Goal: Task Accomplishment & Management: Complete application form

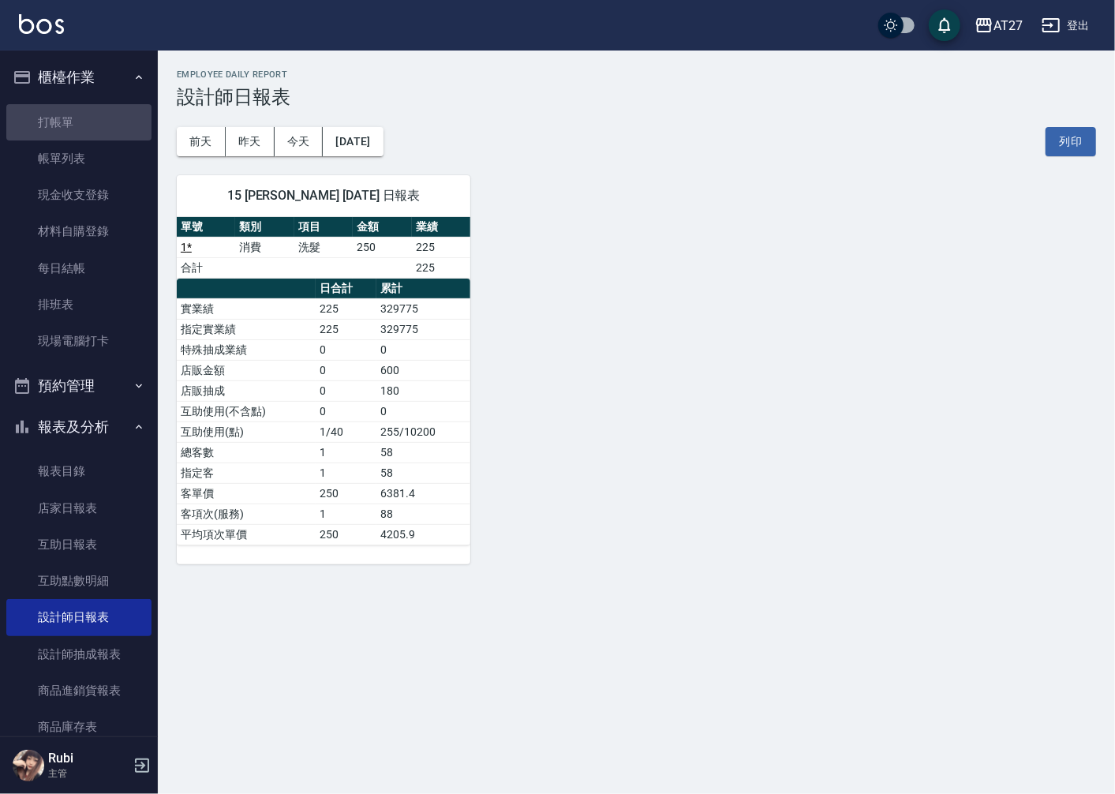
click at [114, 118] on link "打帳單" at bounding box center [78, 122] width 145 height 36
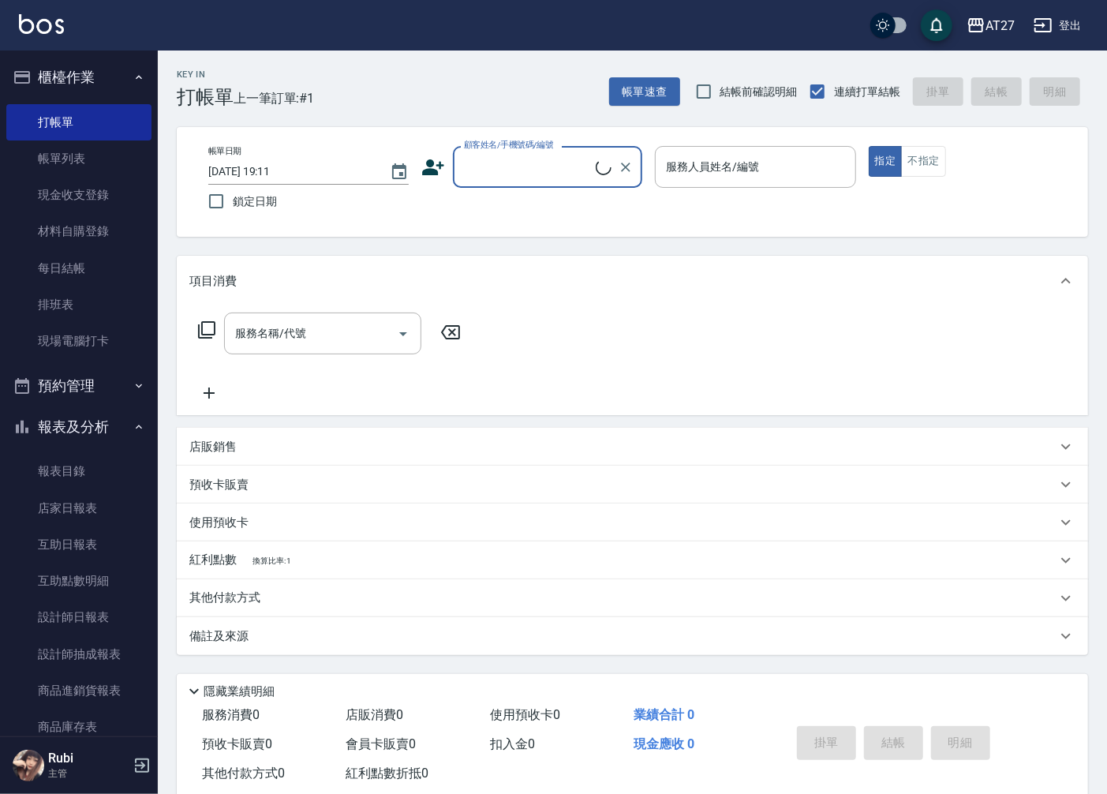
click at [556, 171] on input "顧客姓名/手機號碼/編號" at bounding box center [528, 167] width 136 height 28
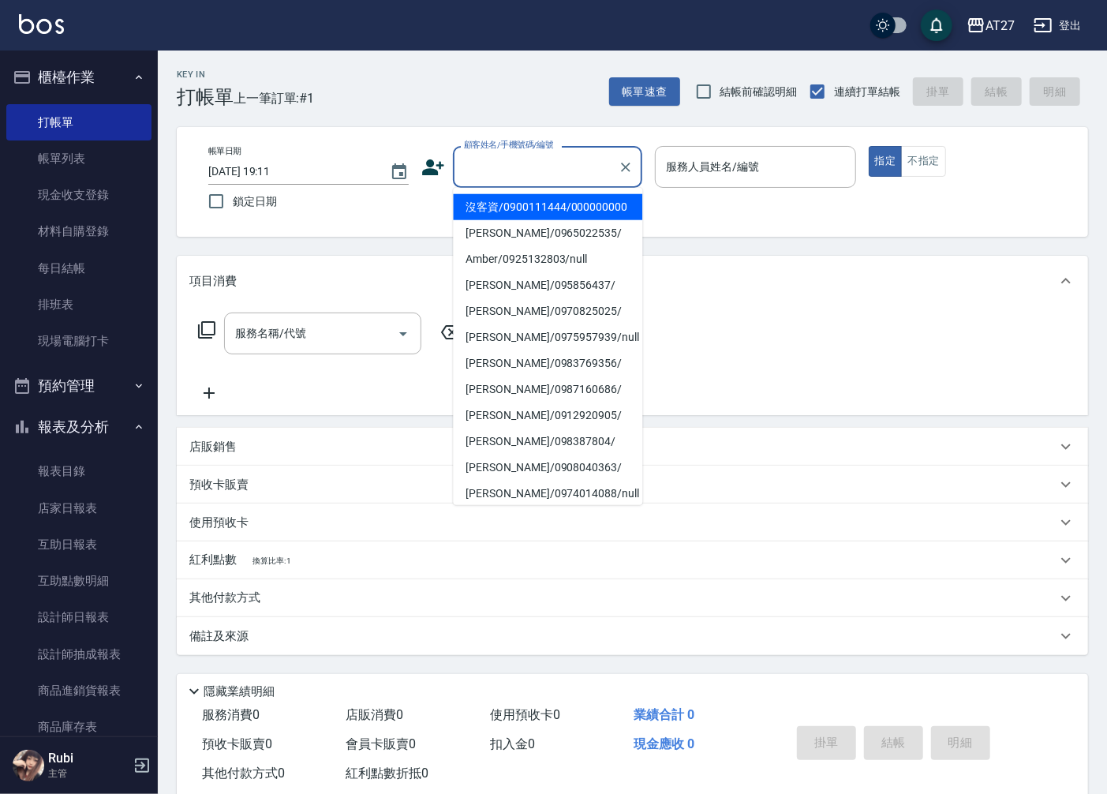
click at [545, 220] on li "沒客資/0900111444/000000000" at bounding box center [547, 207] width 189 height 26
type input "沒客資/0900111444/000000000"
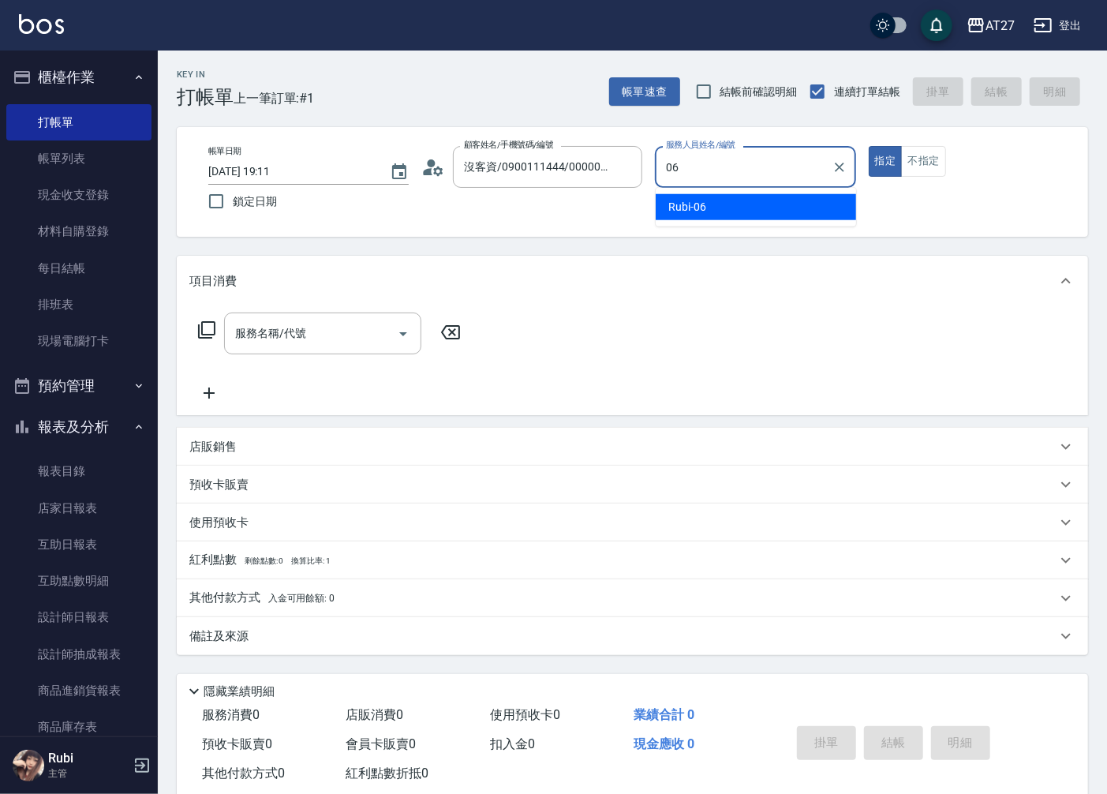
type input "Rubi-06"
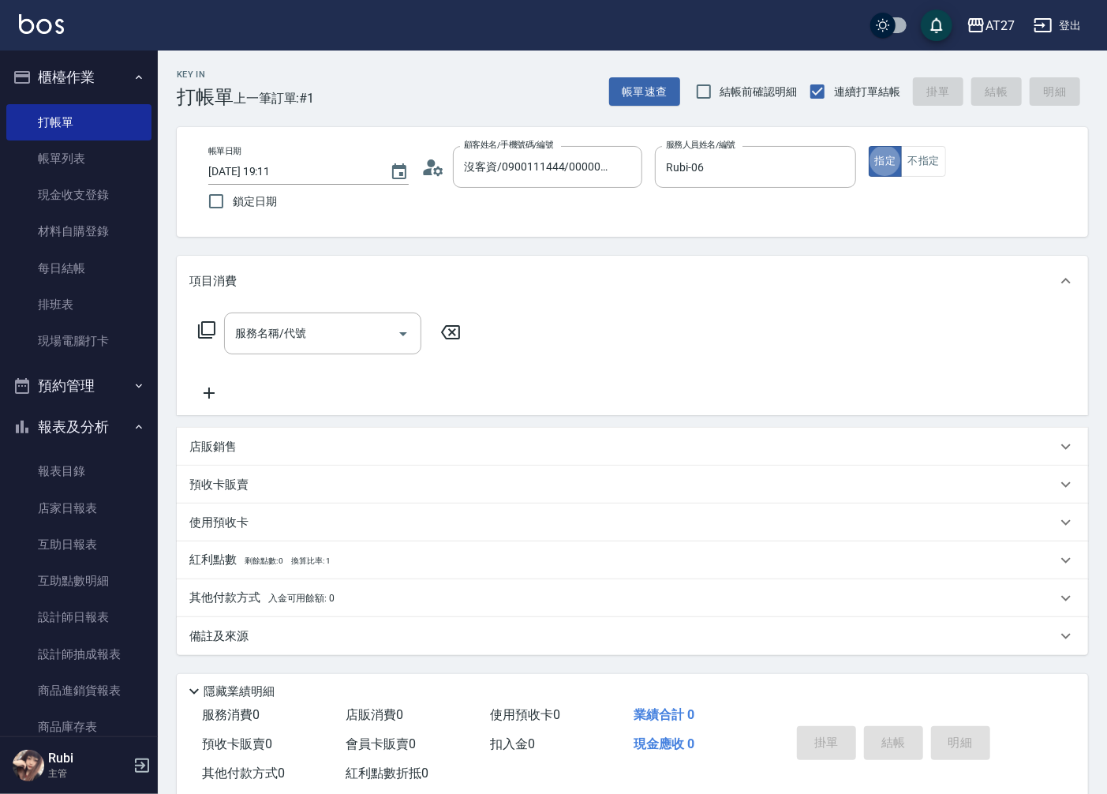
type button "true"
type input "301"
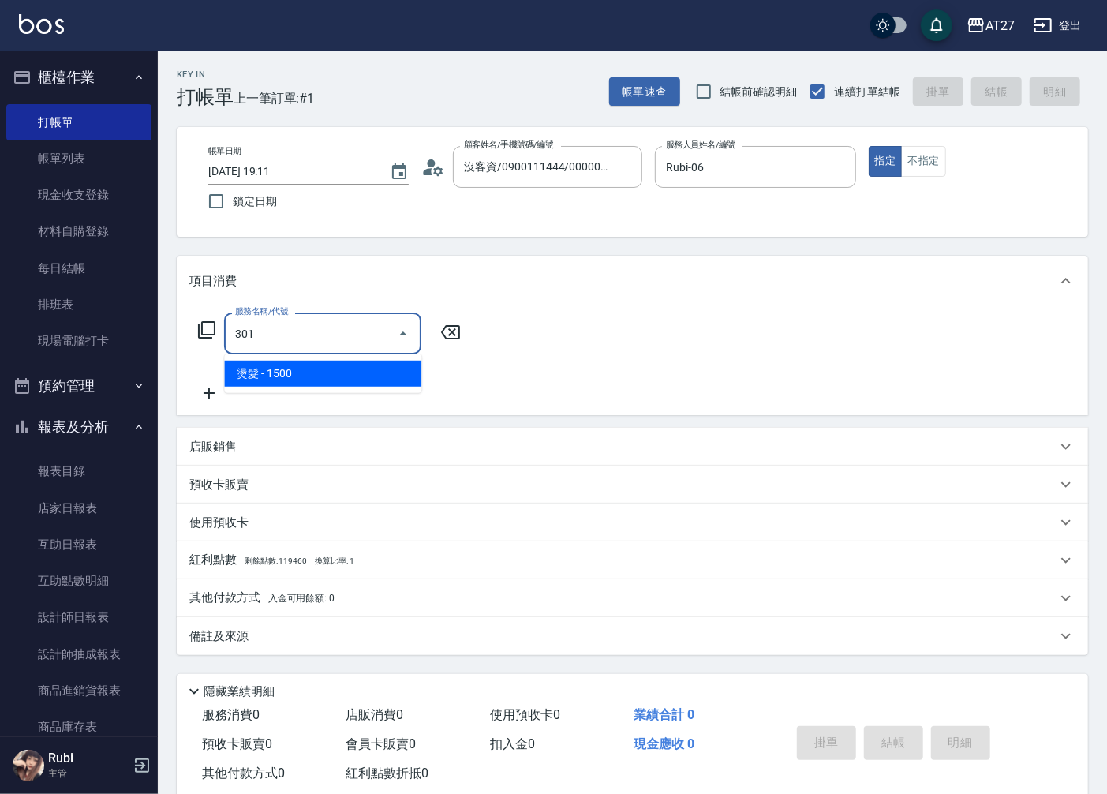
type input "150"
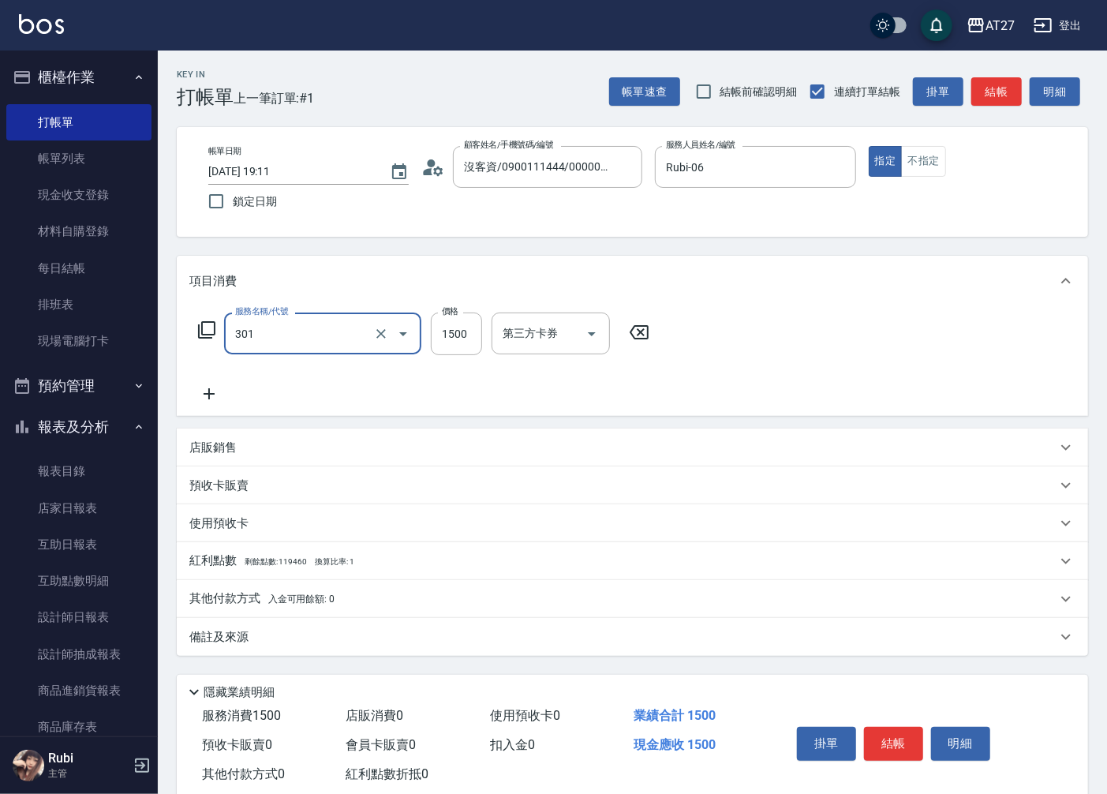
type input "燙髮(301)"
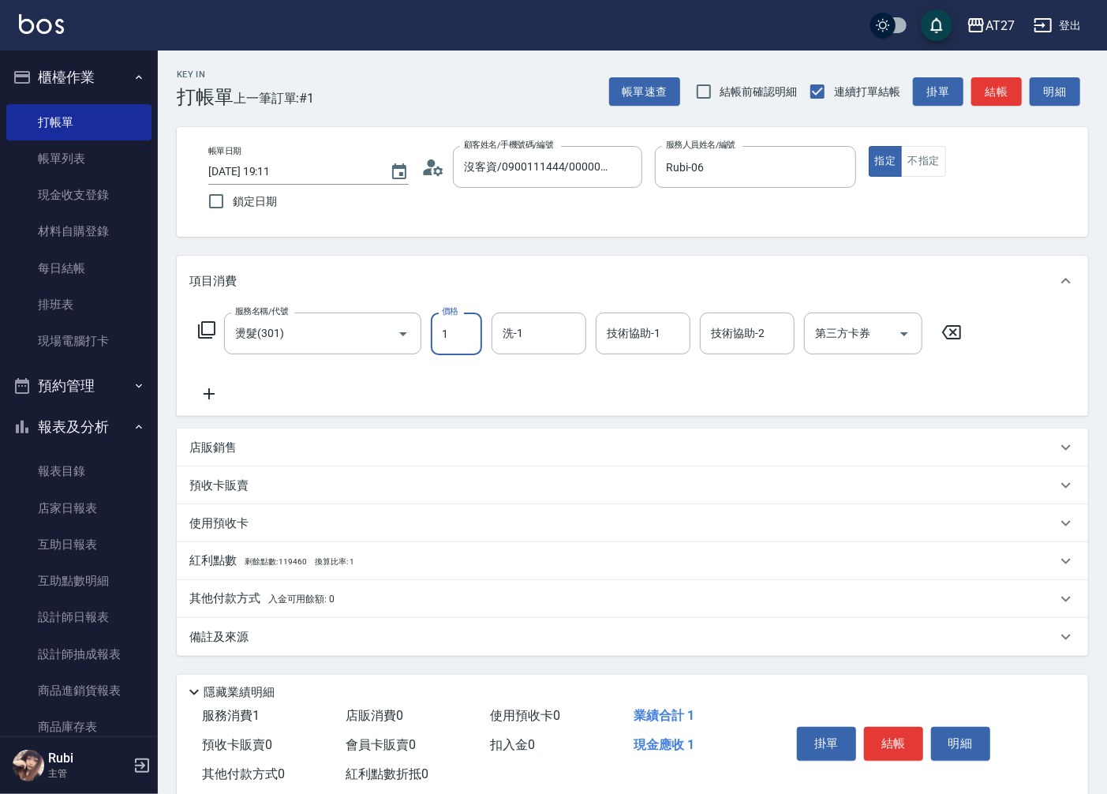
type input "0"
type input "140"
type input "10"
type input "1400"
type input "140"
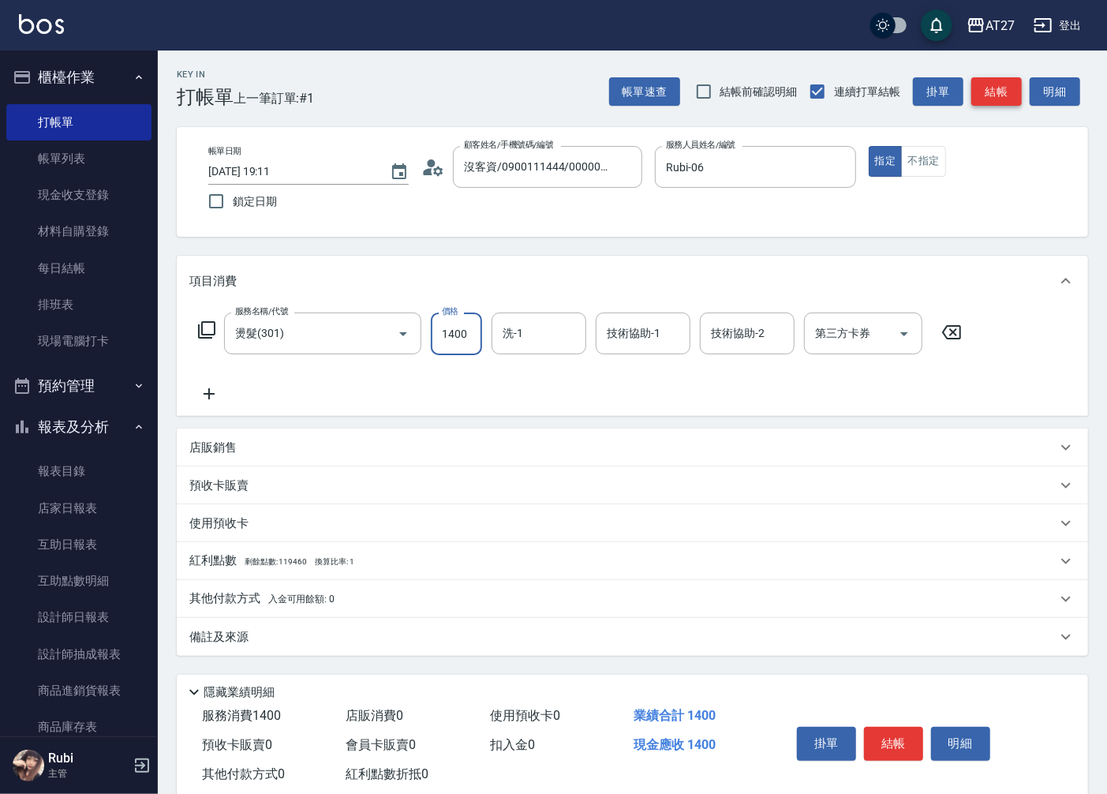
type input "1400"
click at [997, 97] on button "結帳" at bounding box center [997, 91] width 51 height 29
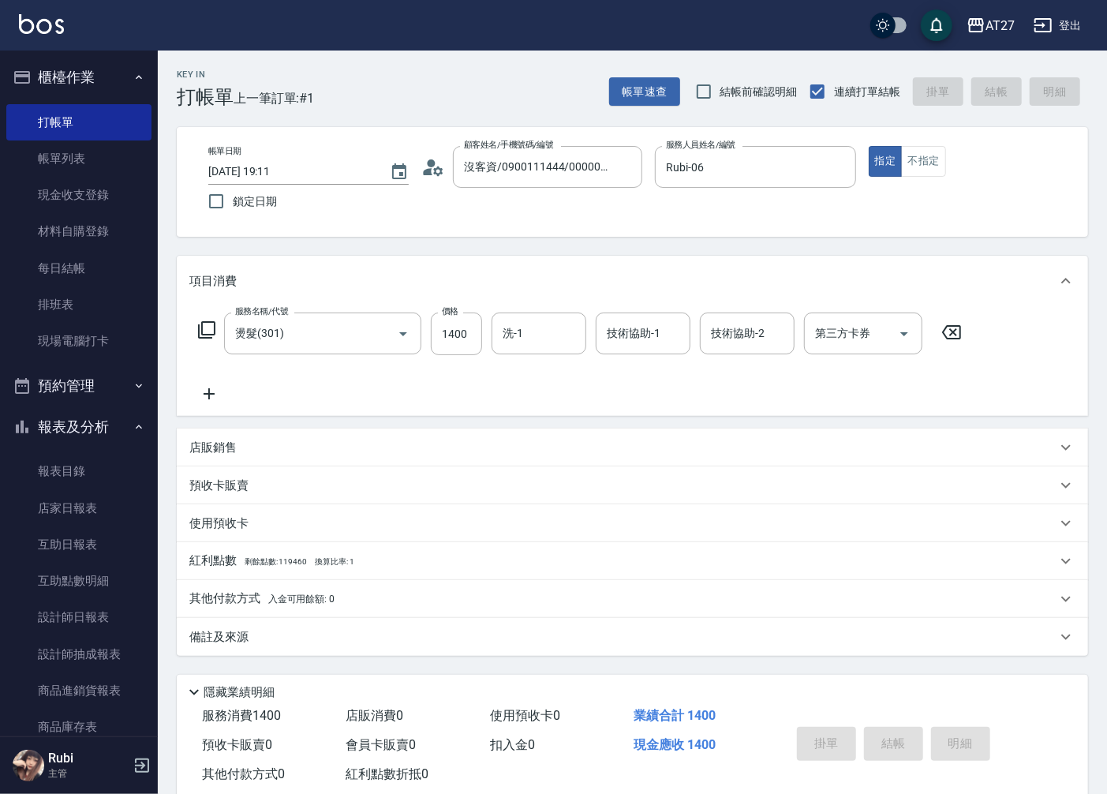
type input "0"
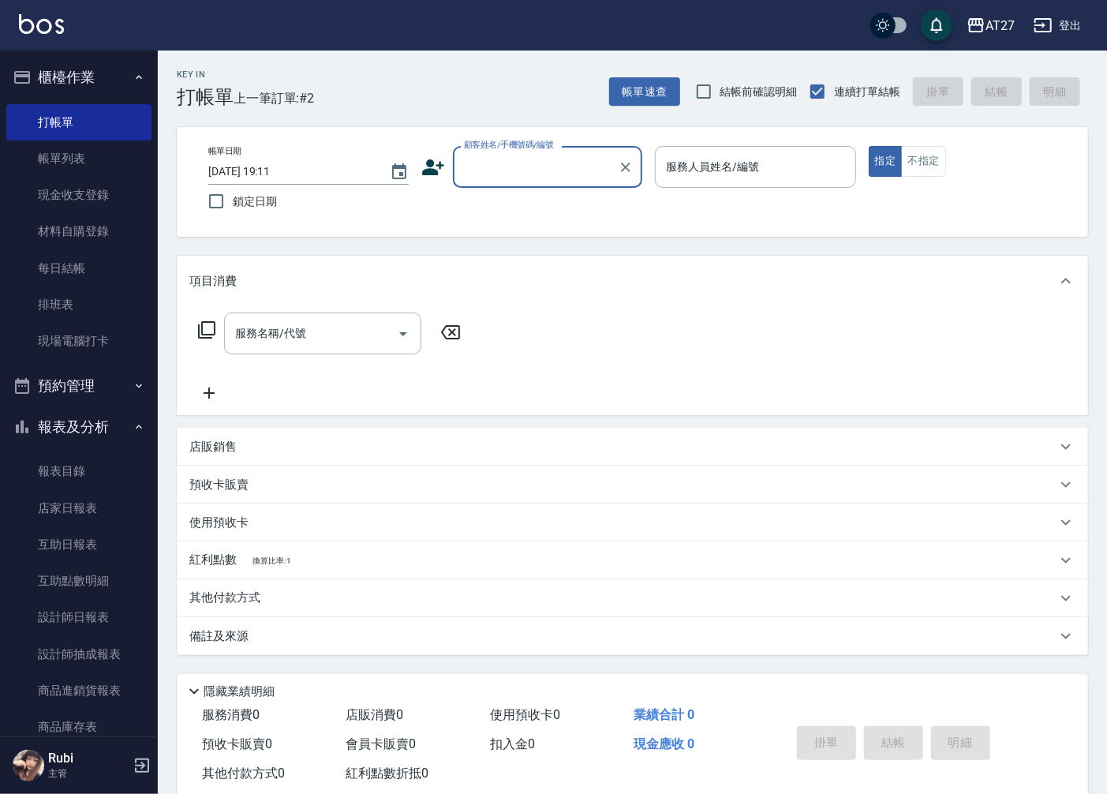
click at [538, 179] on input "顧客姓名/手機號碼/編號" at bounding box center [536, 167] width 152 height 28
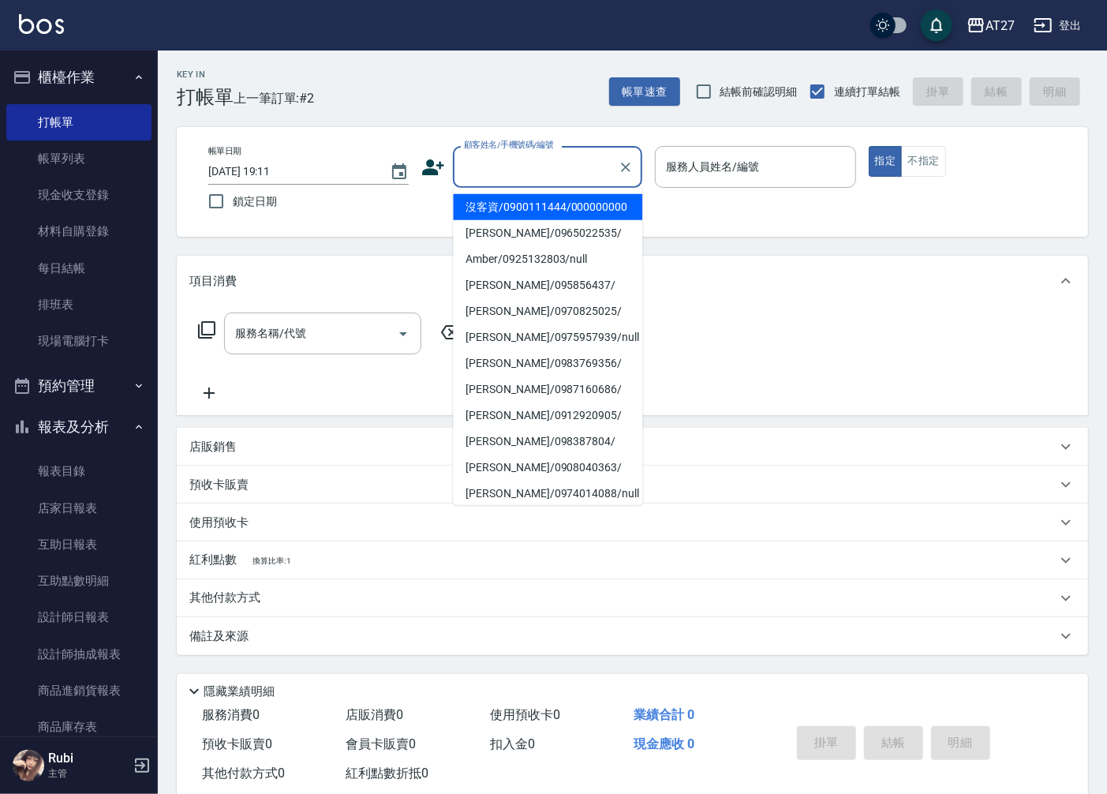
click at [534, 210] on li "沒客資/0900111444/000000000" at bounding box center [547, 207] width 189 height 26
type input "沒客資/0900111444/000000000"
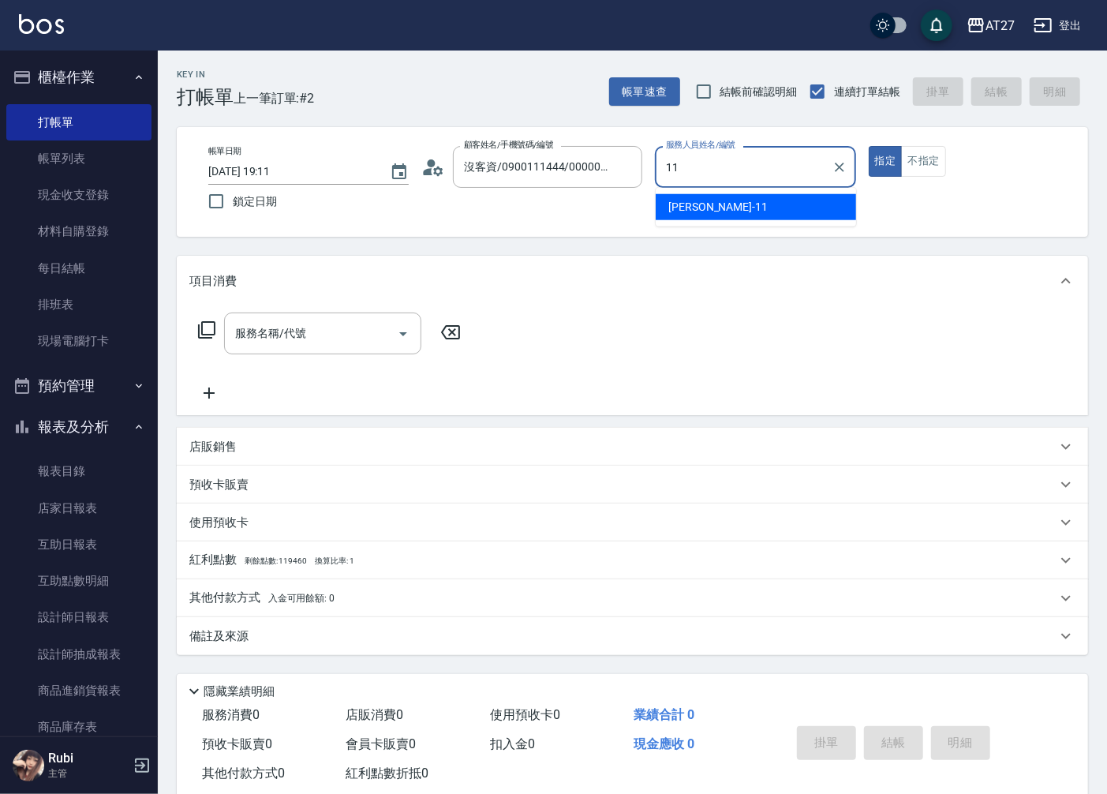
type input "Lena-11"
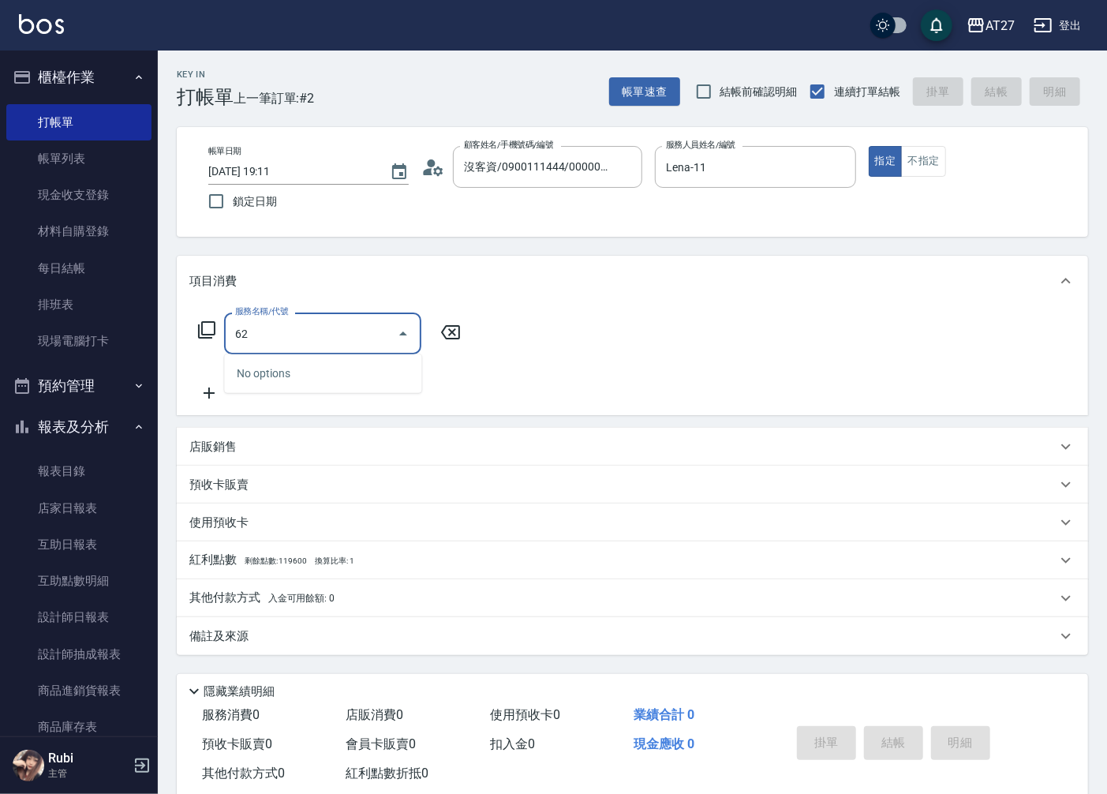
type input "629"
type input "240"
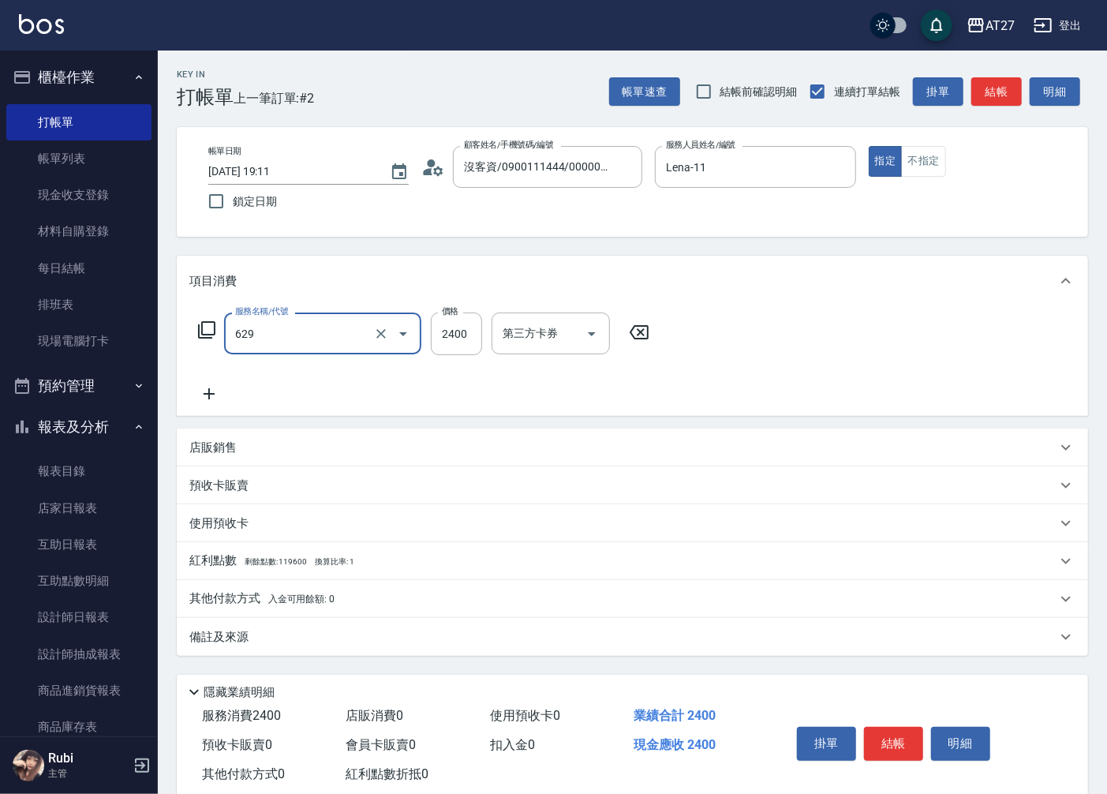
type input "京煥羽護髮短(629)"
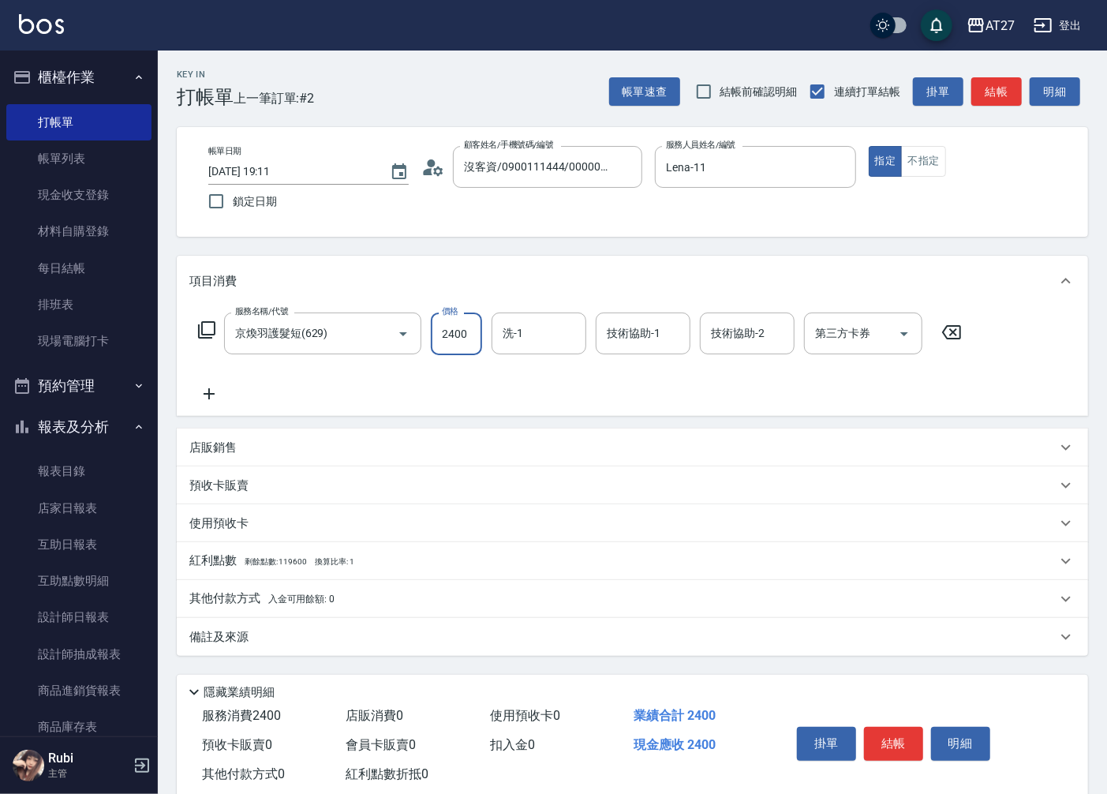
type input "2"
type input "0"
type input "250"
type input "2500"
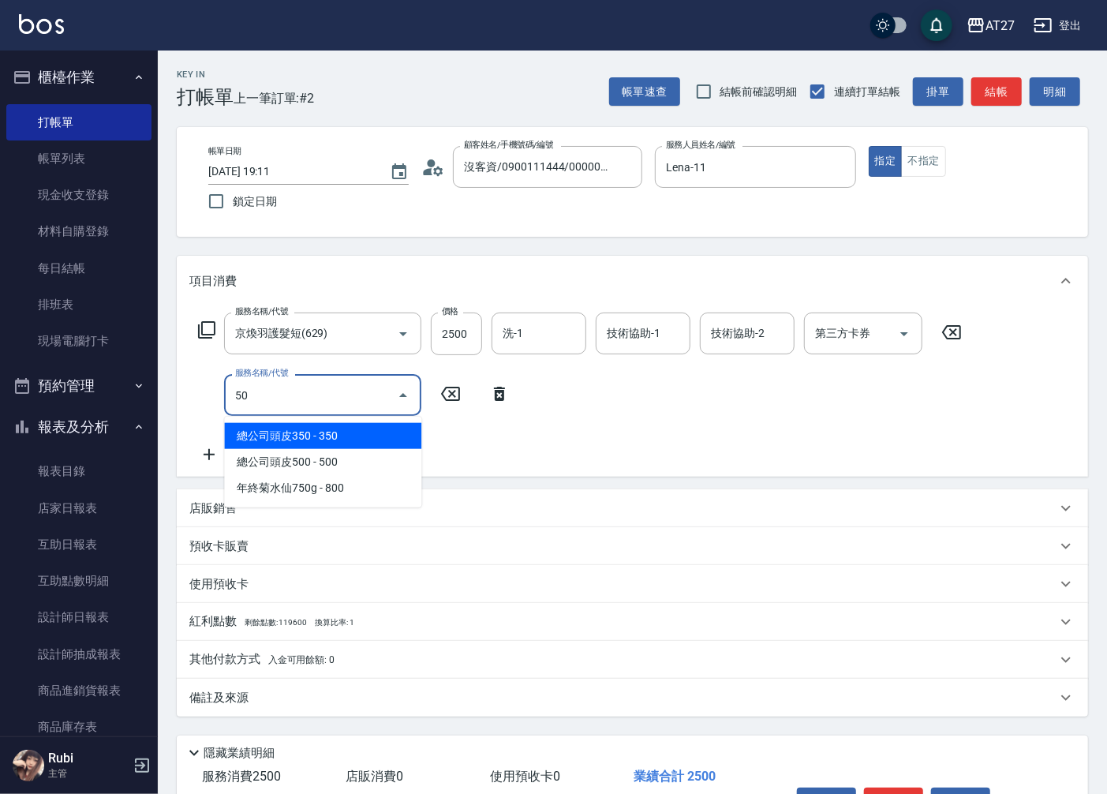
type input "501"
type input "350"
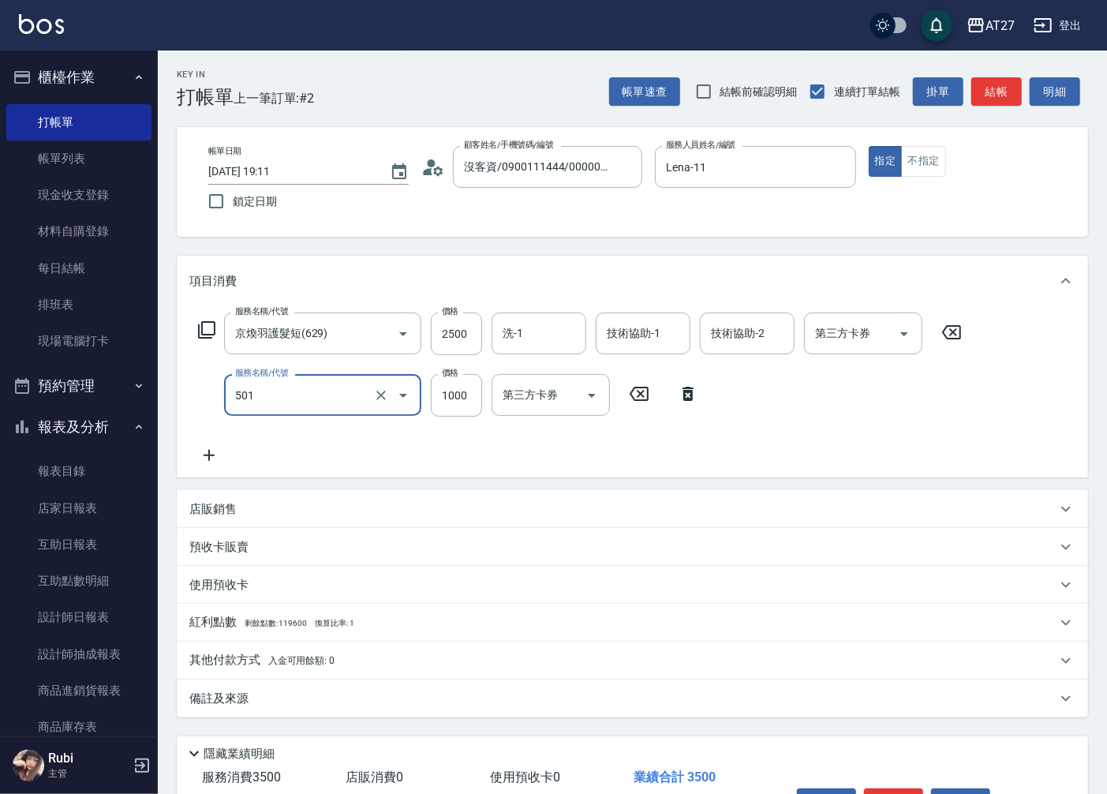
type input "染髮(501)"
type input "1"
type input "250"
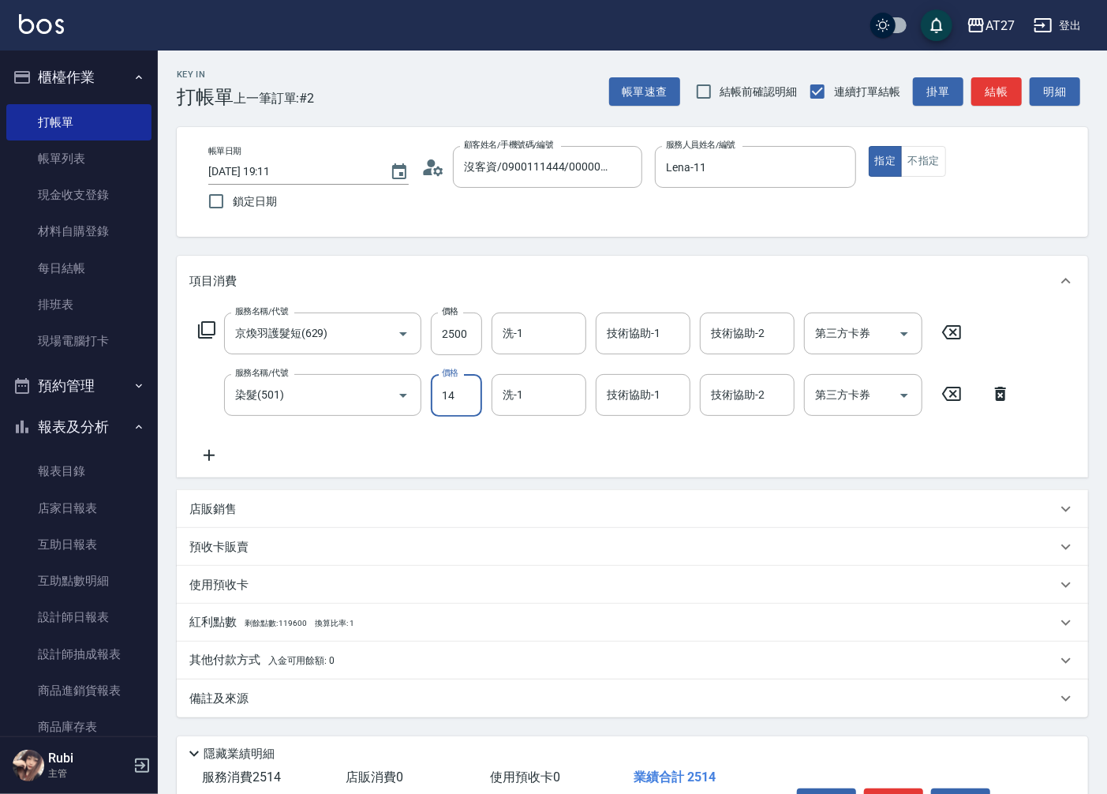
type input "148"
type input "260"
type input "1488"
type input "390"
type input "1488"
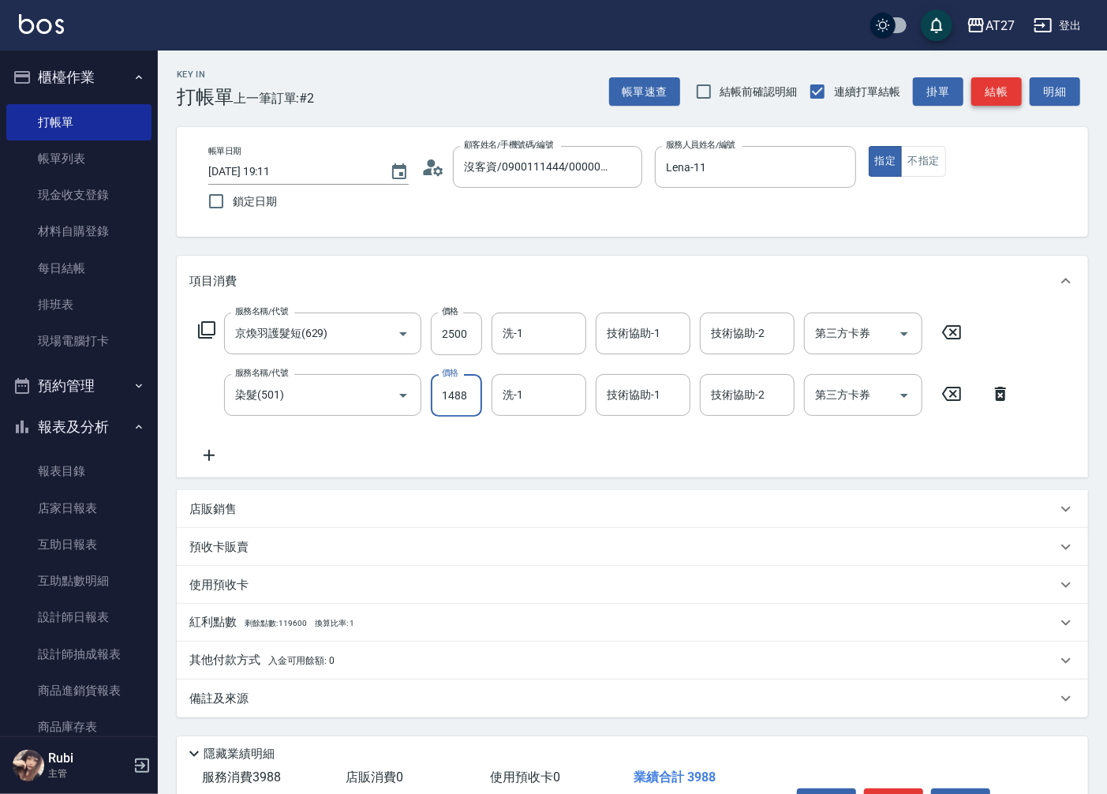
click at [1001, 93] on button "結帳" at bounding box center [997, 91] width 51 height 29
type input "0"
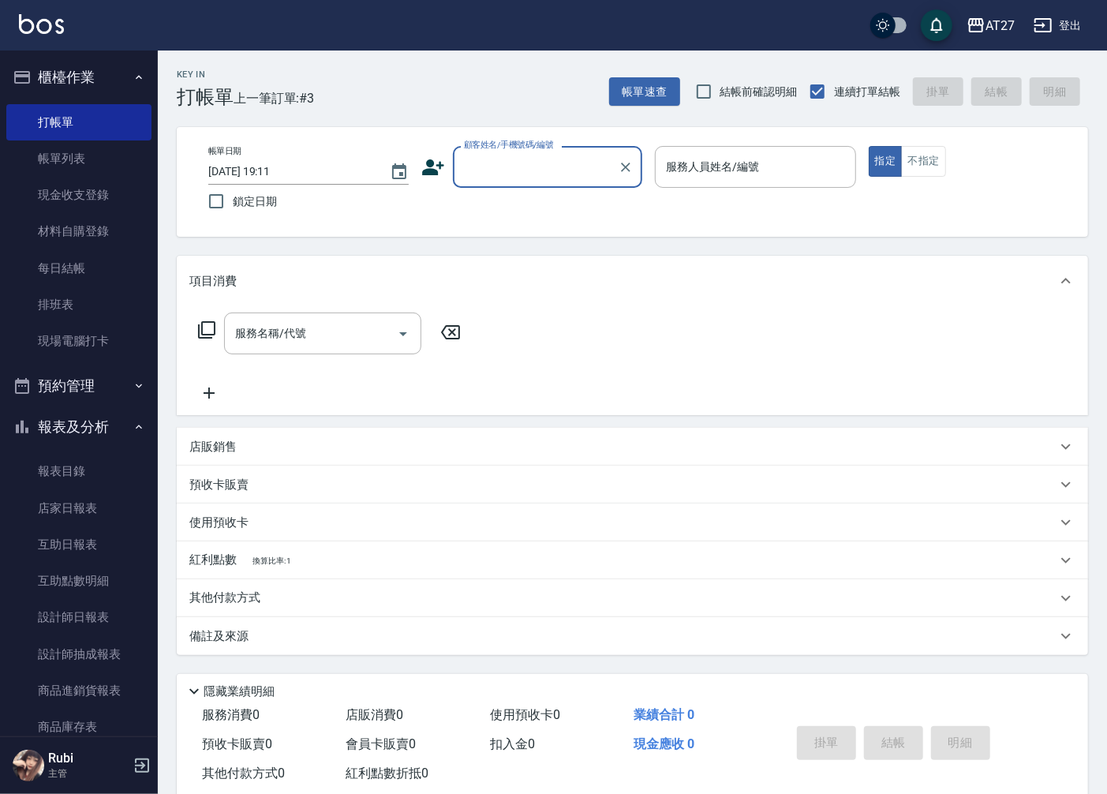
click at [534, 158] on input "顧客姓名/手機號碼/編號" at bounding box center [536, 167] width 152 height 28
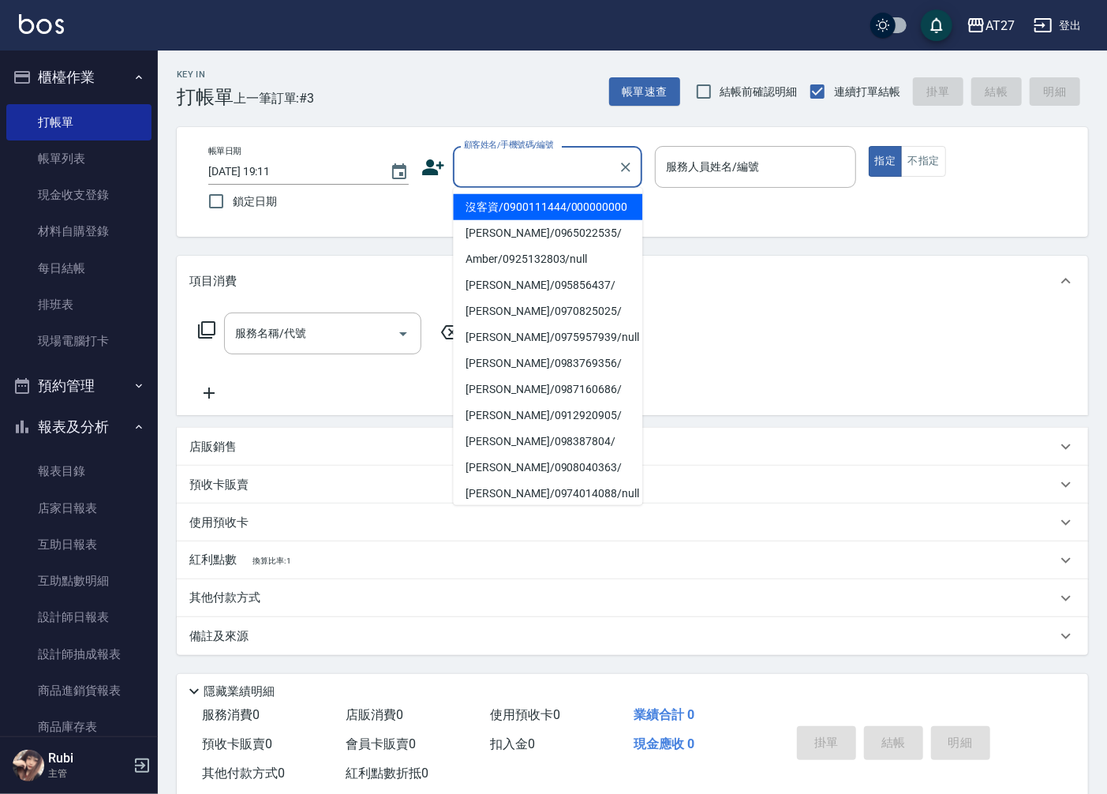
click at [521, 210] on li "沒客資/0900111444/000000000" at bounding box center [547, 207] width 189 height 26
type input "沒客資/0900111444/000000000"
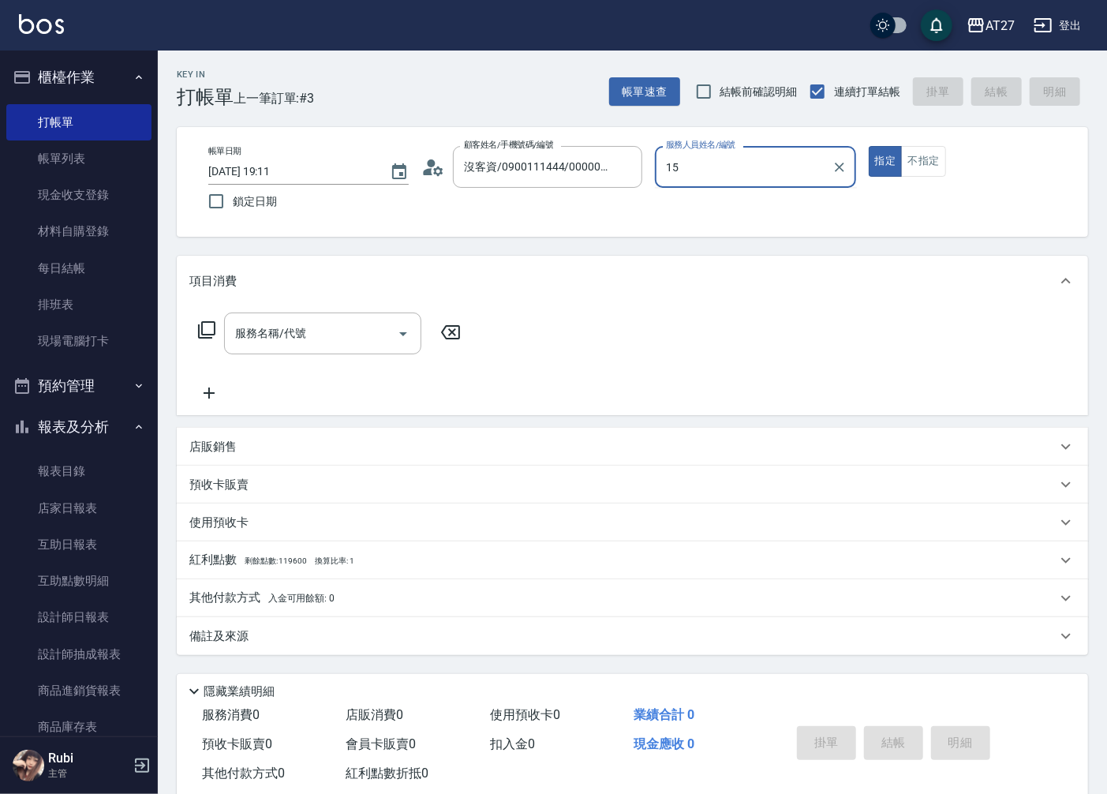
type input "Edison-15"
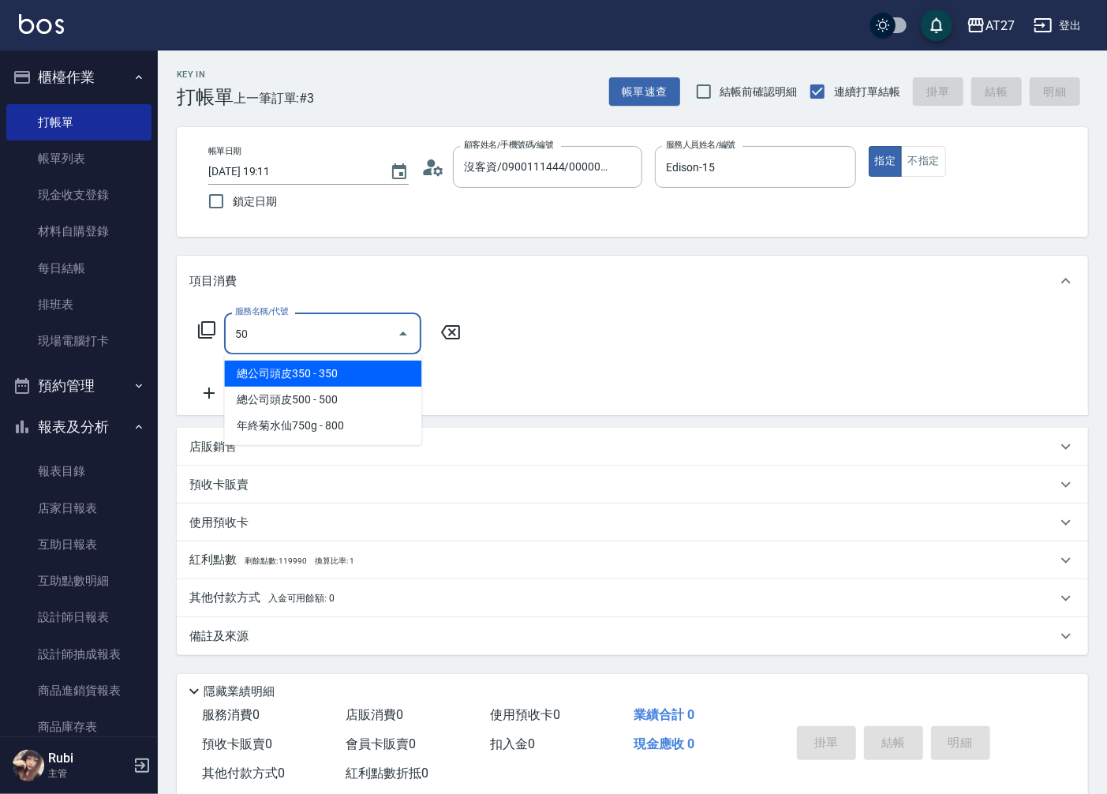
type input "501"
type input "100"
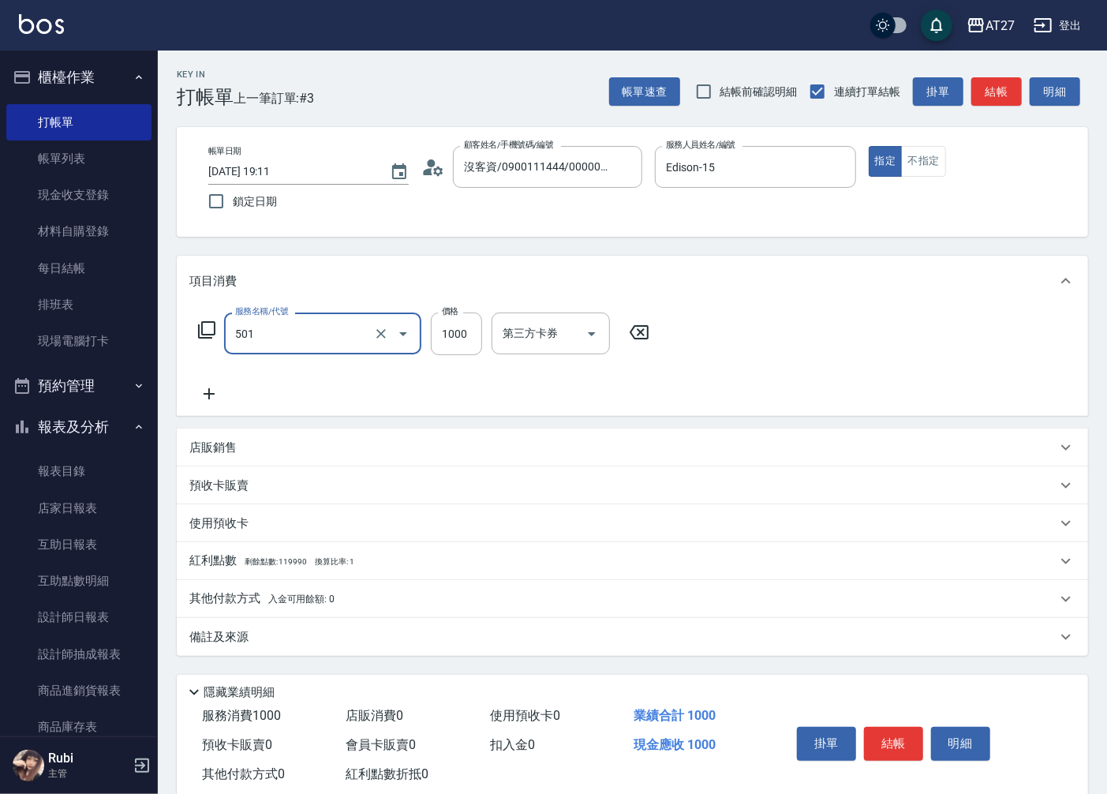
type input "染髮(501)"
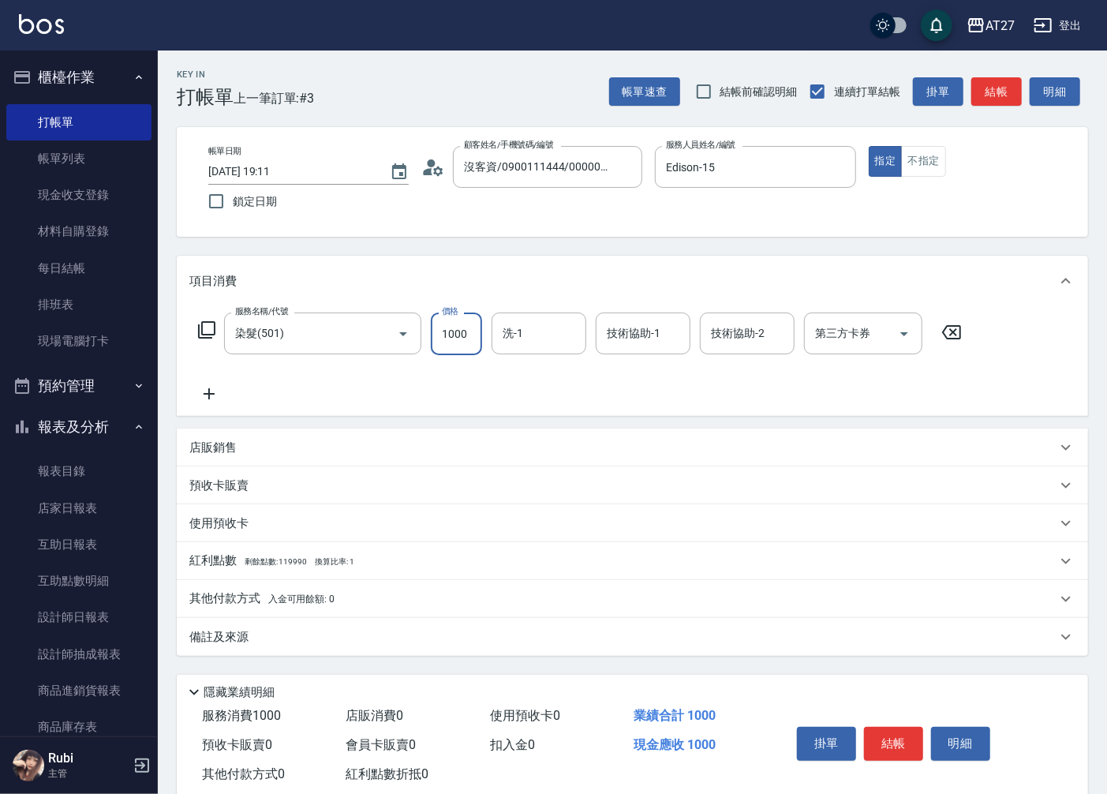
type input "2"
type input "0"
type input "20"
type input "2000"
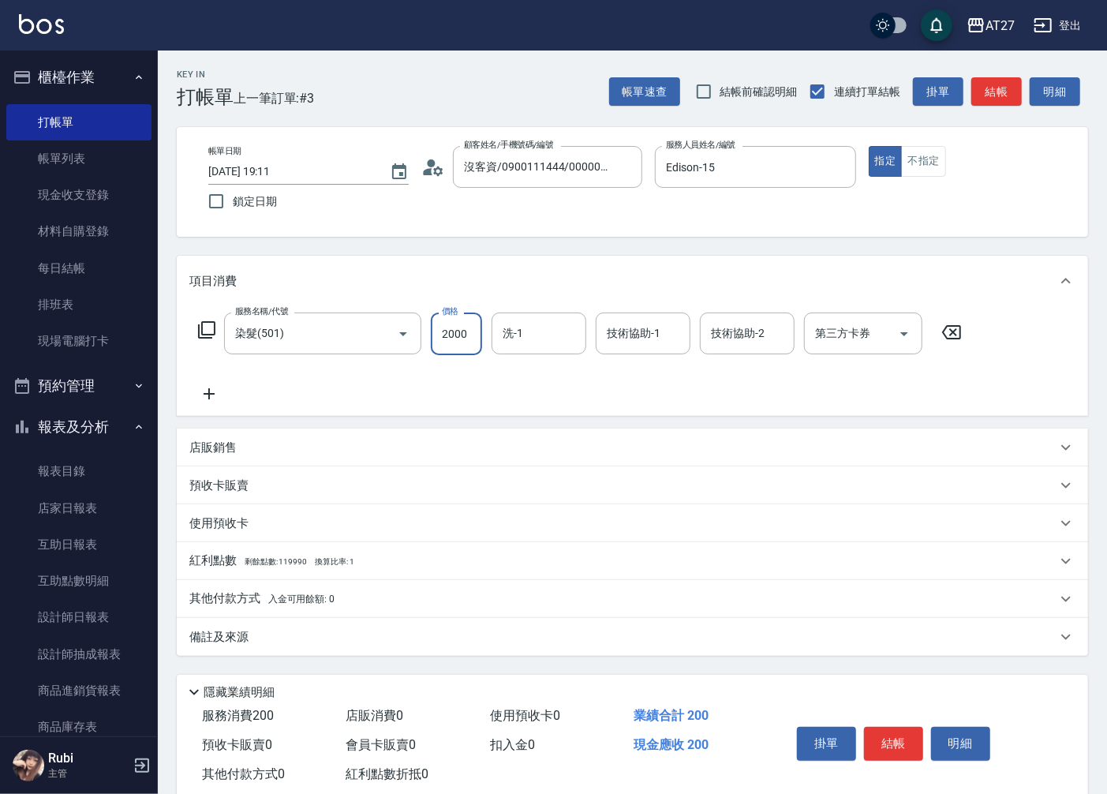
type input "200"
type input "2000"
type input "星星-10"
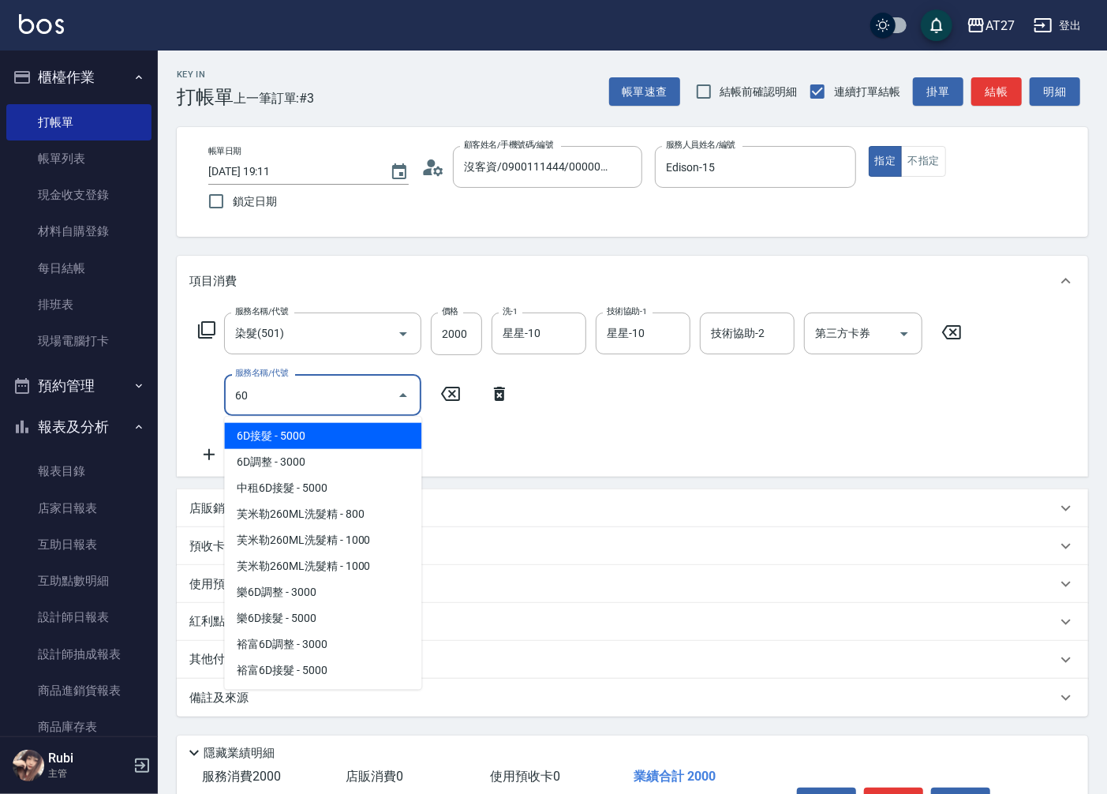
type input "609"
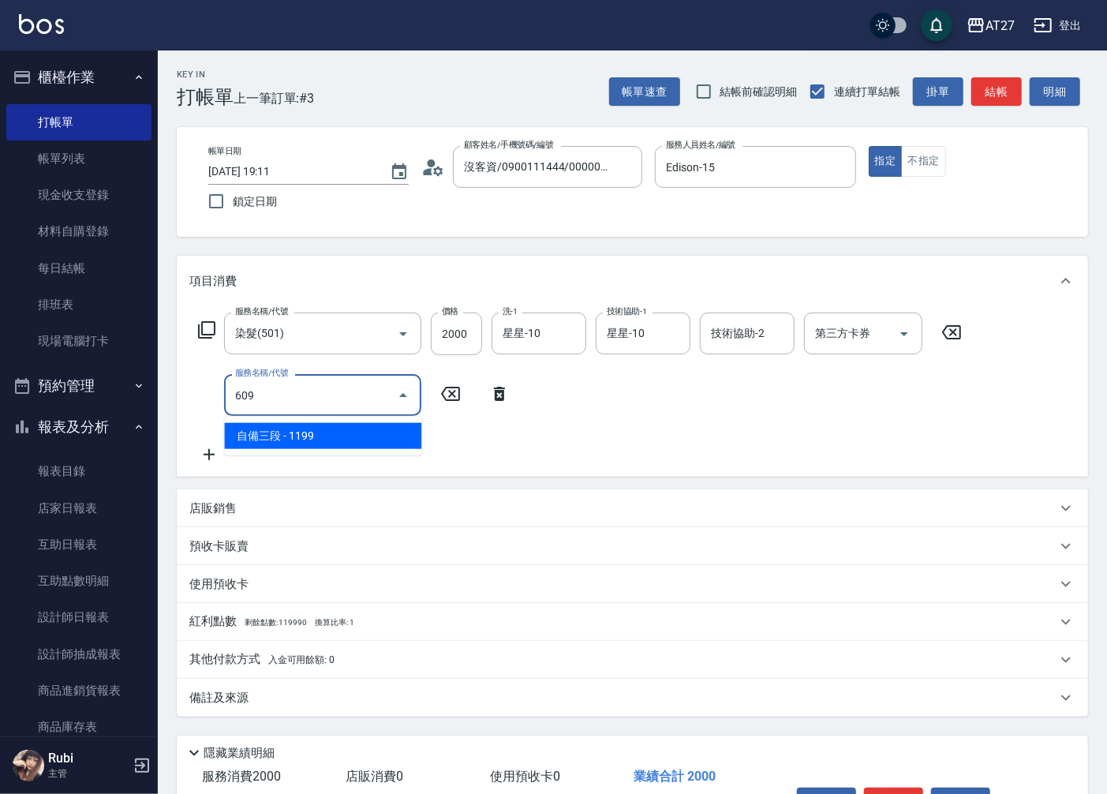
type input "310"
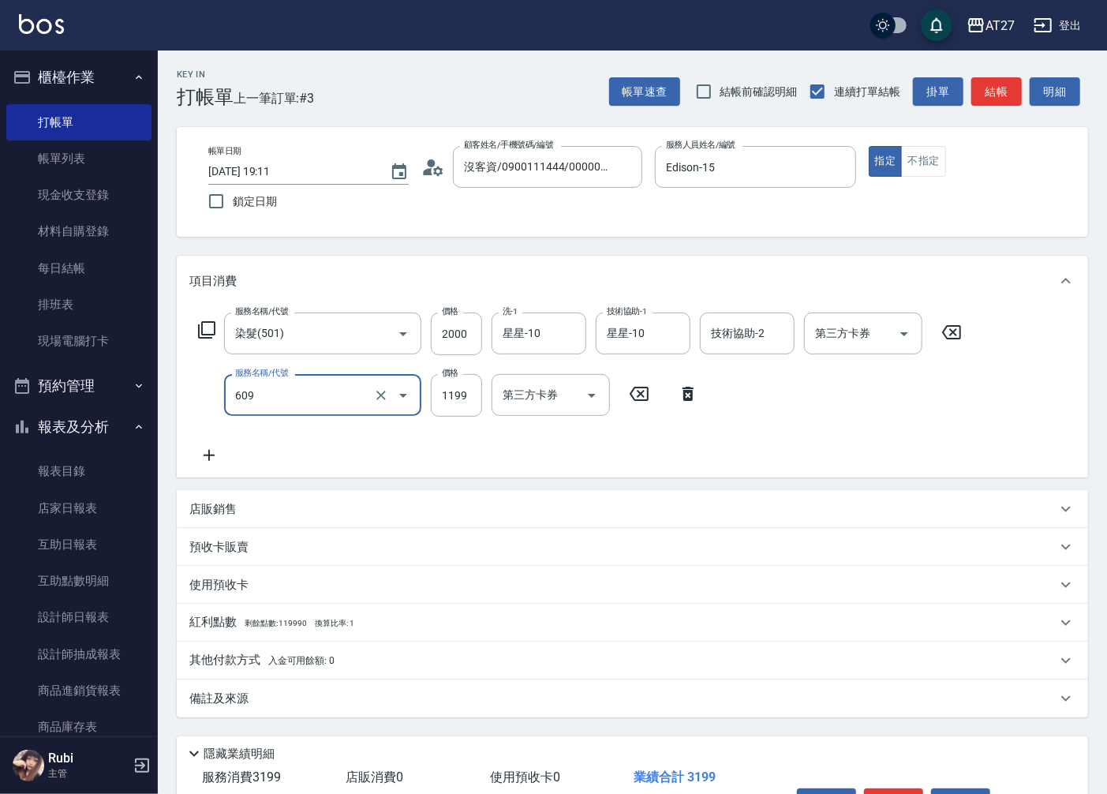
type input "自備三段(609)"
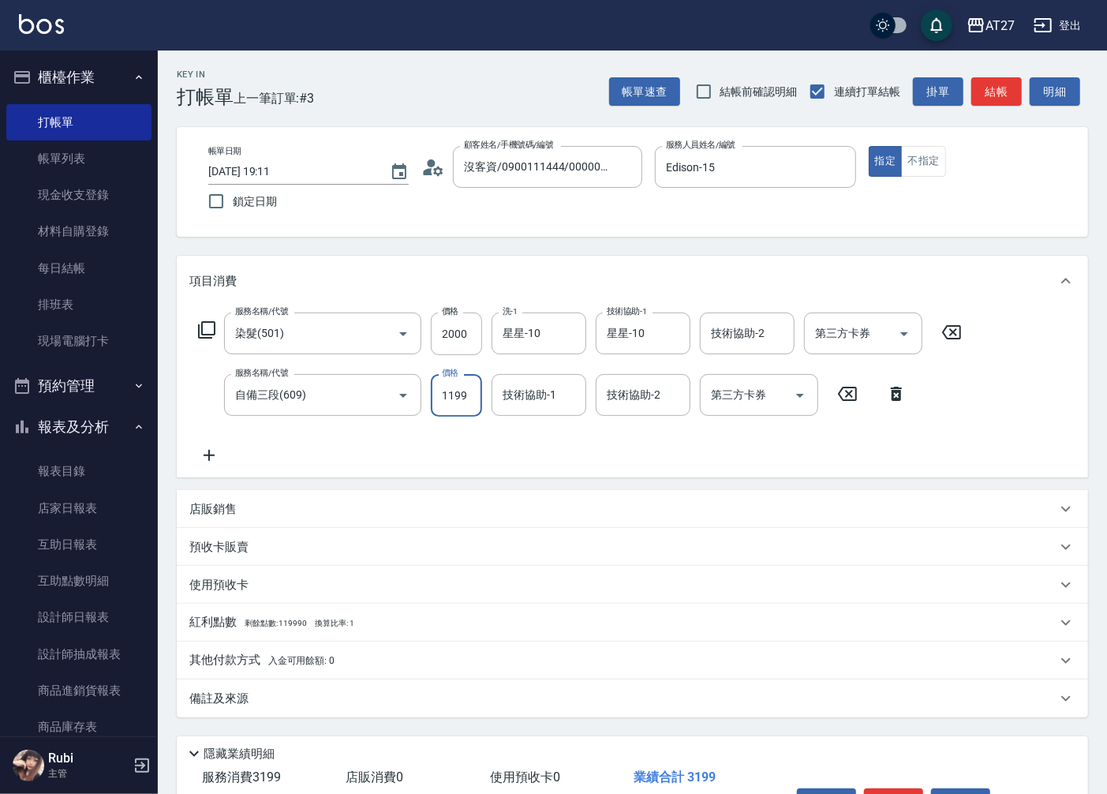
type input "1"
type input "200"
type input "150"
type input "210"
type input "1500"
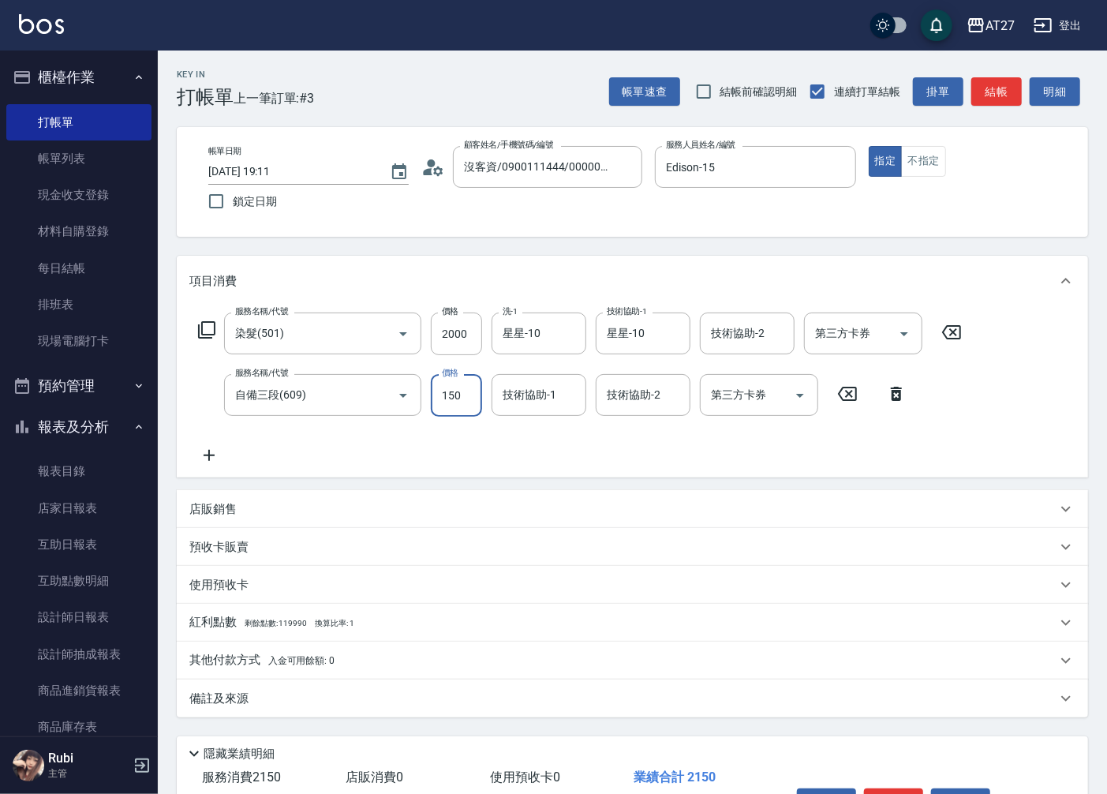
type input "350"
type input "1500"
type input "星星-10"
click at [1004, 92] on button "結帳" at bounding box center [997, 91] width 51 height 29
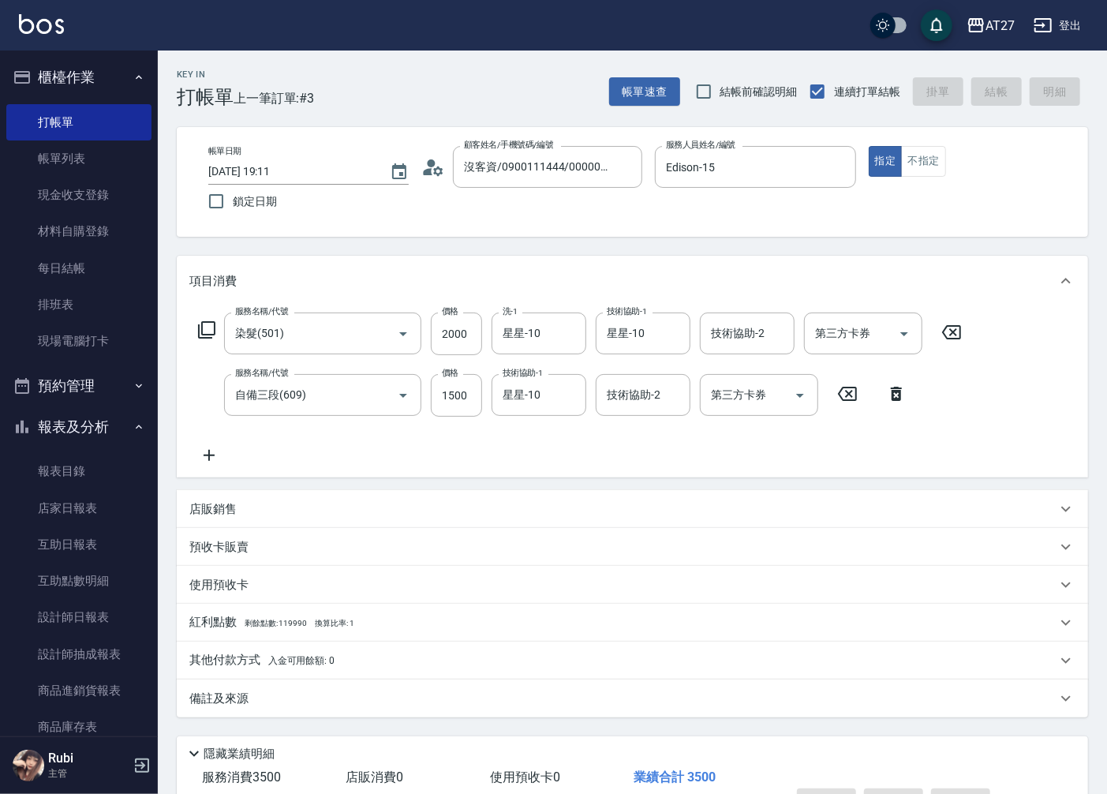
type input "[DATE] 19:12"
type input "0"
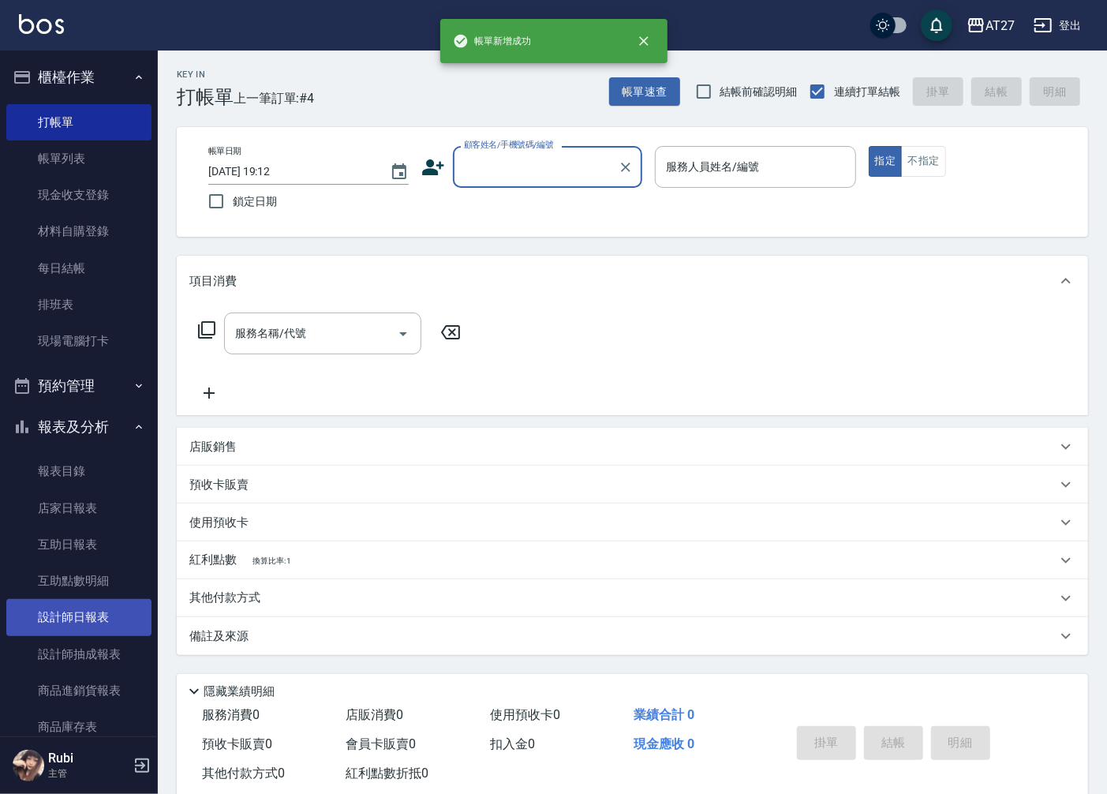
click at [84, 606] on link "設計師日報表" at bounding box center [78, 617] width 145 height 36
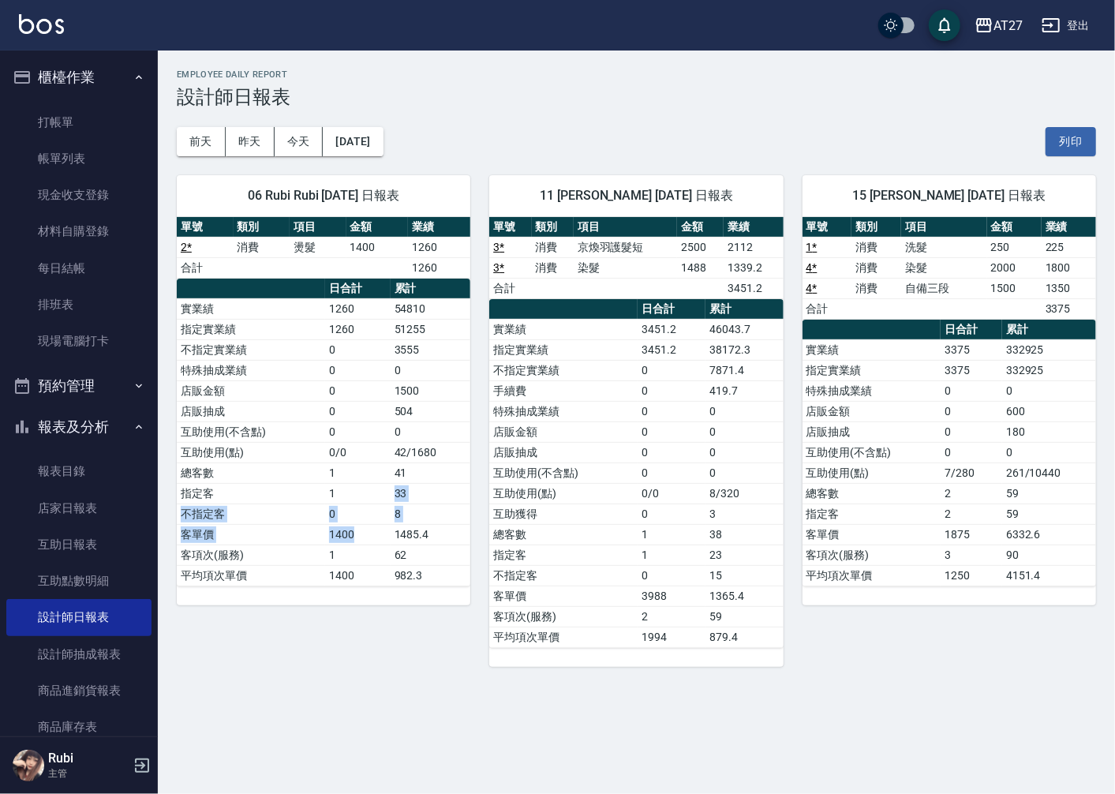
drag, startPoint x: 368, startPoint y: 542, endPoint x: 350, endPoint y: 459, distance: 84.7
click at [350, 459] on tbody "實業績 1260 54810 指定實業績 1260 51255 不指定實業績 0 3555 特殊抽成業績 0 0 店販金額 0 1500 店販抽成 0 504…" at bounding box center [324, 441] width 294 height 287
drag, startPoint x: 350, startPoint y: 459, endPoint x: 353, endPoint y: 440, distance: 19.9
click at [353, 440] on tbody "實業績 1260 54810 指定實業績 1260 51255 不指定實業績 0 3555 特殊抽成業績 0 0 店販金額 0 1500 店販抽成 0 504…" at bounding box center [324, 441] width 294 height 287
drag, startPoint x: 353, startPoint y: 440, endPoint x: 356, endPoint y: 501, distance: 61.6
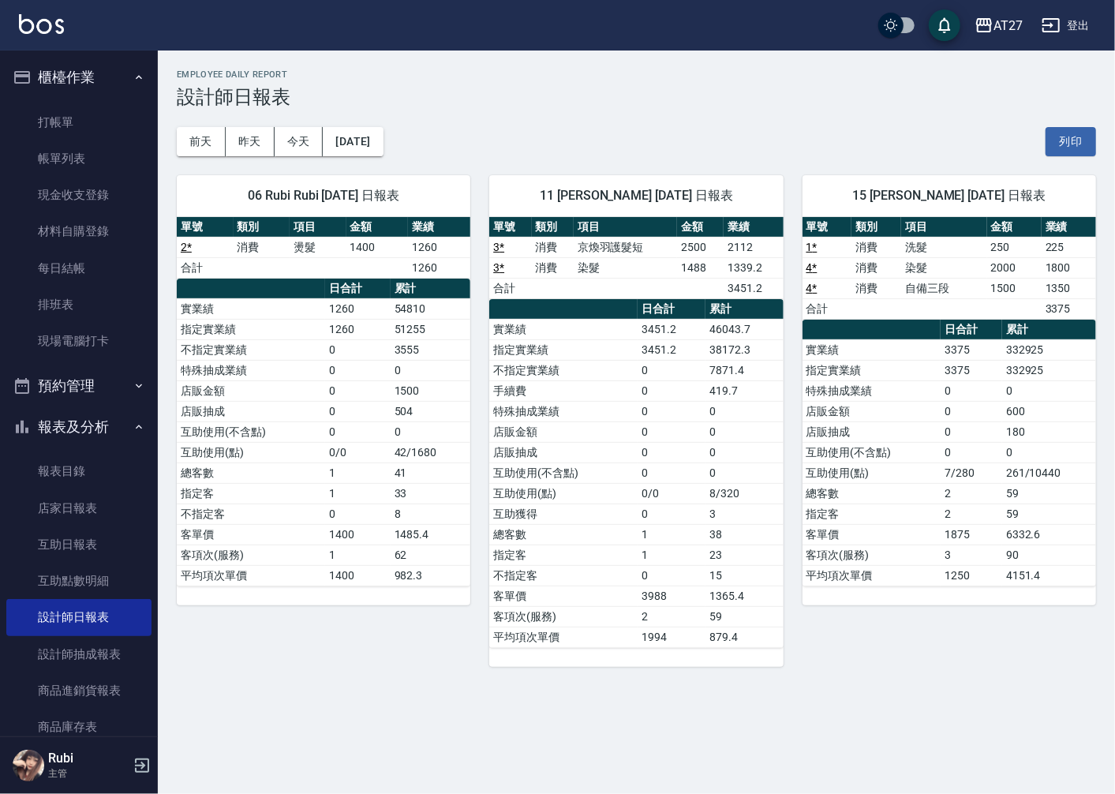
click at [356, 506] on td "0" at bounding box center [358, 514] width 66 height 21
click at [108, 119] on link "打帳單" at bounding box center [78, 122] width 145 height 36
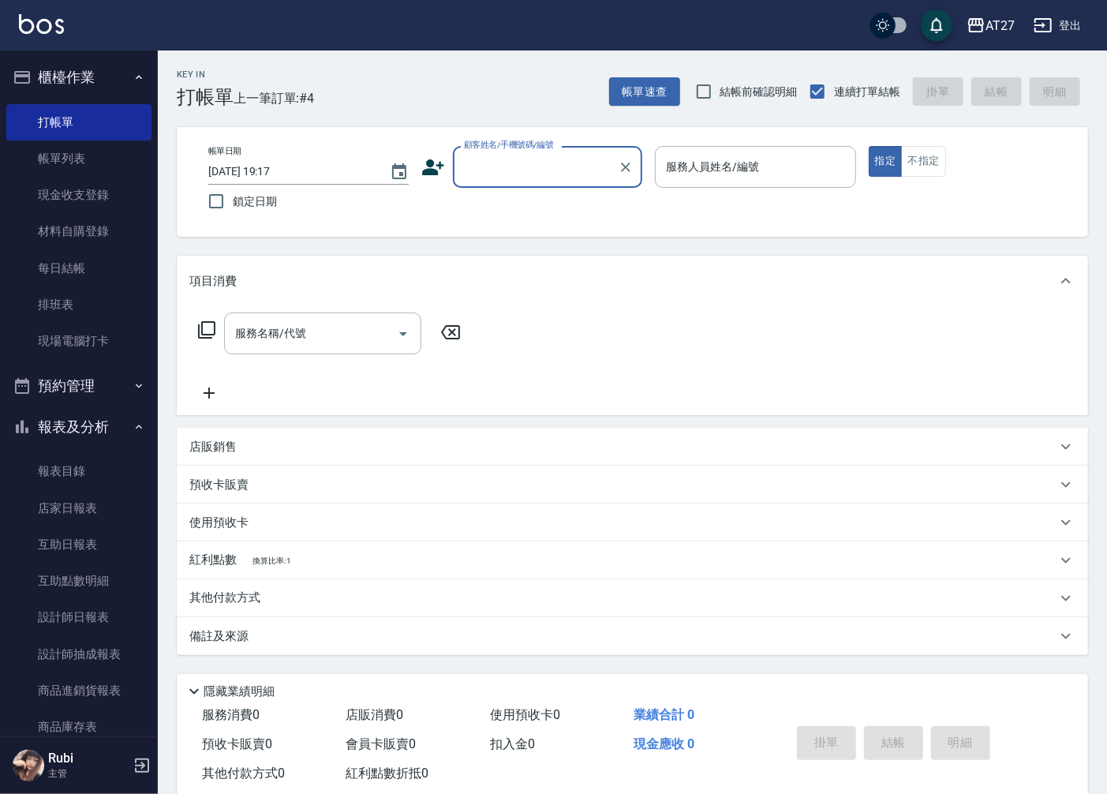
click at [533, 171] on input "顧客姓名/手機號碼/編號" at bounding box center [536, 167] width 152 height 28
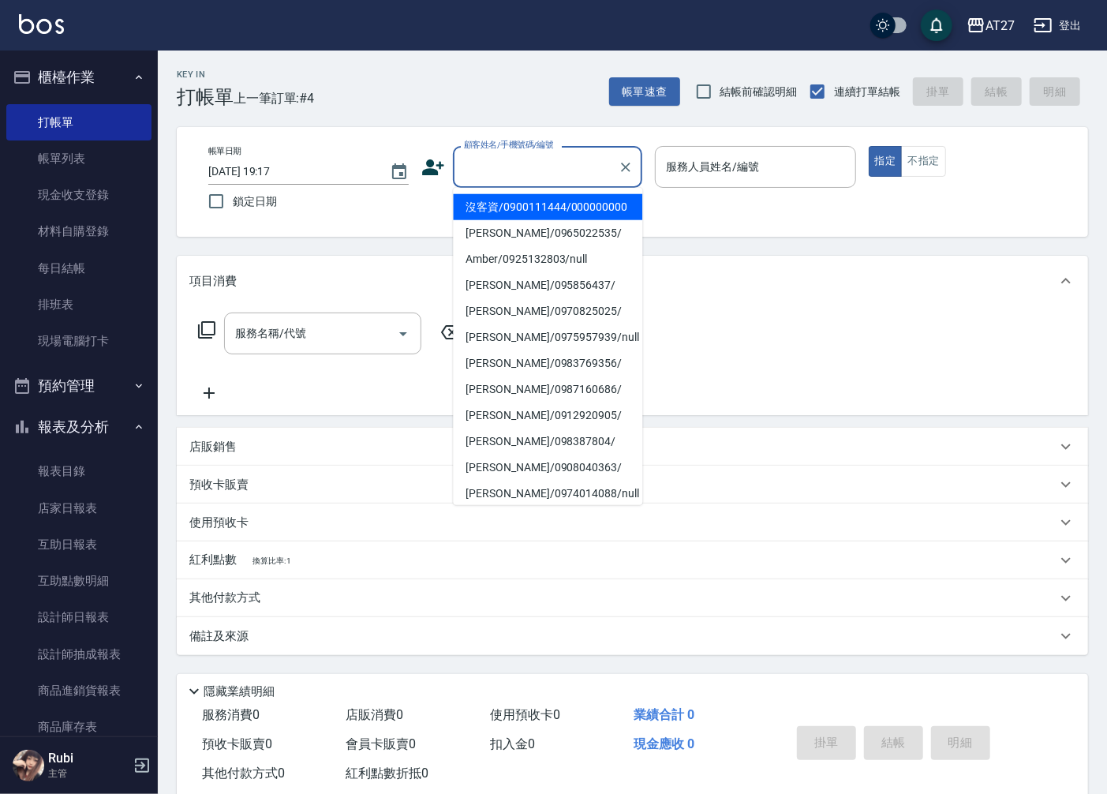
click at [537, 220] on li "沒客資/0900111444/000000000" at bounding box center [547, 207] width 189 height 26
type input "沒客資/0900111444/000000000"
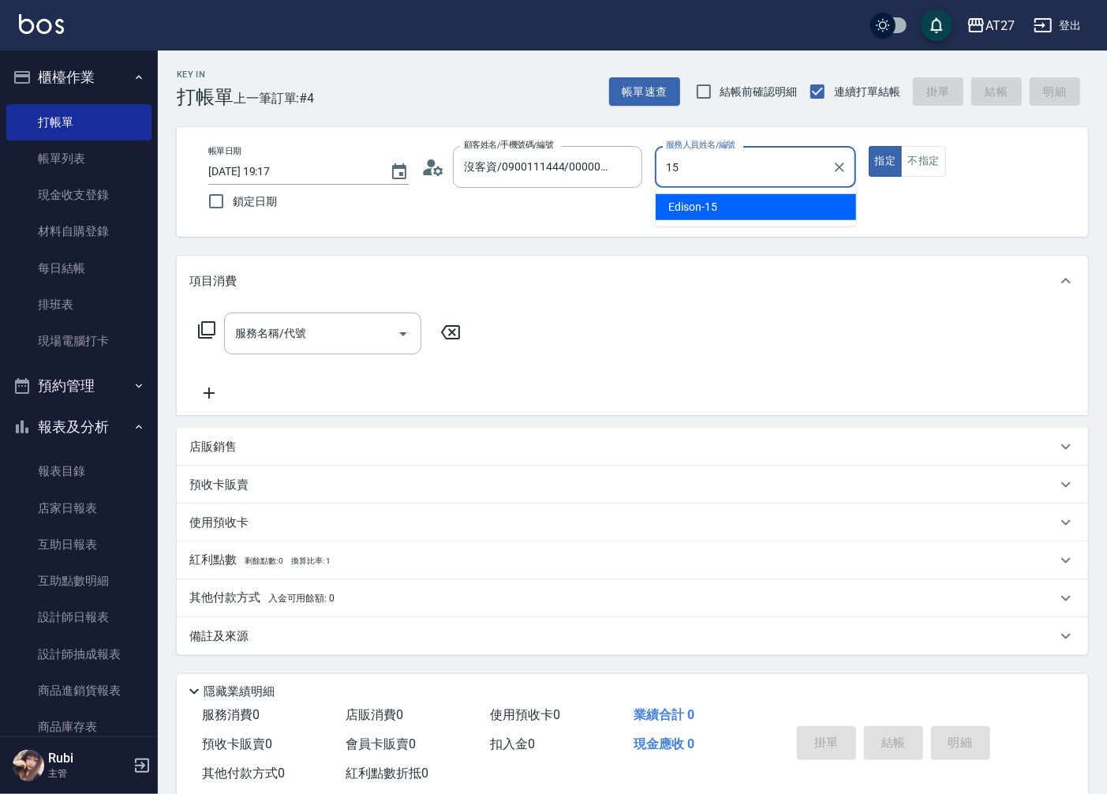
type input "Edison-15"
type button "true"
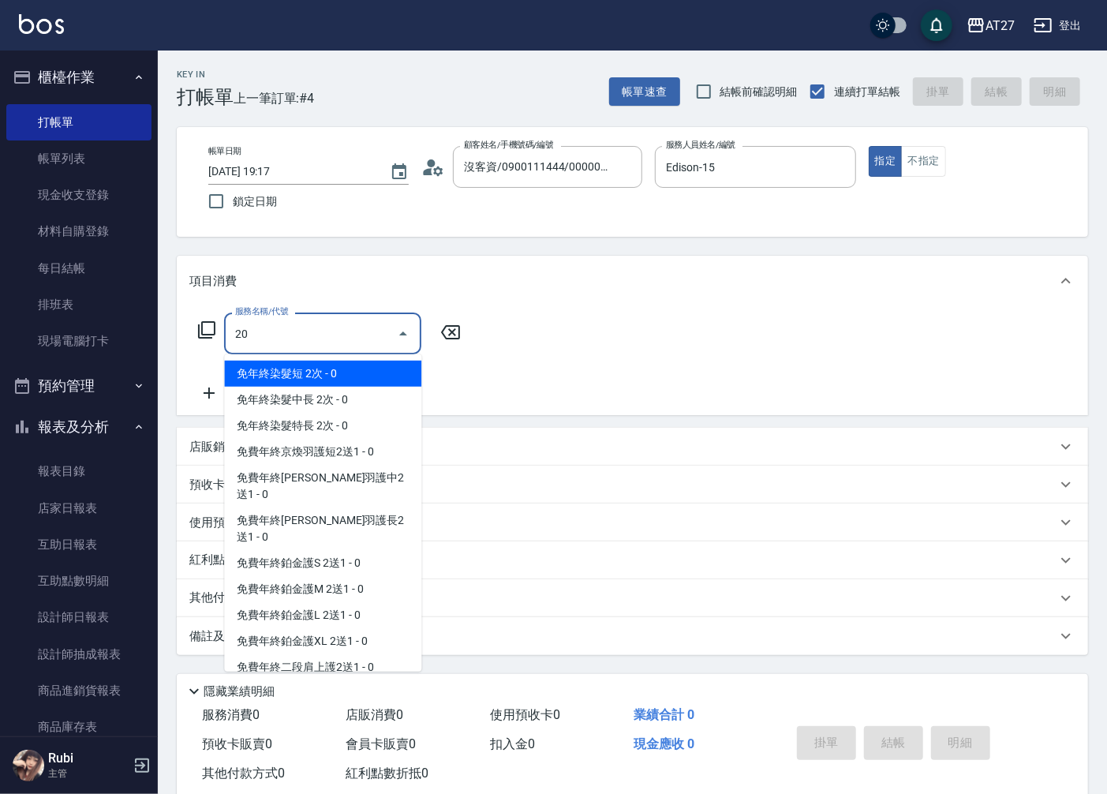
type input "201"
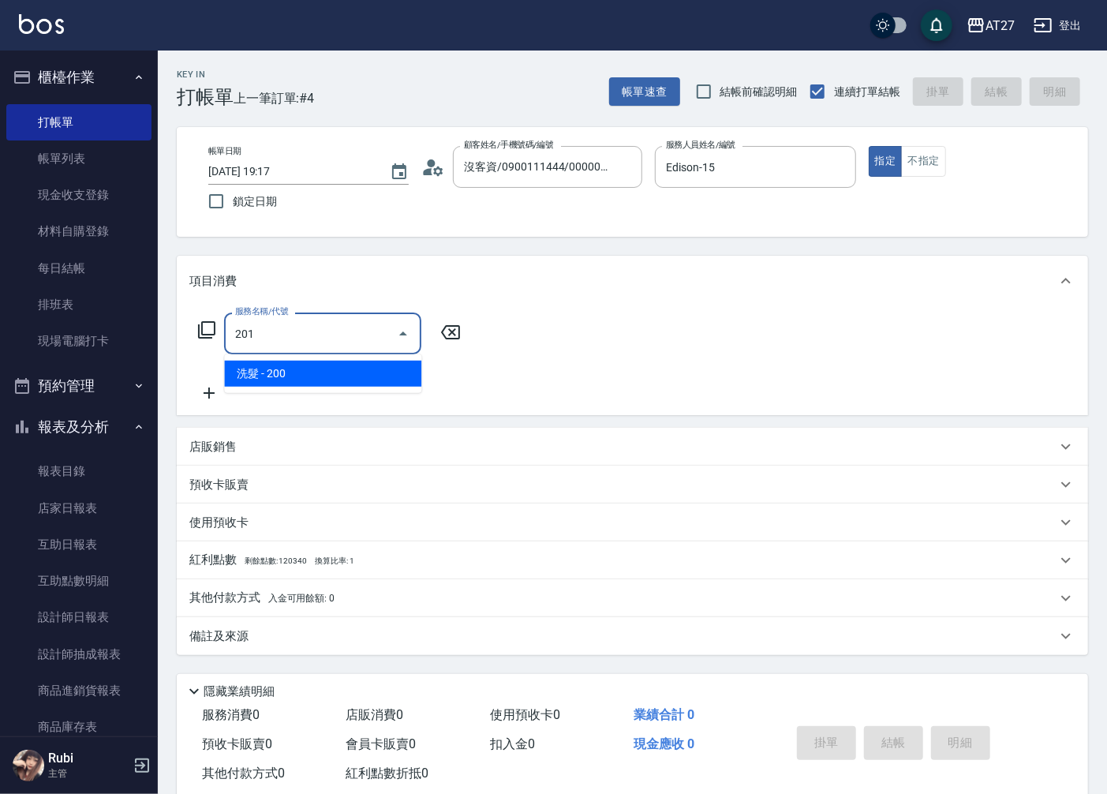
type input "20"
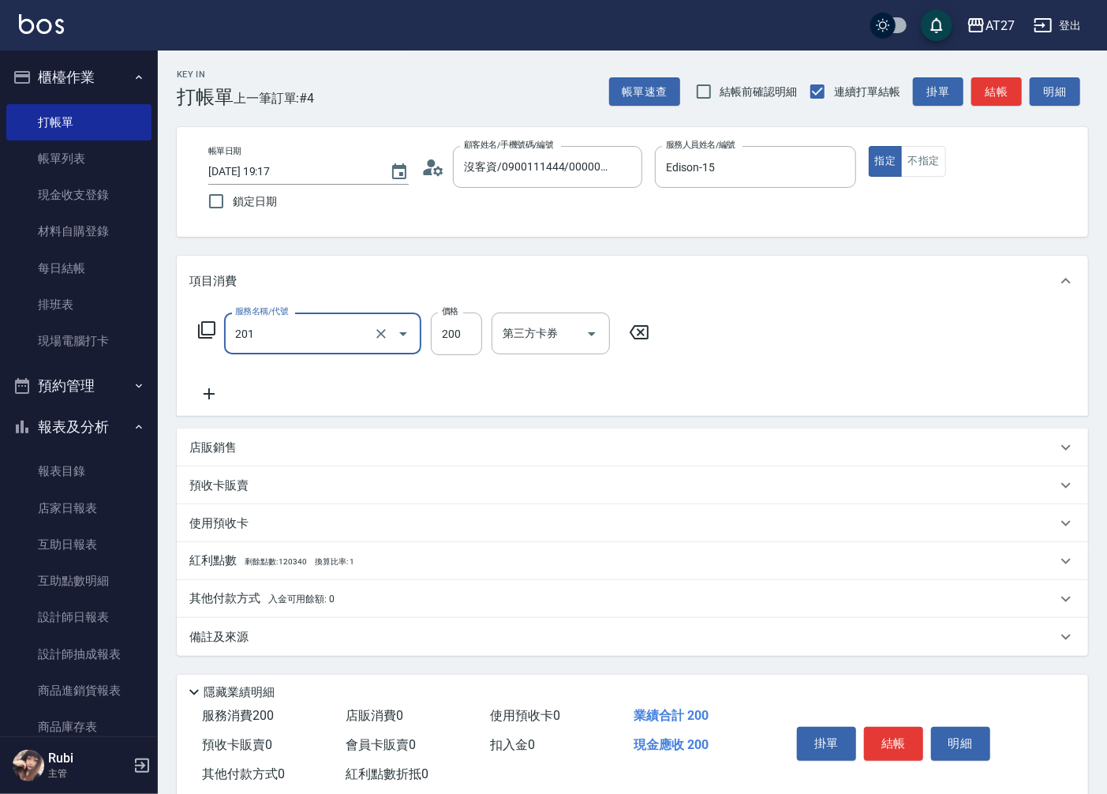
type input "洗髮(201)"
type input "2"
type input "0"
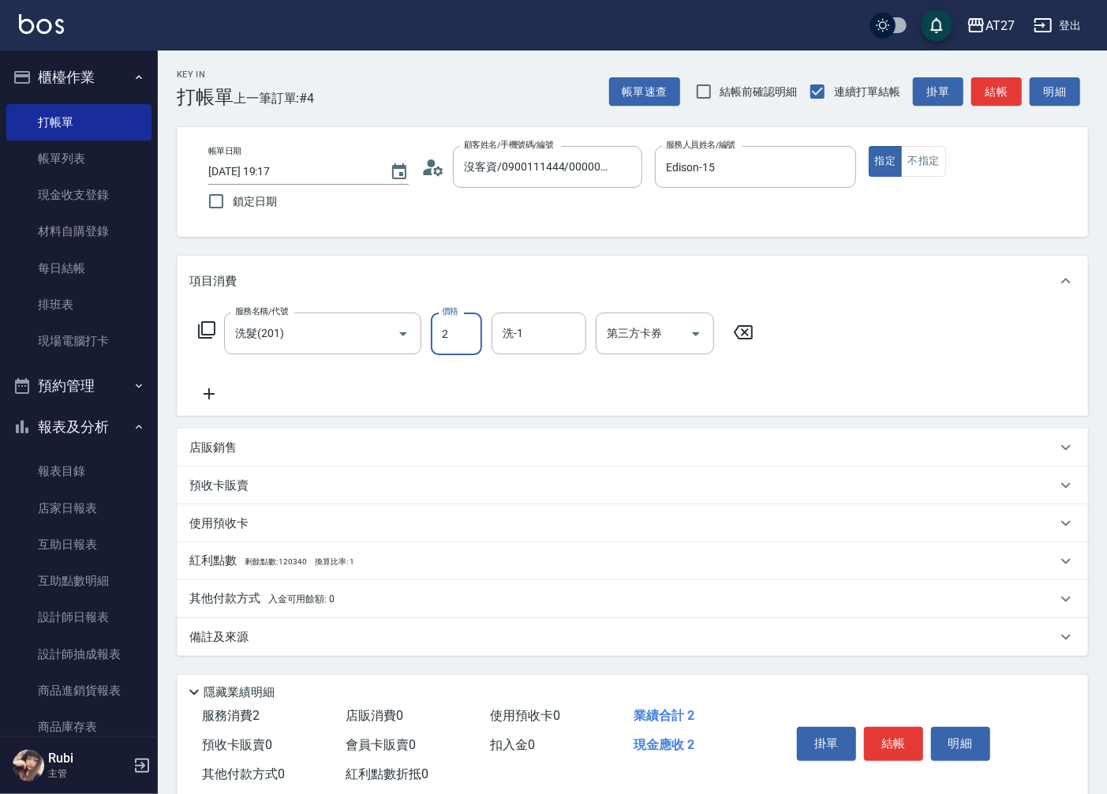
type input "25"
type input "20"
type input "250"
click at [991, 83] on button "結帳" at bounding box center [997, 91] width 51 height 29
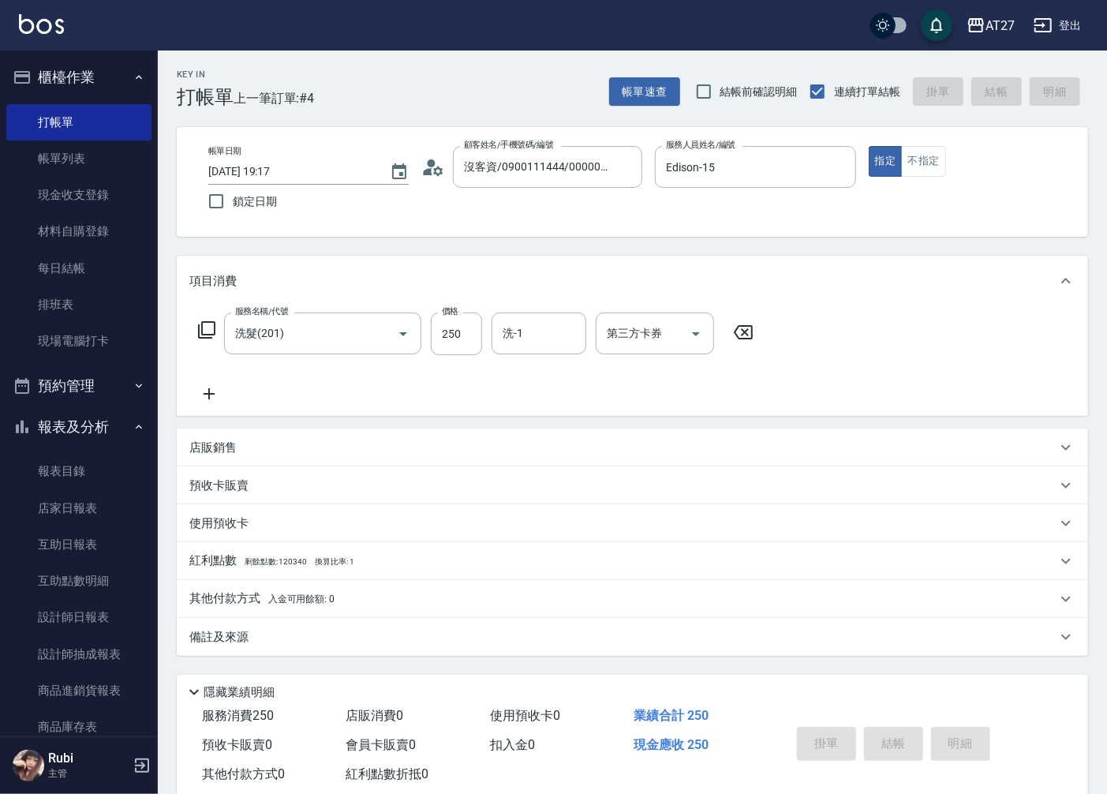
type input "0"
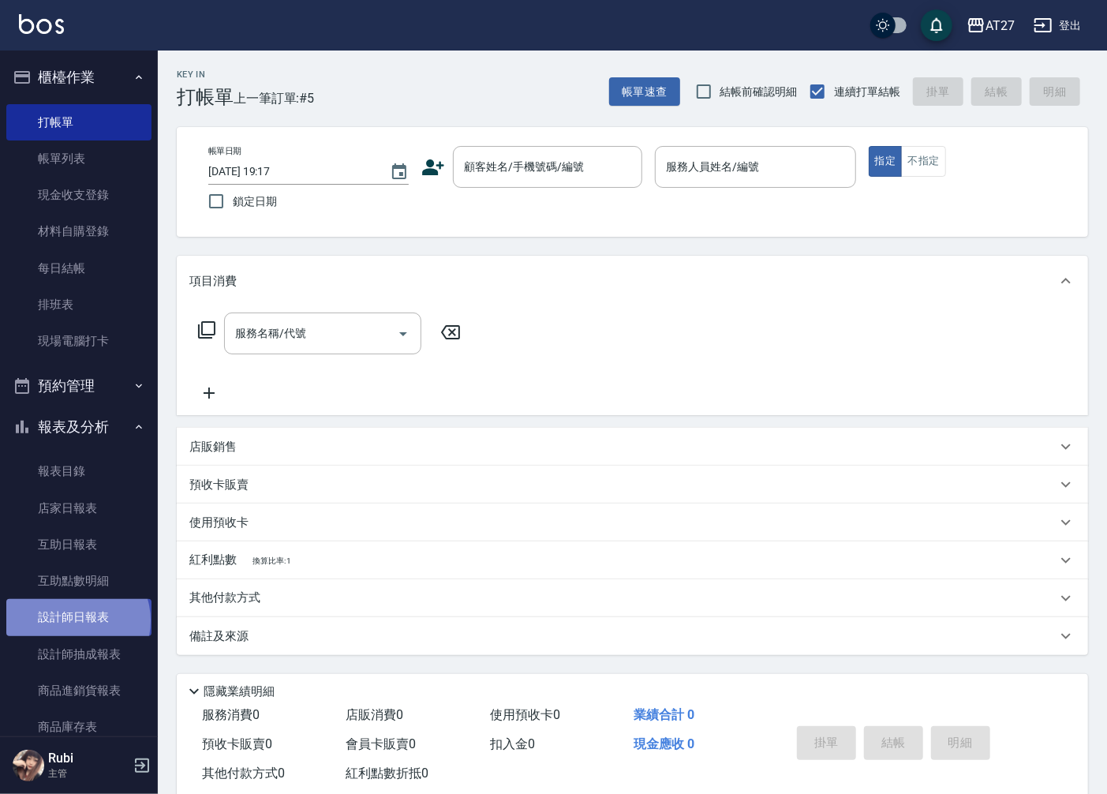
click at [77, 620] on link "設計師日報表" at bounding box center [78, 617] width 145 height 36
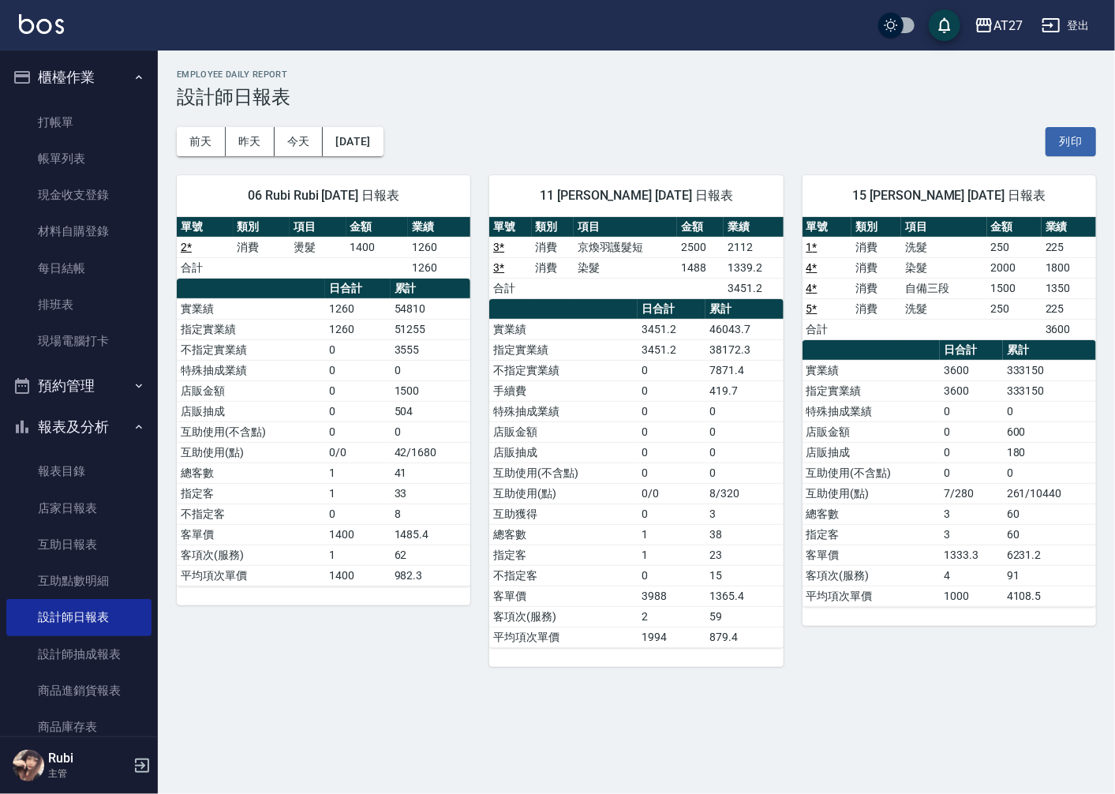
drag, startPoint x: 649, startPoint y: 522, endPoint x: 635, endPoint y: 505, distance: 22.4
click at [635, 505] on tr "互助獲得 0 3" at bounding box center [636, 514] width 294 height 21
drag, startPoint x: 635, startPoint y: 505, endPoint x: 595, endPoint y: 492, distance: 41.4
click at [595, 492] on tbody "實業績 3451.2 46043.7 指定實業績 3451.2 38172.3 不指定實業績 0 7871.4 手續費 0 419.7 特殊抽成業績 0 0 …" at bounding box center [636, 483] width 294 height 328
drag, startPoint x: 595, startPoint y: 492, endPoint x: 609, endPoint y: 526, distance: 36.8
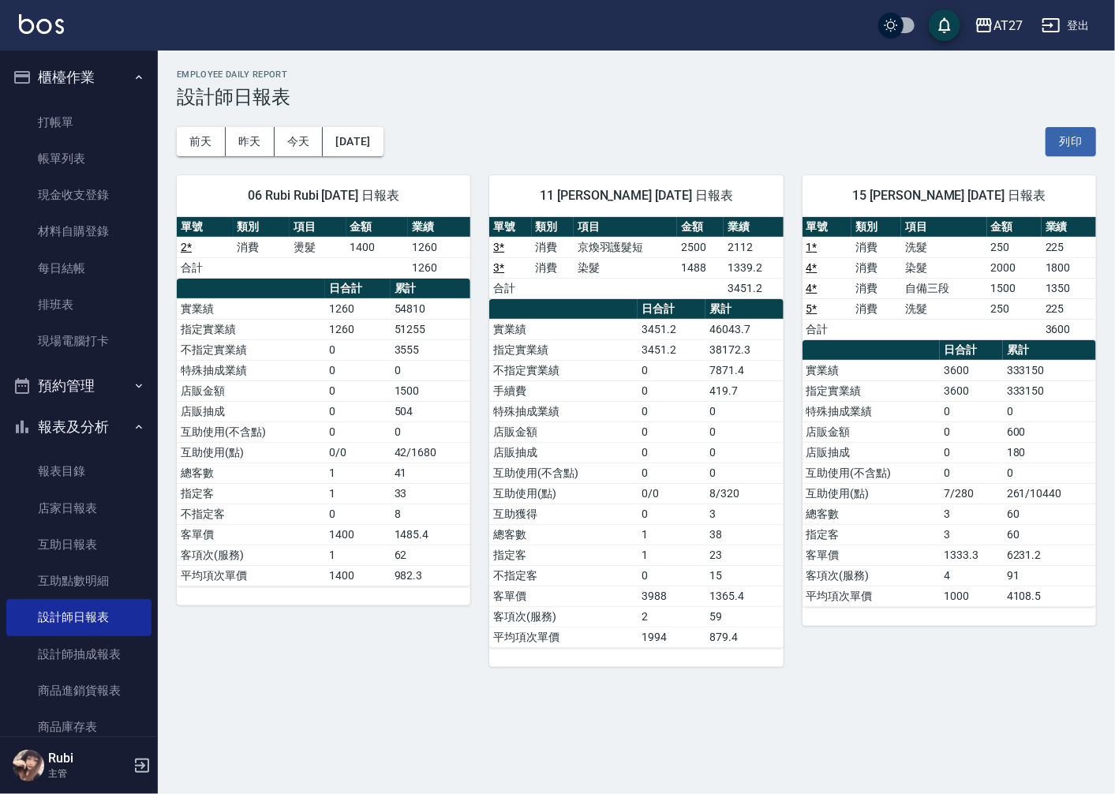
click at [610, 526] on td "總客數" at bounding box center [563, 534] width 148 height 21
drag, startPoint x: 431, startPoint y: 532, endPoint x: 423, endPoint y: 505, distance: 28.0
click at [423, 505] on tbody "實業績 1260 54810 指定實業績 1260 51255 不指定實業績 0 3555 特殊抽成業績 0 0 店販金額 0 1500 店販抽成 0 504…" at bounding box center [324, 441] width 294 height 287
drag, startPoint x: 423, startPoint y: 505, endPoint x: 403, endPoint y: 511, distance: 20.7
click at [403, 511] on tbody "實業績 1260 54810 指定實業績 1260 51255 不指定實業績 0 3555 特殊抽成業績 0 0 店販金額 0 1500 店販抽成 0 504…" at bounding box center [324, 441] width 294 height 287
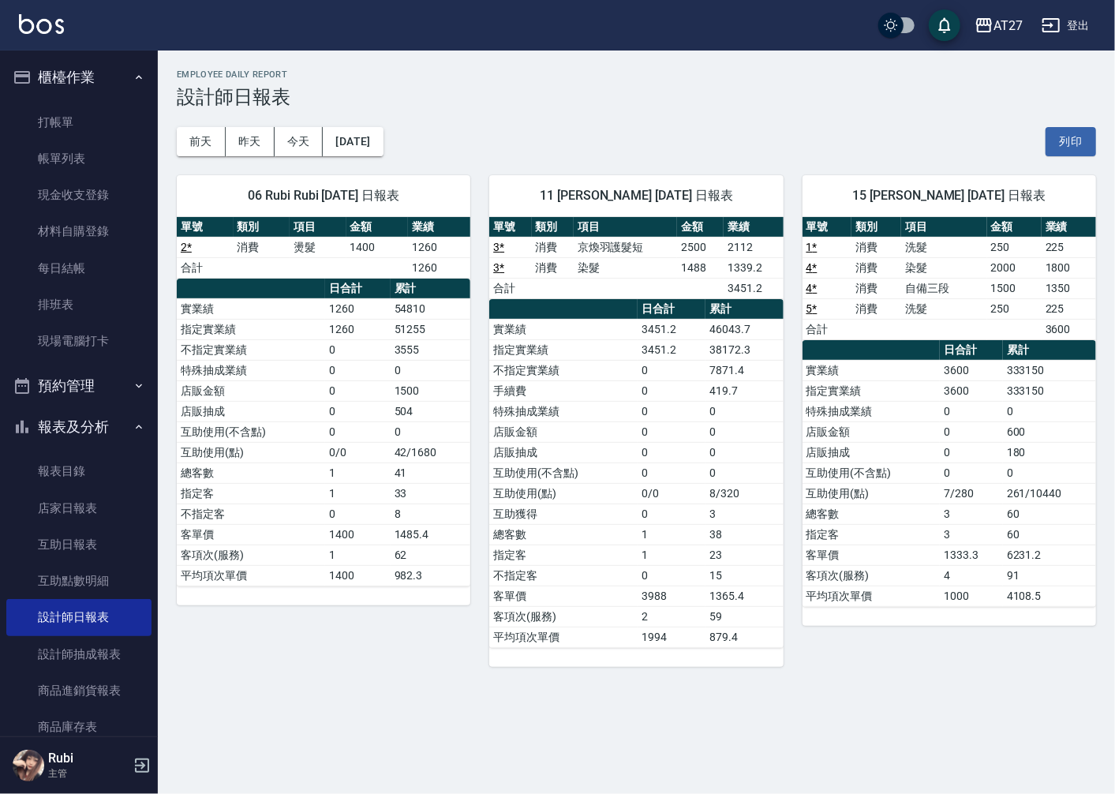
drag, startPoint x: 403, startPoint y: 511, endPoint x: 414, endPoint y: 548, distance: 37.9
click at [414, 548] on td "62" at bounding box center [431, 555] width 80 height 21
drag, startPoint x: 414, startPoint y: 530, endPoint x: 400, endPoint y: 505, distance: 28.6
click at [400, 505] on tbody "實業績 1260 54810 指定實業績 1260 51255 不指定實業績 0 3555 特殊抽成業績 0 0 店販金額 0 1500 店販抽成 0 504…" at bounding box center [324, 441] width 294 height 287
drag, startPoint x: 400, startPoint y: 505, endPoint x: 397, endPoint y: 519, distance: 14.6
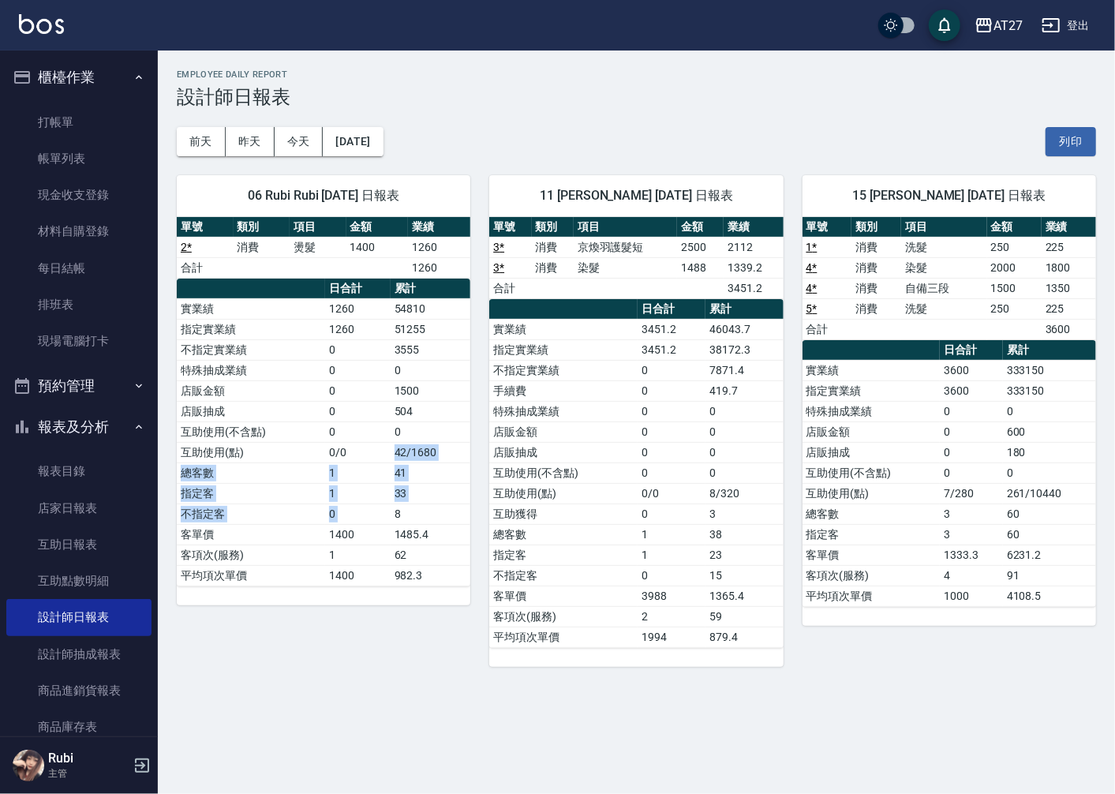
click at [397, 519] on tbody "實業績 1260 54810 指定實業績 1260 51255 不指定實業績 0 3555 特殊抽成業績 0 0 店販金額 0 1500 店販抽成 0 504…" at bounding box center [324, 441] width 294 height 287
drag, startPoint x: 397, startPoint y: 519, endPoint x: 406, endPoint y: 534, distance: 17.3
click at [406, 534] on td "1485.4" at bounding box center [431, 534] width 80 height 21
drag, startPoint x: 447, startPoint y: 542, endPoint x: 436, endPoint y: 522, distance: 23.0
click at [436, 522] on tbody "實業績 1260 54810 指定實業績 1260 51255 不指定實業績 0 3555 特殊抽成業績 0 0 店販金額 0 1500 店販抽成 0 504…" at bounding box center [324, 441] width 294 height 287
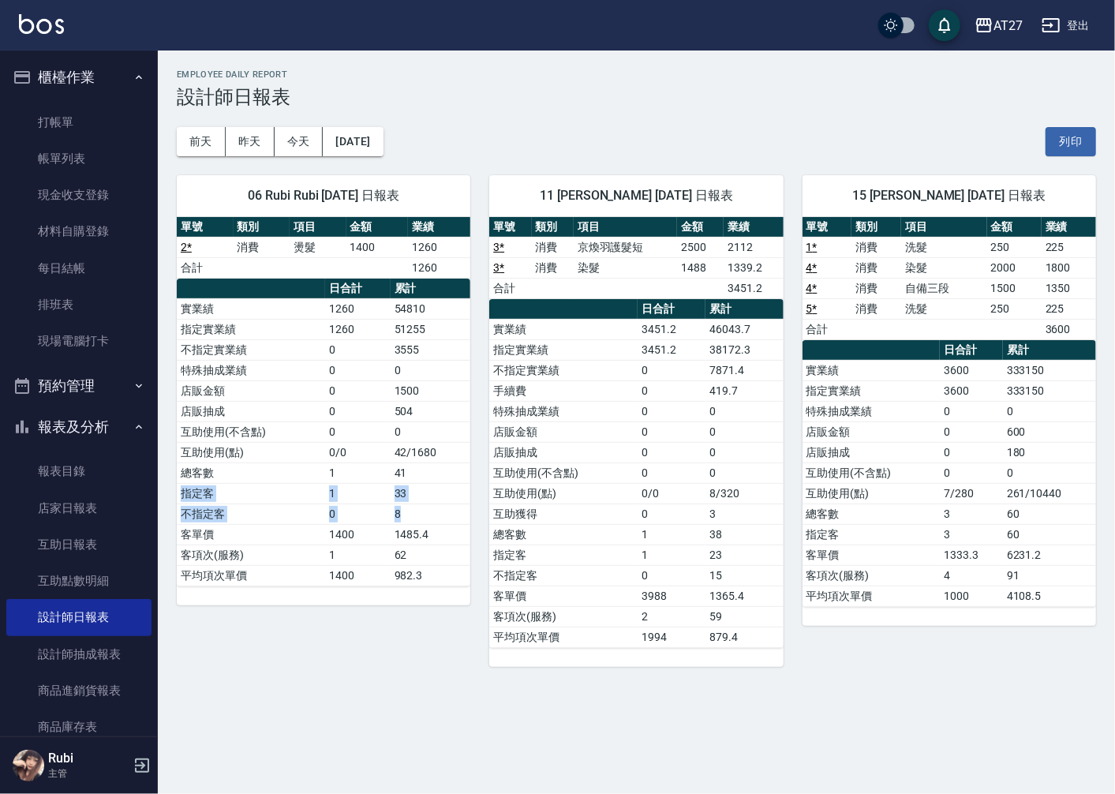
drag, startPoint x: 436, startPoint y: 522, endPoint x: 406, endPoint y: 514, distance: 31.2
click at [406, 514] on tbody "實業績 1260 54810 指定實業績 1260 51255 不指定實業績 0 3555 特殊抽成業績 0 0 店販金額 0 1500 店販抽成 0 504…" at bounding box center [324, 441] width 294 height 287
drag, startPoint x: 406, startPoint y: 514, endPoint x: 412, endPoint y: 533, distance: 20.0
click at [410, 530] on td "1485.4" at bounding box center [431, 534] width 80 height 21
click at [367, 135] on button "[DATE]" at bounding box center [353, 141] width 60 height 29
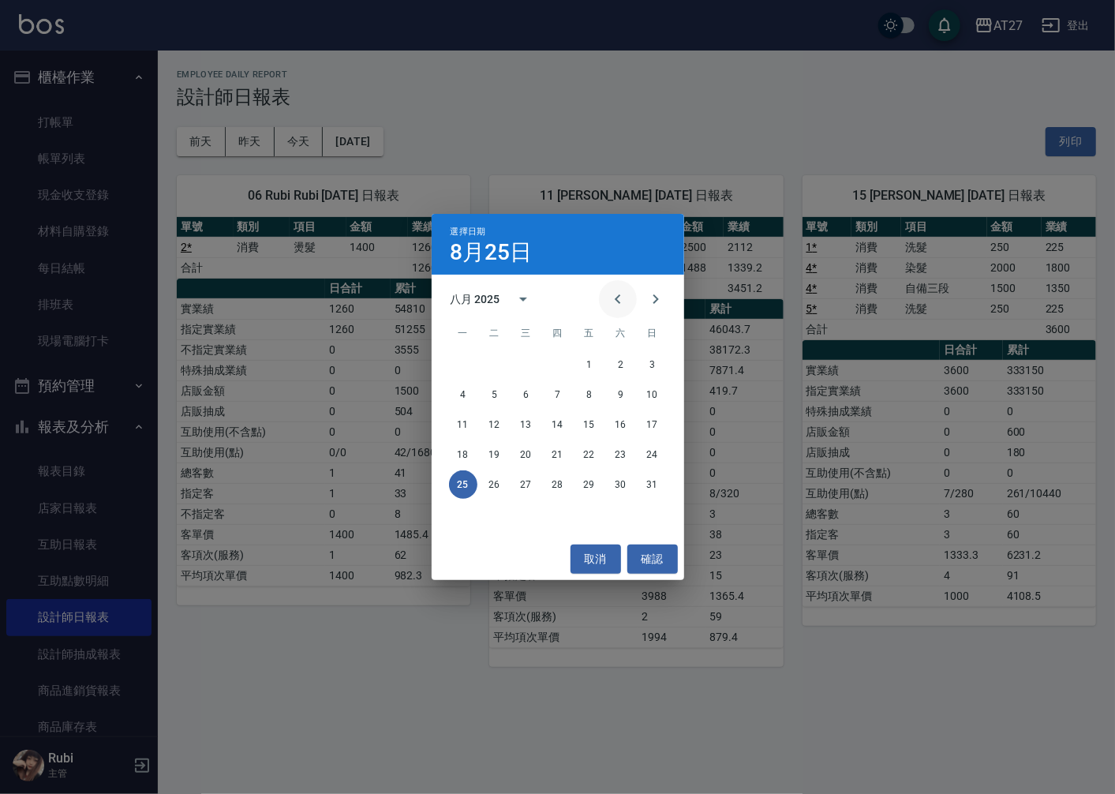
click at [617, 300] on icon "Previous month" at bounding box center [617, 299] width 19 height 19
click at [618, 455] on button "26" at bounding box center [621, 454] width 28 height 28
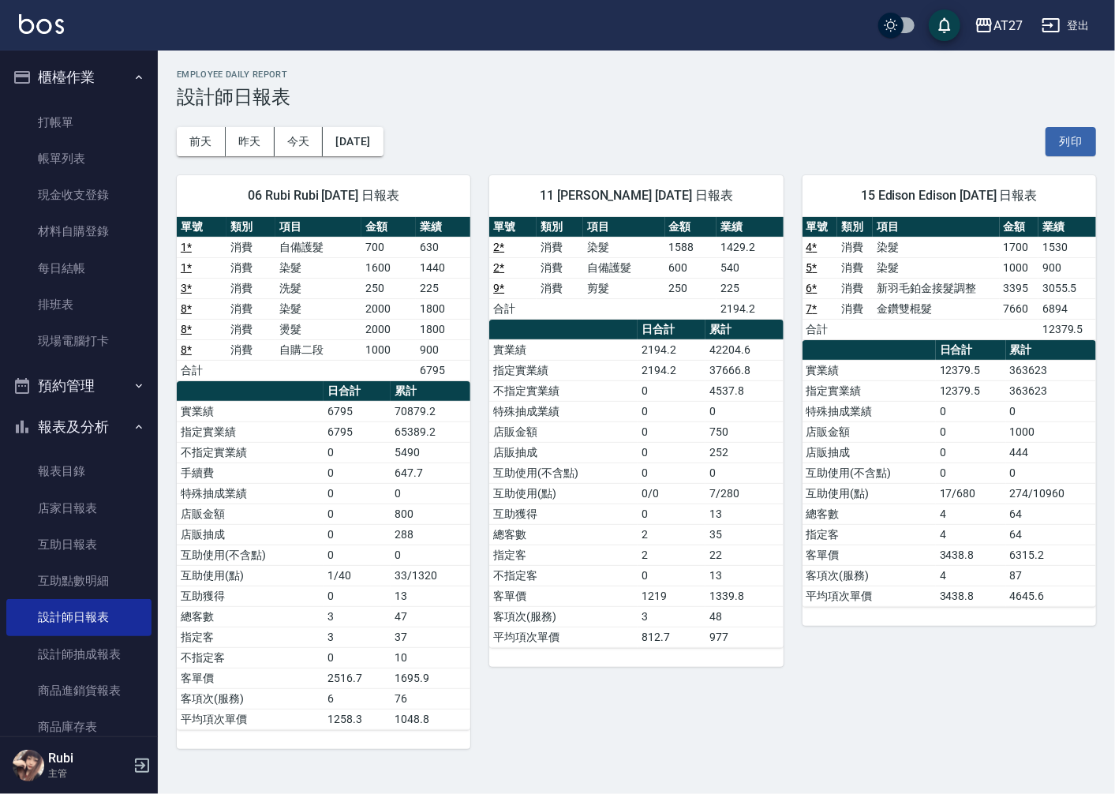
drag, startPoint x: 400, startPoint y: 509, endPoint x: 393, endPoint y: 492, distance: 18.0
click at [393, 492] on tbody "實業績 6795 70879.2 指定實業績 6795 65389.2 不指定實業績 0 5490 手續費 0 647.7 特殊抽成業績 0 0 店販金額 0…" at bounding box center [324, 565] width 294 height 328
drag, startPoint x: 393, startPoint y: 492, endPoint x: 358, endPoint y: 488, distance: 35.8
click at [358, 488] on tbody "實業績 6795 70879.2 指定實業績 6795 65389.2 不指定實業績 0 5490 手續費 0 647.7 特殊抽成業績 0 0 店販金額 0…" at bounding box center [324, 565] width 294 height 328
drag, startPoint x: 358, startPoint y: 488, endPoint x: 357, endPoint y: 509, distance: 21.3
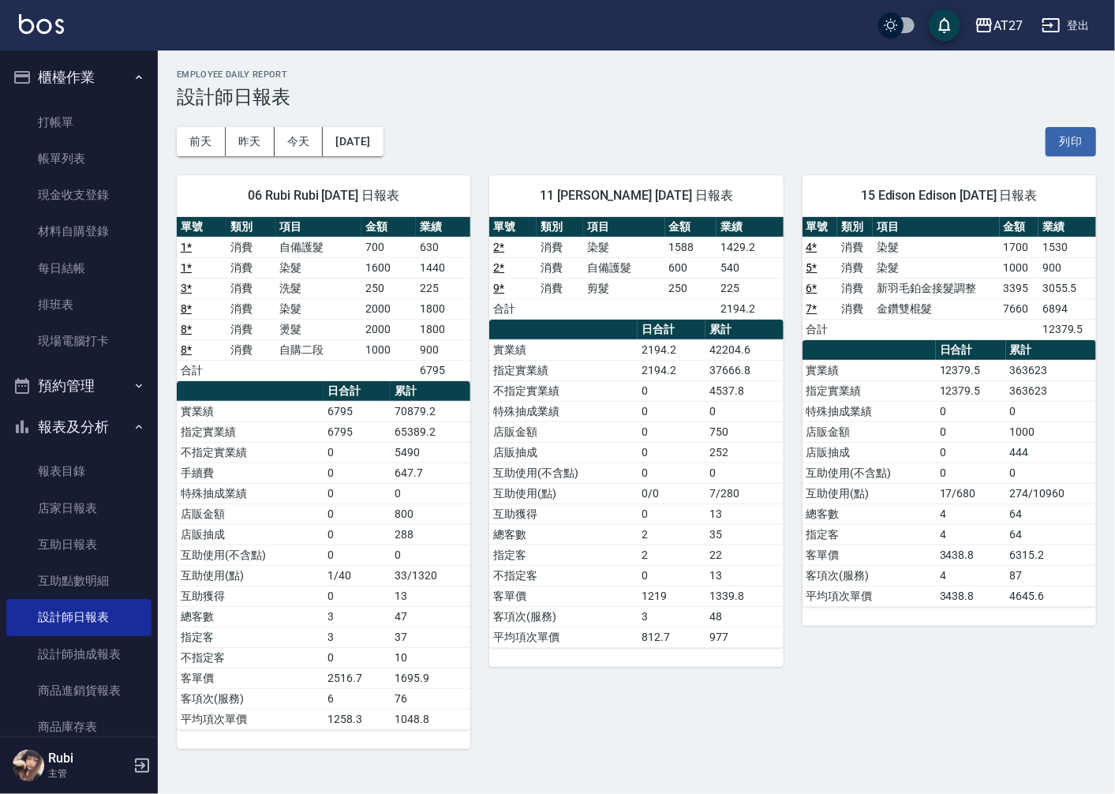
click at [357, 509] on td "0" at bounding box center [357, 514] width 67 height 21
click at [295, 144] on button "今天" at bounding box center [299, 141] width 49 height 29
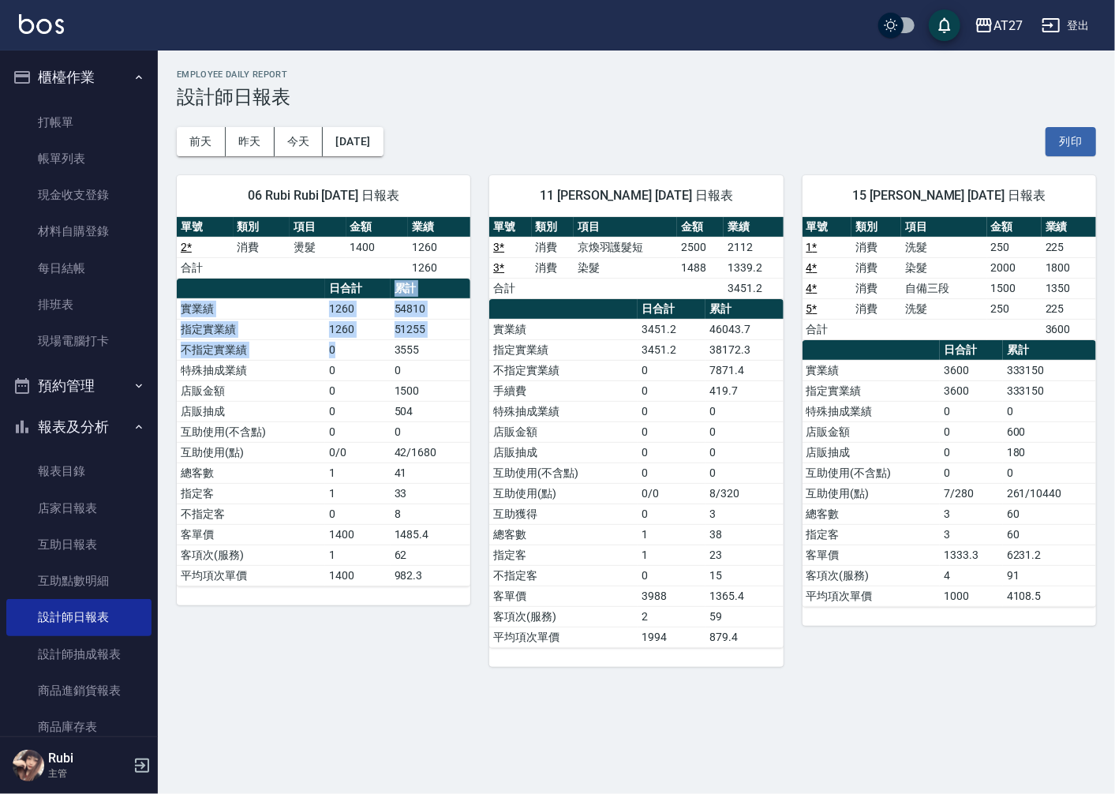
drag, startPoint x: 376, startPoint y: 290, endPoint x: 372, endPoint y: 399, distance: 109.0
click at [372, 397] on table "日合計 累計 實業績 1260 54810 指定實業績 1260 51255 不指定實業績 0 3555 特殊抽成業績 0 0 店販金額 0 1500 店販抽…" at bounding box center [324, 433] width 294 height 308
drag, startPoint x: 372, startPoint y: 399, endPoint x: 376, endPoint y: 461, distance: 61.7
click at [376, 461] on td "0/0" at bounding box center [358, 452] width 66 height 21
drag, startPoint x: 642, startPoint y: 467, endPoint x: 627, endPoint y: 443, distance: 28.7
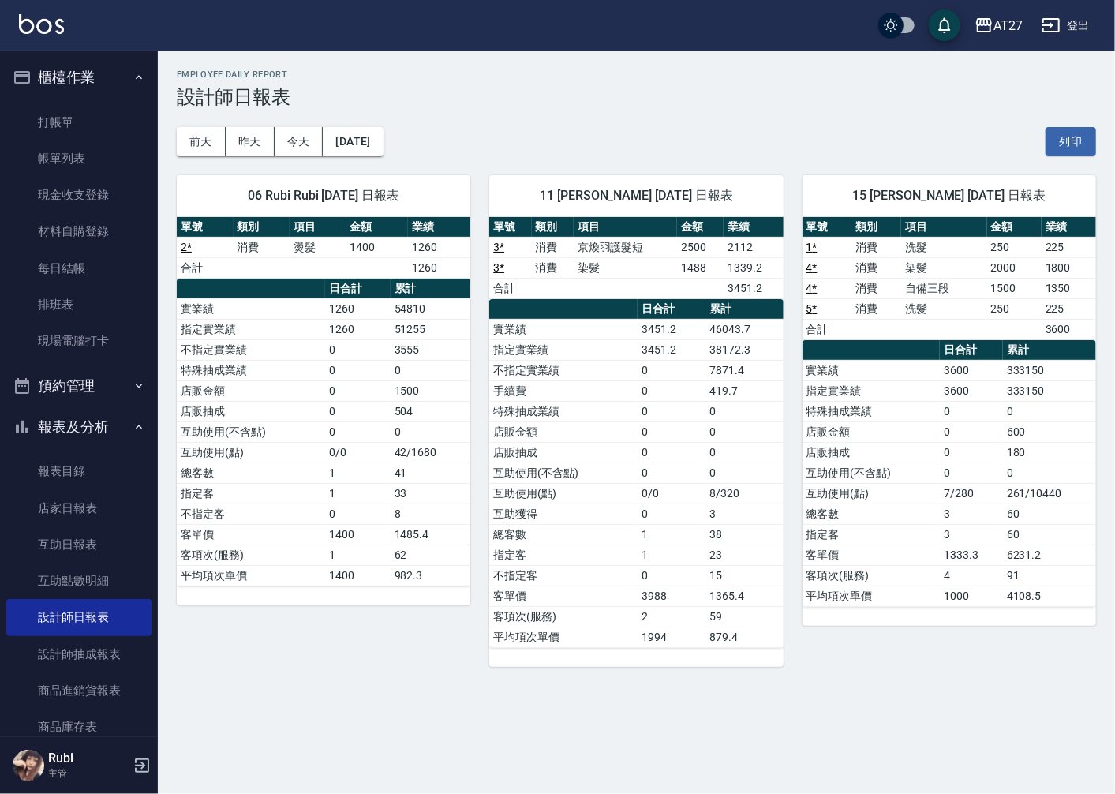
click at [627, 443] on tbody "實業績 3451.2 46043.7 指定實業績 3451.2 38172.3 不指定實業績 0 7871.4 手續費 0 419.7 特殊抽成業績 0 0 …" at bounding box center [636, 483] width 294 height 328
drag, startPoint x: 627, startPoint y: 443, endPoint x: 590, endPoint y: 395, distance: 61.3
click at [590, 395] on tbody "實業績 3451.2 46043.7 指定實業績 3451.2 38172.3 不指定實業績 0 7871.4 手續費 0 419.7 特殊抽成業績 0 0 …" at bounding box center [636, 483] width 294 height 328
drag, startPoint x: 590, startPoint y: 395, endPoint x: 571, endPoint y: 476, distance: 83.5
click at [571, 476] on tbody "實業績 3451.2 46043.7 指定實業績 3451.2 38172.3 不指定實業績 0 7871.4 手續費 0 419.7 特殊抽成業績 0 0 …" at bounding box center [636, 483] width 294 height 328
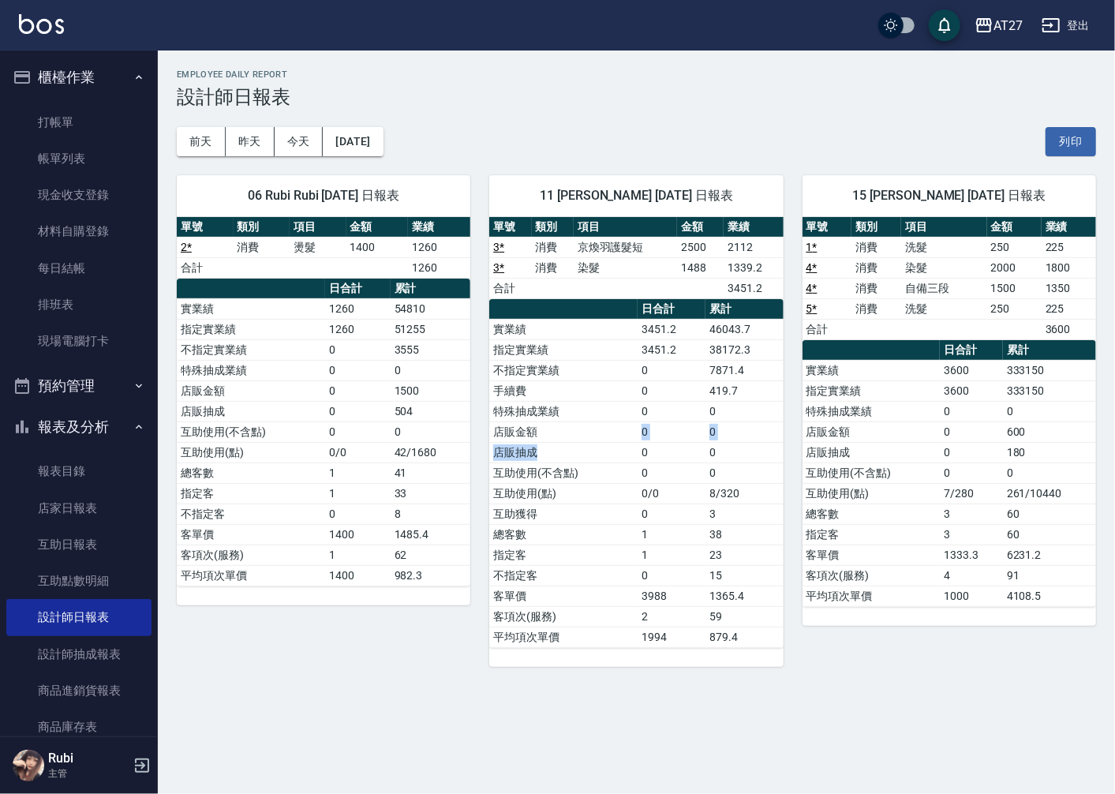
drag, startPoint x: 571, startPoint y: 476, endPoint x: 582, endPoint y: 417, distance: 60.4
click at [582, 417] on tbody "實業績 3451.2 46043.7 指定實業績 3451.2 38172.3 不指定實業績 0 7871.4 手續費 0 419.7 特殊抽成業績 0 0 …" at bounding box center [636, 483] width 294 height 328
drag, startPoint x: 582, startPoint y: 417, endPoint x: 574, endPoint y: 401, distance: 18.0
click at [574, 401] on tbody "實業績 3451.2 46043.7 指定實業績 3451.2 38172.3 不指定實業績 0 7871.4 手續費 0 419.7 特殊抽成業績 0 0 …" at bounding box center [636, 483] width 294 height 328
drag, startPoint x: 574, startPoint y: 401, endPoint x: 593, endPoint y: 453, distance: 55.4
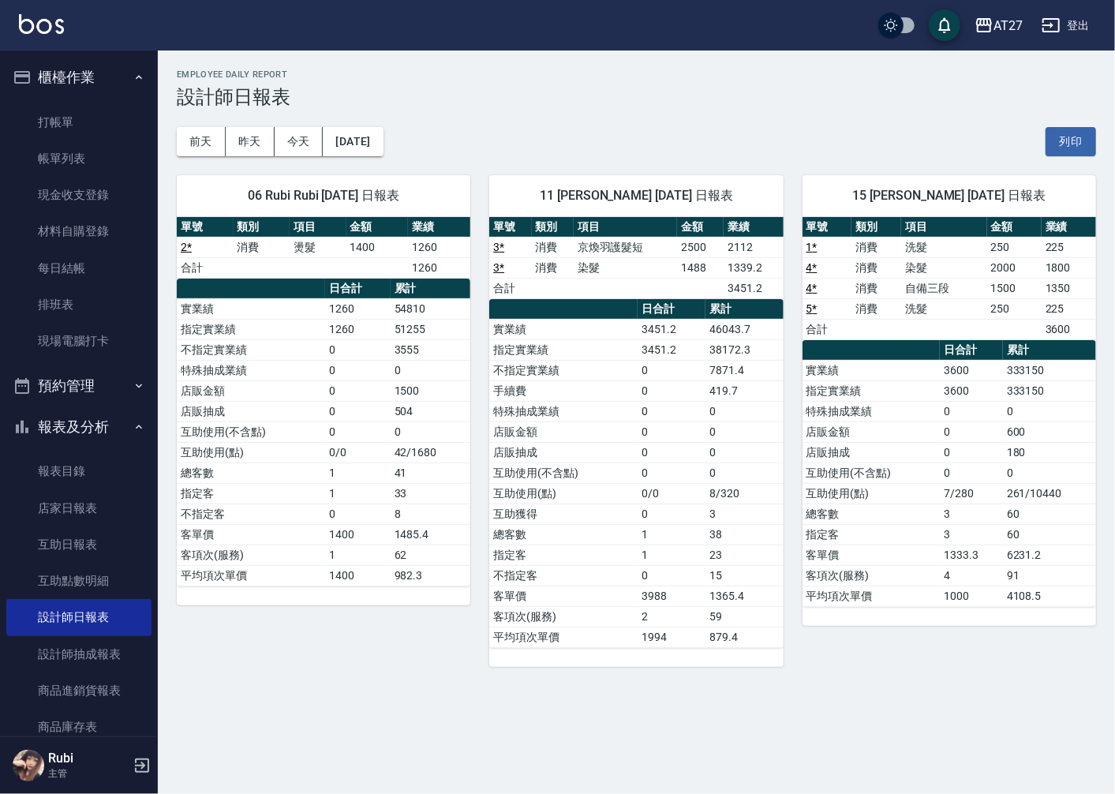
click at [594, 455] on td "店販抽成" at bounding box center [563, 452] width 148 height 21
drag, startPoint x: 589, startPoint y: 431, endPoint x: 592, endPoint y: 403, distance: 27.8
click at [592, 403] on tbody "實業績 3451.2 46043.7 指定實業績 3451.2 38172.3 不指定實業績 0 7871.4 手續費 0 419.7 特殊抽成業績 0 0 …" at bounding box center [636, 483] width 294 height 328
drag, startPoint x: 592, startPoint y: 403, endPoint x: 617, endPoint y: 402, distance: 25.3
click at [617, 402] on tbody "實業績 3451.2 46043.7 指定實業績 3451.2 38172.3 不指定實業績 0 7871.4 手續費 0 419.7 特殊抽成業績 0 0 …" at bounding box center [636, 483] width 294 height 328
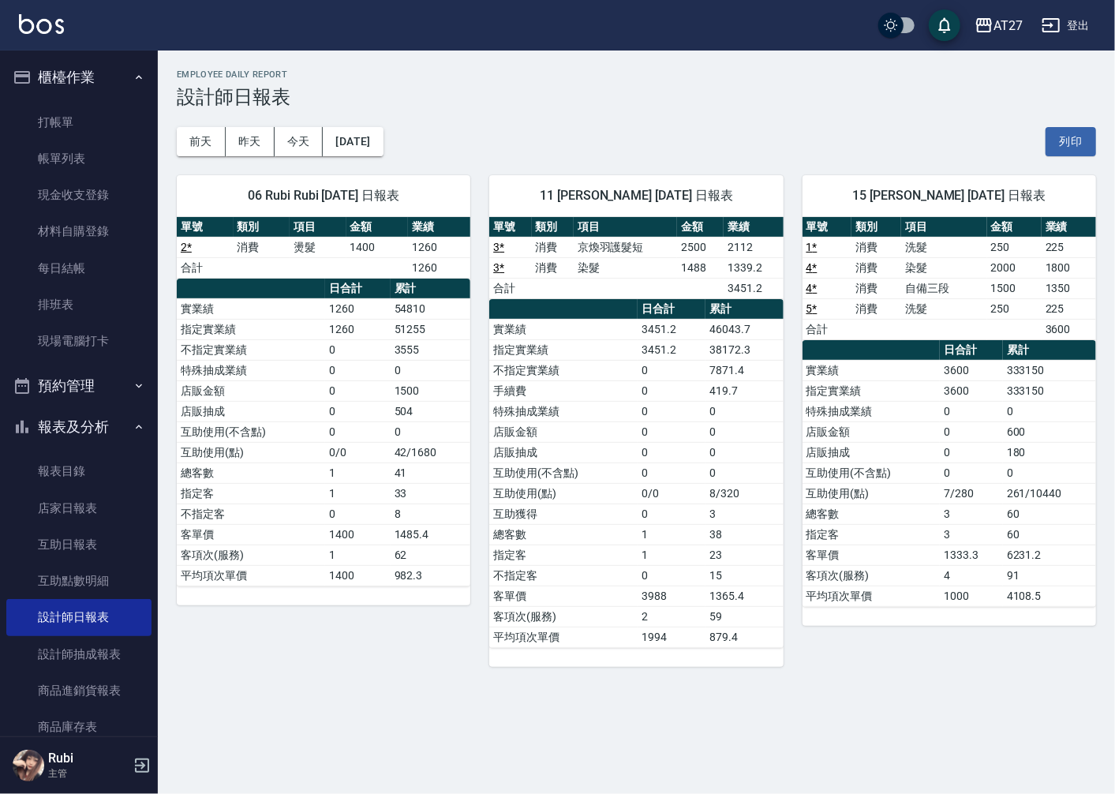
drag, startPoint x: 617, startPoint y: 402, endPoint x: 626, endPoint y: 442, distance: 40.4
click at [626, 442] on td "店販金額" at bounding box center [563, 431] width 148 height 21
drag, startPoint x: 624, startPoint y: 442, endPoint x: 598, endPoint y: 409, distance: 42.2
click at [598, 409] on tbody "實業績 3451.2 46043.7 指定實業績 3451.2 38172.3 不指定實業績 0 7871.4 手續費 0 419.7 特殊抽成業績 0 0 …" at bounding box center [636, 483] width 294 height 328
drag, startPoint x: 598, startPoint y: 409, endPoint x: 592, endPoint y: 395, distance: 14.8
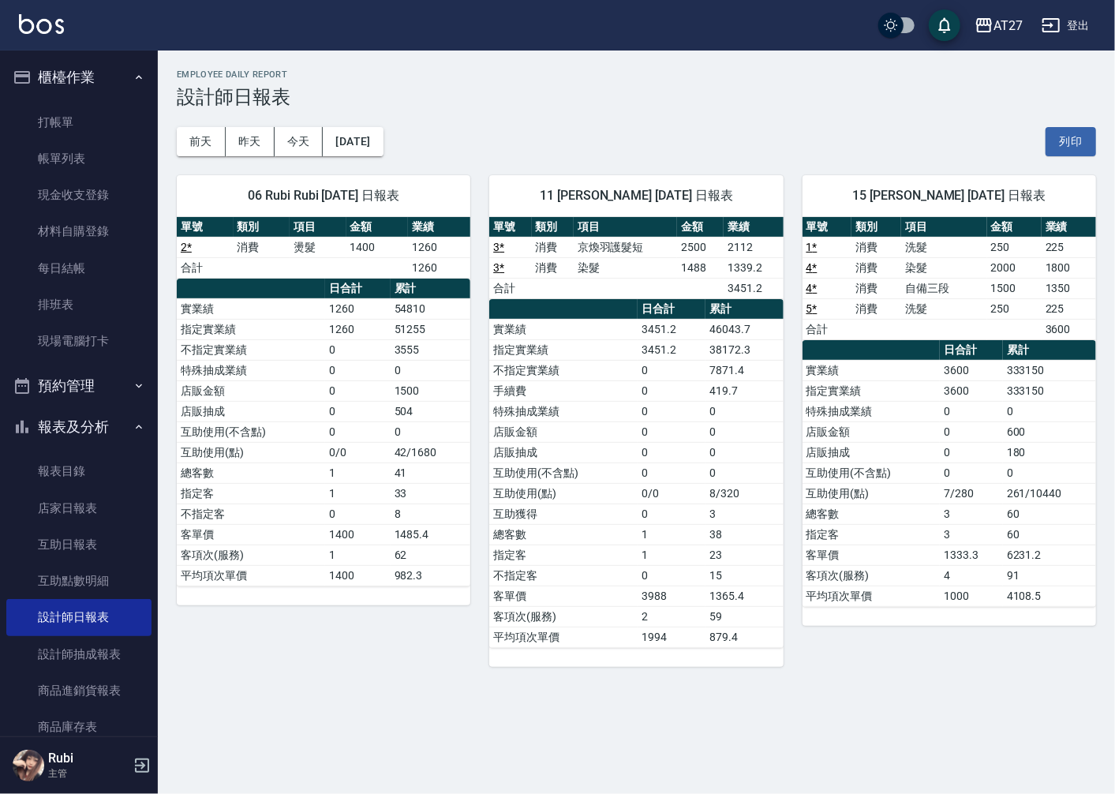
click at [592, 395] on tbody "實業績 3451.2 46043.7 指定實業績 3451.2 38172.3 不指定實業績 0 7871.4 手續費 0 419.7 特殊抽成業績 0 0 …" at bounding box center [636, 483] width 294 height 328
drag, startPoint x: 592, startPoint y: 395, endPoint x: 620, endPoint y: 434, distance: 48.0
click at [620, 434] on td "店販金額" at bounding box center [563, 431] width 148 height 21
drag, startPoint x: 609, startPoint y: 469, endPoint x: 608, endPoint y: 439, distance: 30.0
click at [608, 439] on tbody "實業績 3451.2 46043.7 指定實業績 3451.2 38172.3 不指定實業績 0 7871.4 手續費 0 419.7 特殊抽成業績 0 0 …" at bounding box center [636, 483] width 294 height 328
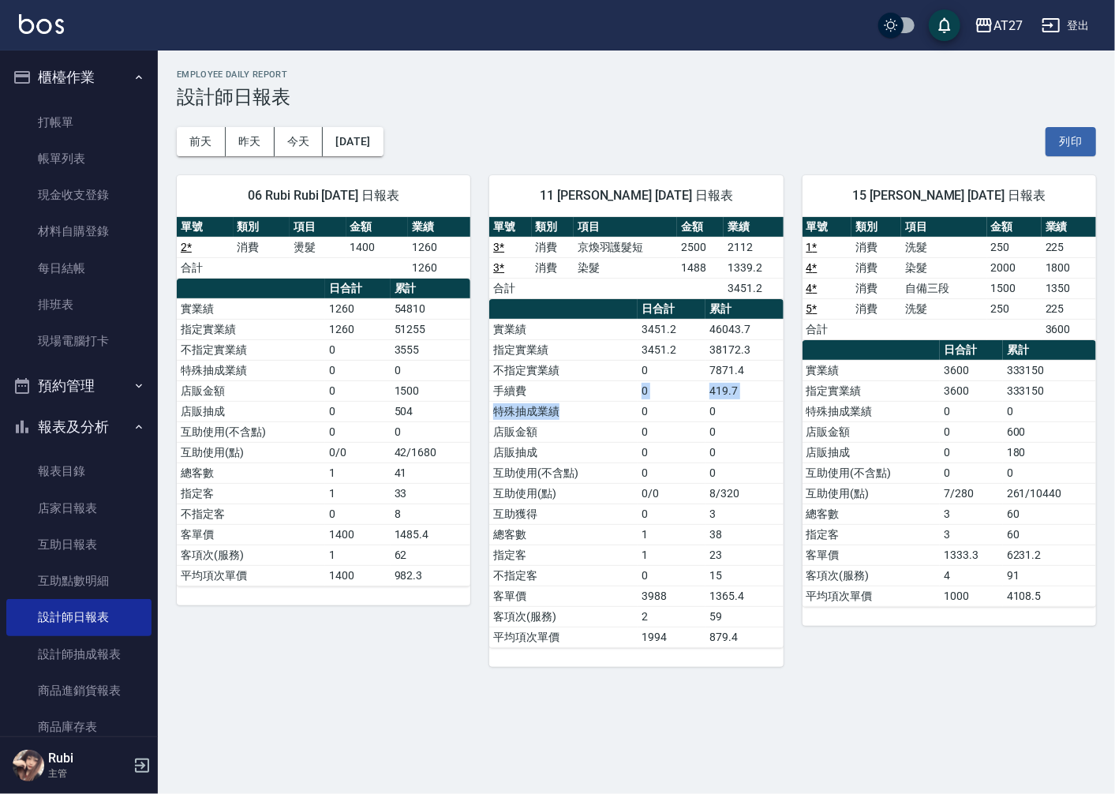
drag, startPoint x: 608, startPoint y: 439, endPoint x: 612, endPoint y: 448, distance: 10.0
click at [612, 448] on tbody "實業績 3451.2 46043.7 指定實業績 3451.2 38172.3 不指定實業績 0 7871.4 手續費 0 419.7 特殊抽成業績 0 0 …" at bounding box center [636, 483] width 294 height 328
drag, startPoint x: 612, startPoint y: 448, endPoint x: 618, endPoint y: 487, distance: 39.2
click at [618, 487] on td "互助使用(點)" at bounding box center [563, 493] width 148 height 21
drag, startPoint x: 612, startPoint y: 444, endPoint x: 609, endPoint y: 421, distance: 23.8
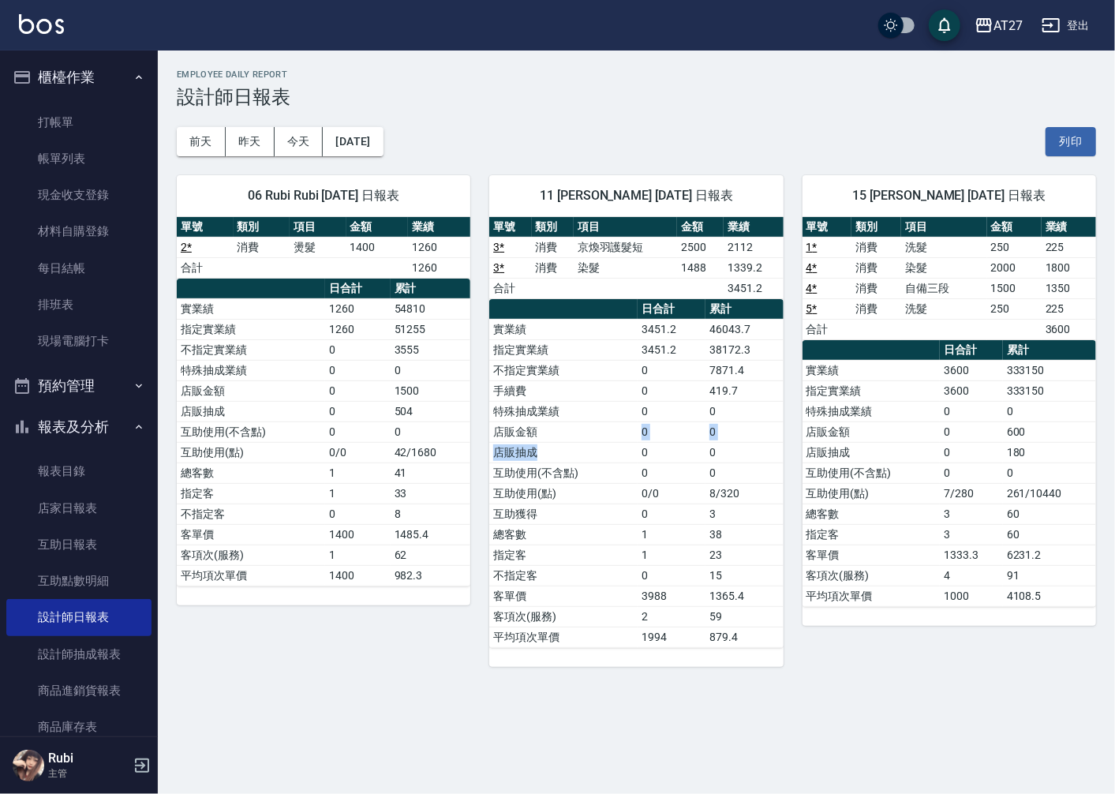
click at [609, 421] on tbody "實業績 3451.2 46043.7 指定實業績 3451.2 38172.3 不指定實業績 0 7871.4 手續費 0 419.7 特殊抽成業績 0 0 …" at bounding box center [636, 483] width 294 height 328
drag, startPoint x: 609, startPoint y: 421, endPoint x: 627, endPoint y: 447, distance: 32.4
click at [627, 447] on tbody "實業績 3451.2 46043.7 指定實業績 3451.2 38172.3 不指定實業績 0 7871.4 手續費 0 419.7 特殊抽成業績 0 0 …" at bounding box center [636, 483] width 294 height 328
drag, startPoint x: 627, startPoint y: 447, endPoint x: 635, endPoint y: 476, distance: 29.5
click at [635, 476] on td "互助使用(不含點)" at bounding box center [563, 472] width 148 height 21
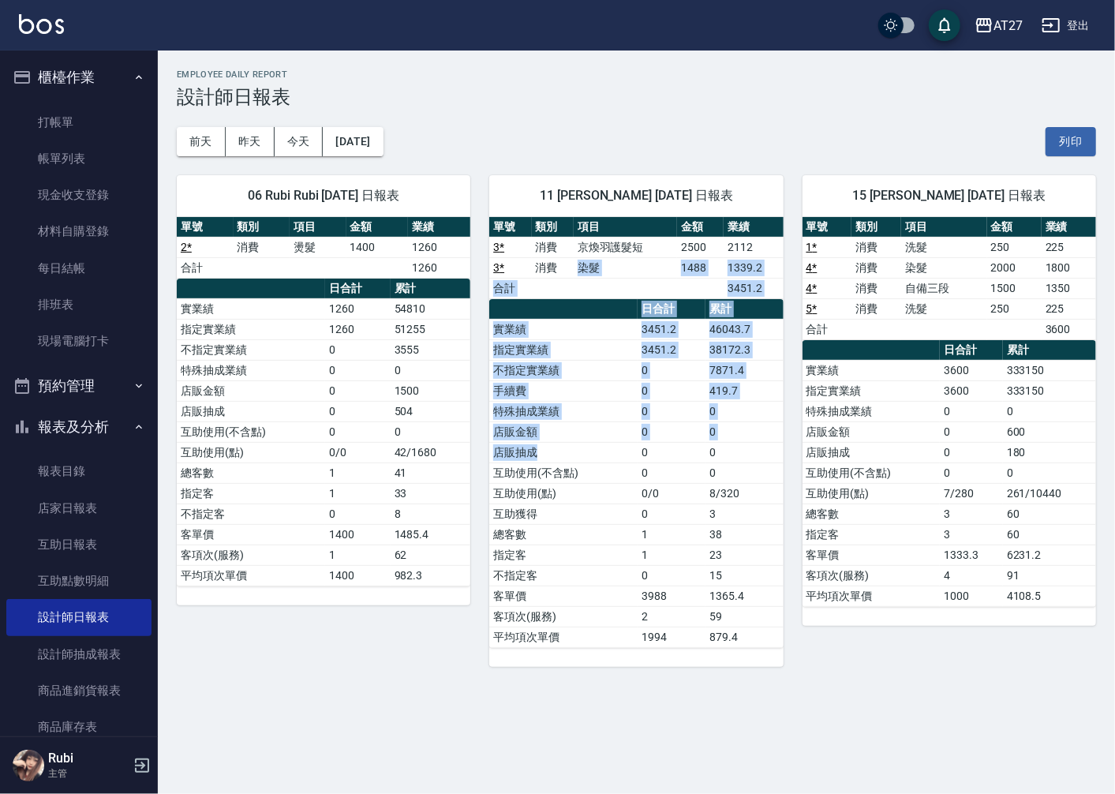
drag, startPoint x: 558, startPoint y: 269, endPoint x: 629, endPoint y: 455, distance: 199.3
click at [629, 455] on div "單號 類別 項目 金額 業績 3 * 消費 京煥羽護髮短 2500 2112 3 * 消費 染髮 1488 1339.2 合計 3451.2 日合計 累計 實…" at bounding box center [636, 432] width 294 height 431
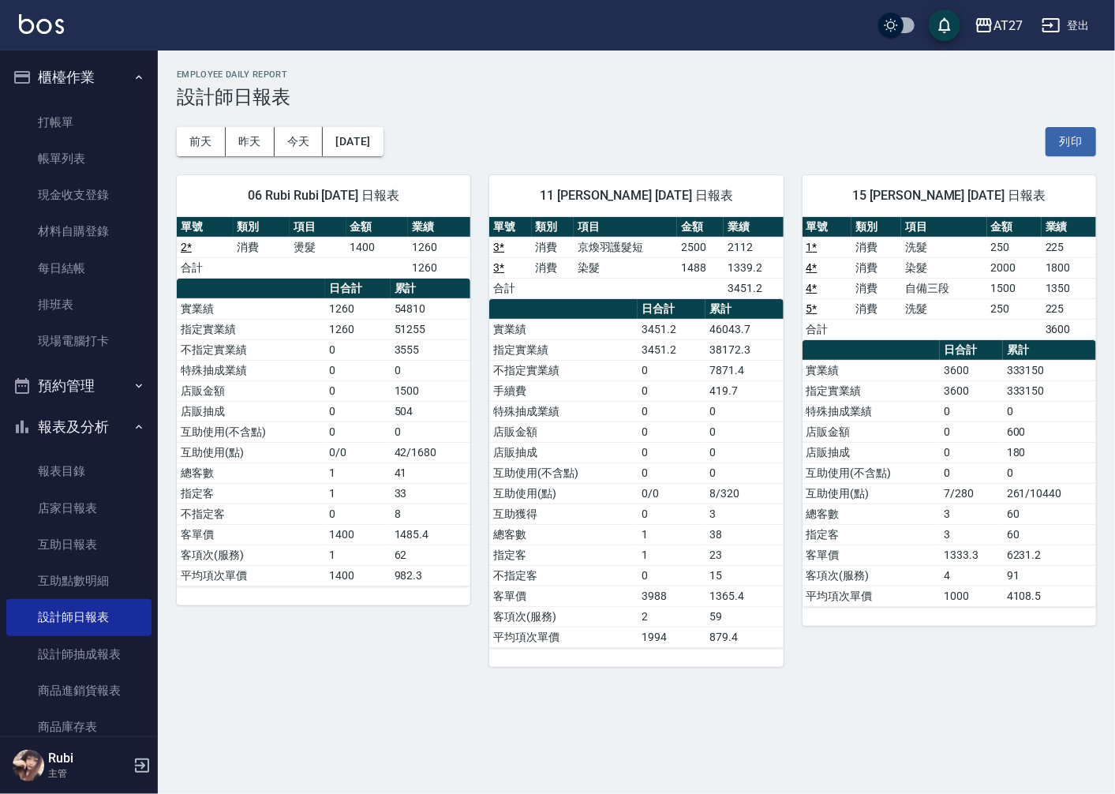
drag, startPoint x: 629, startPoint y: 455, endPoint x: 630, endPoint y: 542, distance: 86.8
click at [630, 542] on td "總客數" at bounding box center [563, 534] width 148 height 21
drag, startPoint x: 631, startPoint y: 530, endPoint x: 640, endPoint y: 501, distance: 30.5
click at [633, 526] on td "總客數" at bounding box center [563, 534] width 148 height 21
drag, startPoint x: 626, startPoint y: 421, endPoint x: 659, endPoint y: 485, distance: 71.3
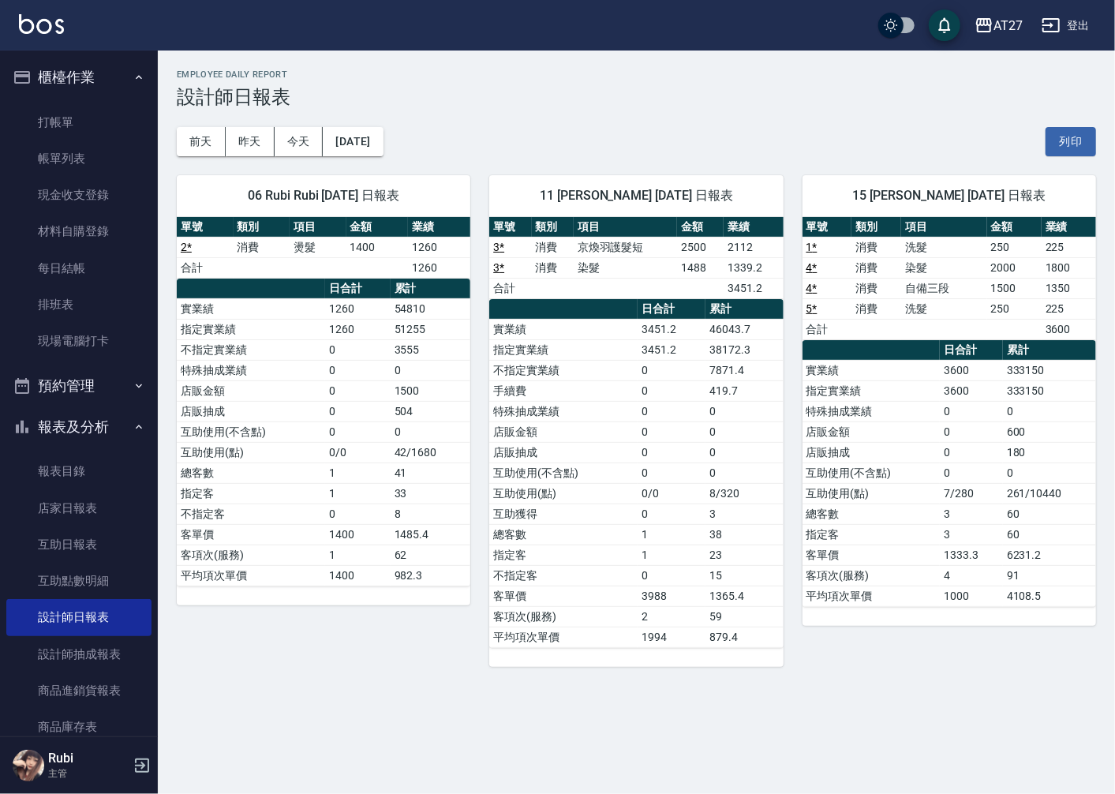
click at [659, 485] on tbody "實業績 3451.2 46043.7 指定實業績 3451.2 38172.3 不指定實業績 0 7871.4 手續費 0 419.7 特殊抽成業績 0 0 …" at bounding box center [636, 483] width 294 height 328
drag, startPoint x: 659, startPoint y: 485, endPoint x: 698, endPoint y: 577, distance: 100.4
click at [698, 577] on td "0" at bounding box center [672, 575] width 68 height 21
click at [683, 560] on td "1" at bounding box center [672, 555] width 68 height 21
click at [97, 514] on link "店家日報表" at bounding box center [78, 508] width 145 height 36
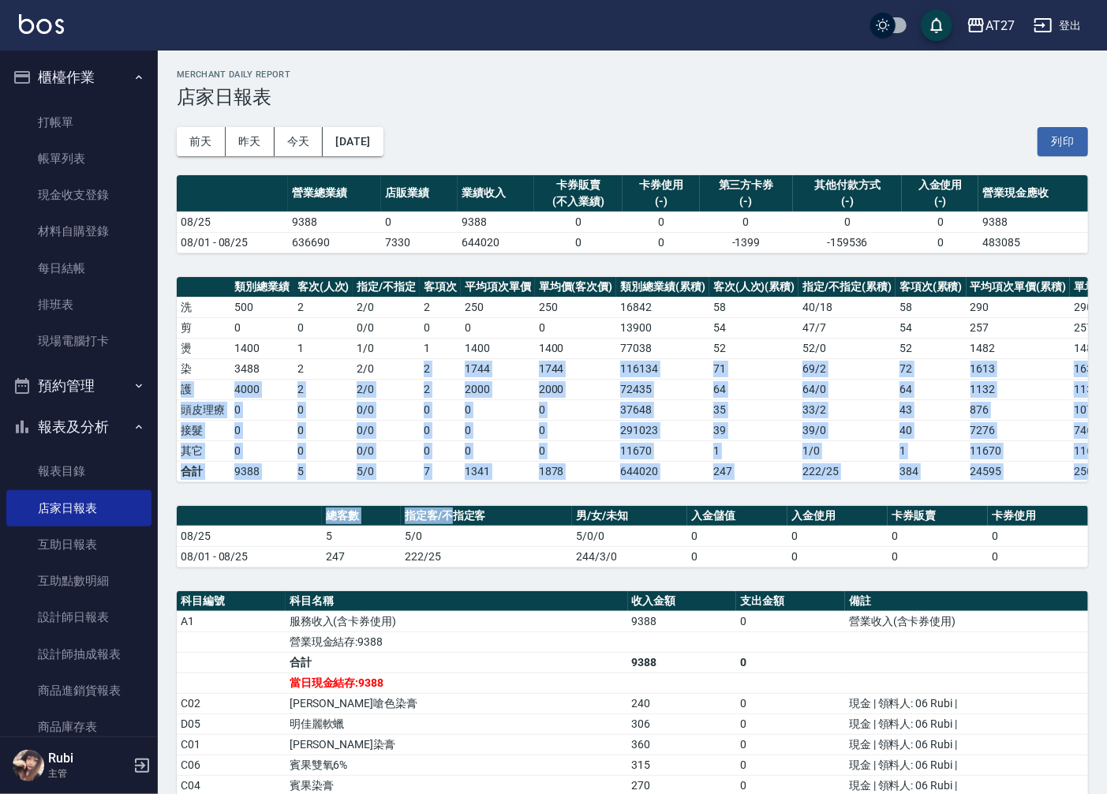
drag, startPoint x: 390, startPoint y: 374, endPoint x: 455, endPoint y: 524, distance: 163.3
click at [455, 524] on div "AT27 [DATE] 店家日報表 列印時間： [DATE][PHONE_NUMBER]:36 Merchant Daily Report 店家日報表 [DA…" at bounding box center [632, 588] width 949 height 1075
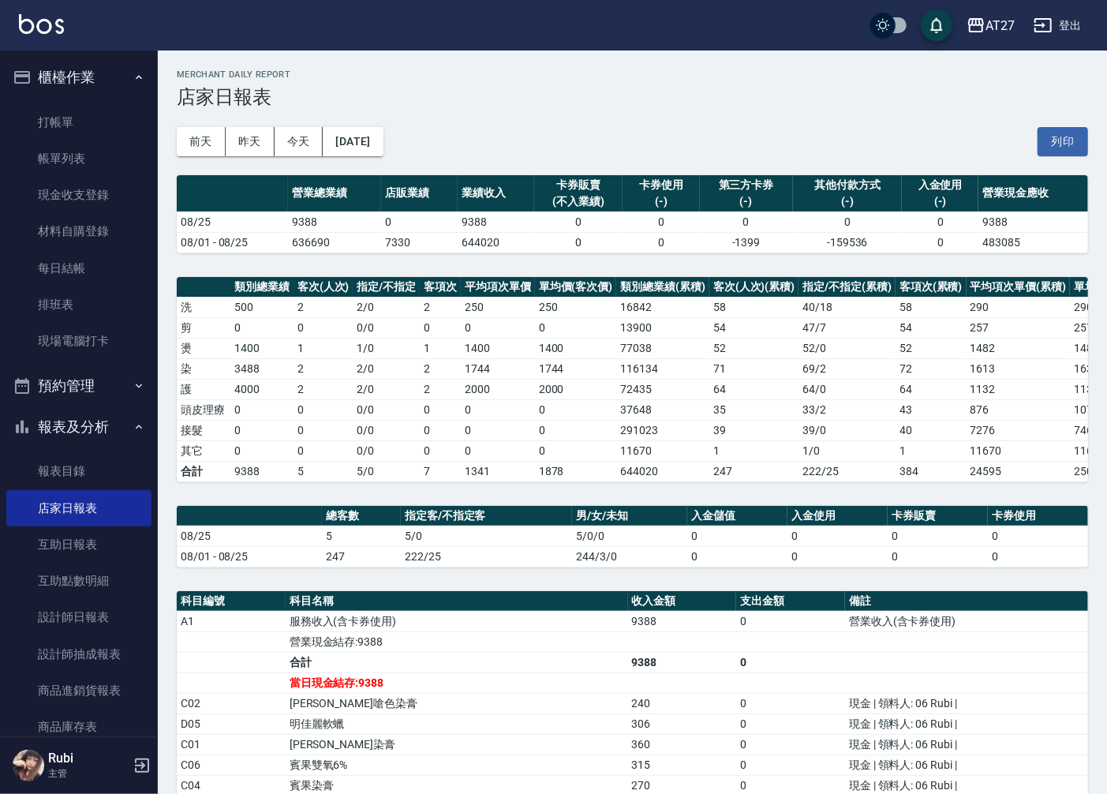
drag, startPoint x: 455, startPoint y: 524, endPoint x: 476, endPoint y: 568, distance: 49.1
click at [476, 567] on td "222/25" at bounding box center [486, 556] width 171 height 21
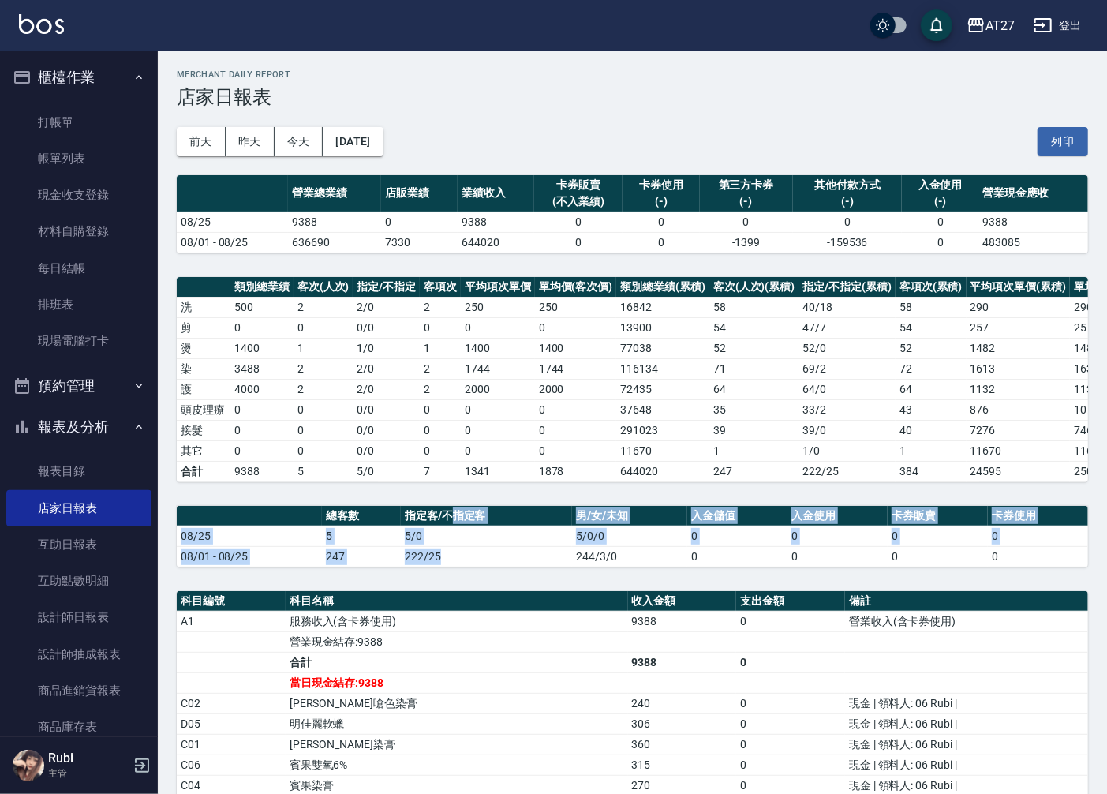
drag, startPoint x: 464, startPoint y: 553, endPoint x: 431, endPoint y: 466, distance: 93.7
click at [431, 470] on div "AT27 [DATE] 店家日報表 列印時間： [DATE][PHONE_NUMBER]:36 Merchant Daily Report 店家日報表 [DA…" at bounding box center [632, 588] width 949 height 1075
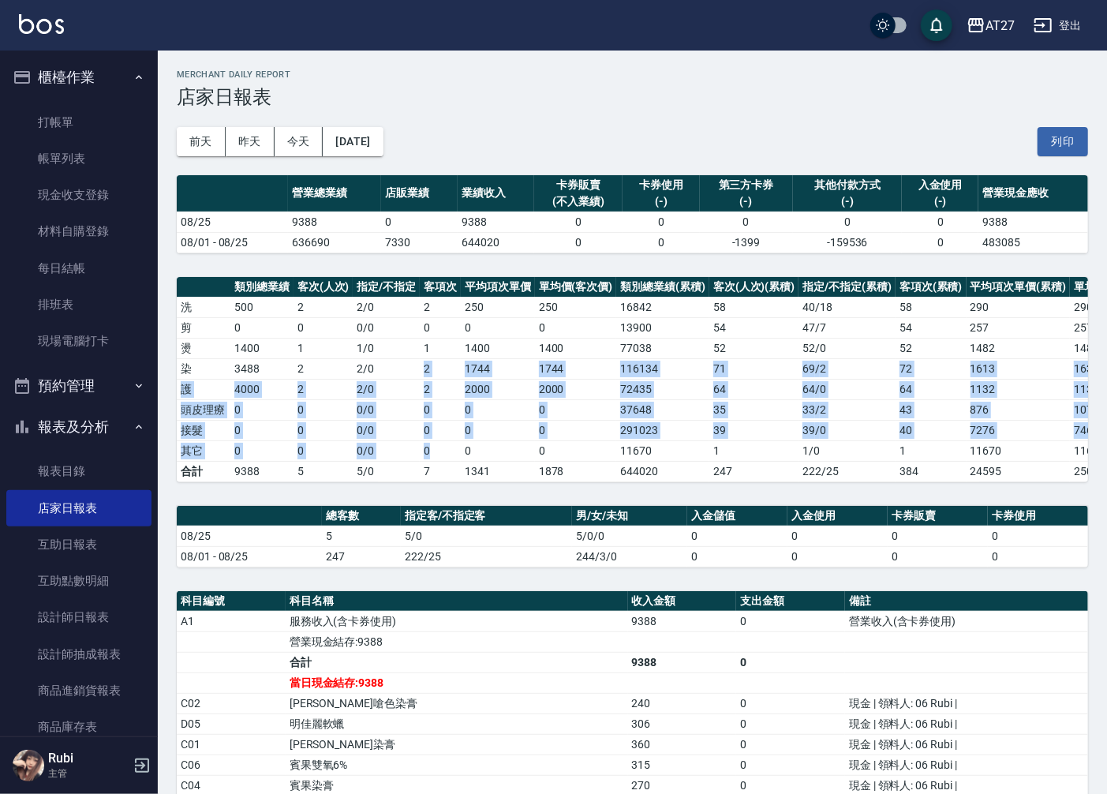
drag, startPoint x: 431, startPoint y: 466, endPoint x: 455, endPoint y: 480, distance: 28.3
click at [455, 480] on tbody "洗 500 2 2 / 0 2 250 250 16842 58 40 / 18 58 290 290 剪 0 0 0 / 0 0 0 0 13900 54 …" at bounding box center [679, 389] width 1005 height 185
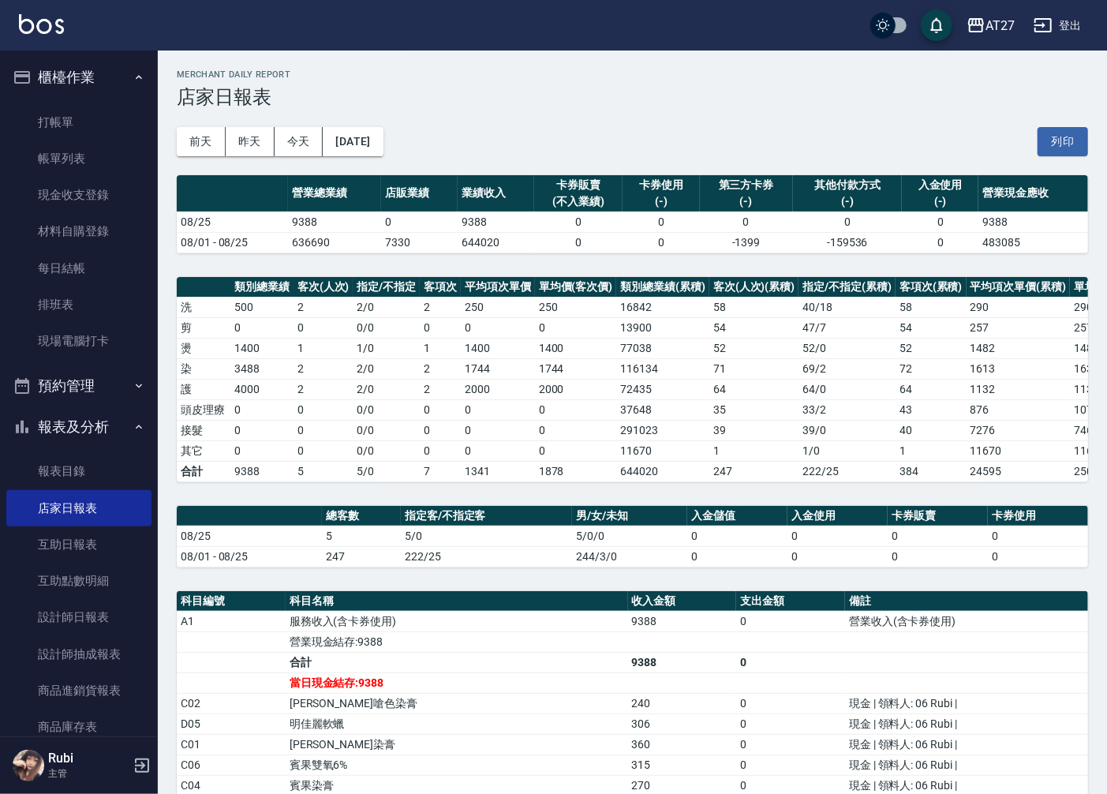
drag, startPoint x: 455, startPoint y: 480, endPoint x: 485, endPoint y: 525, distance: 53.6
click at [485, 526] on th "指定客/不指定客" at bounding box center [486, 516] width 171 height 21
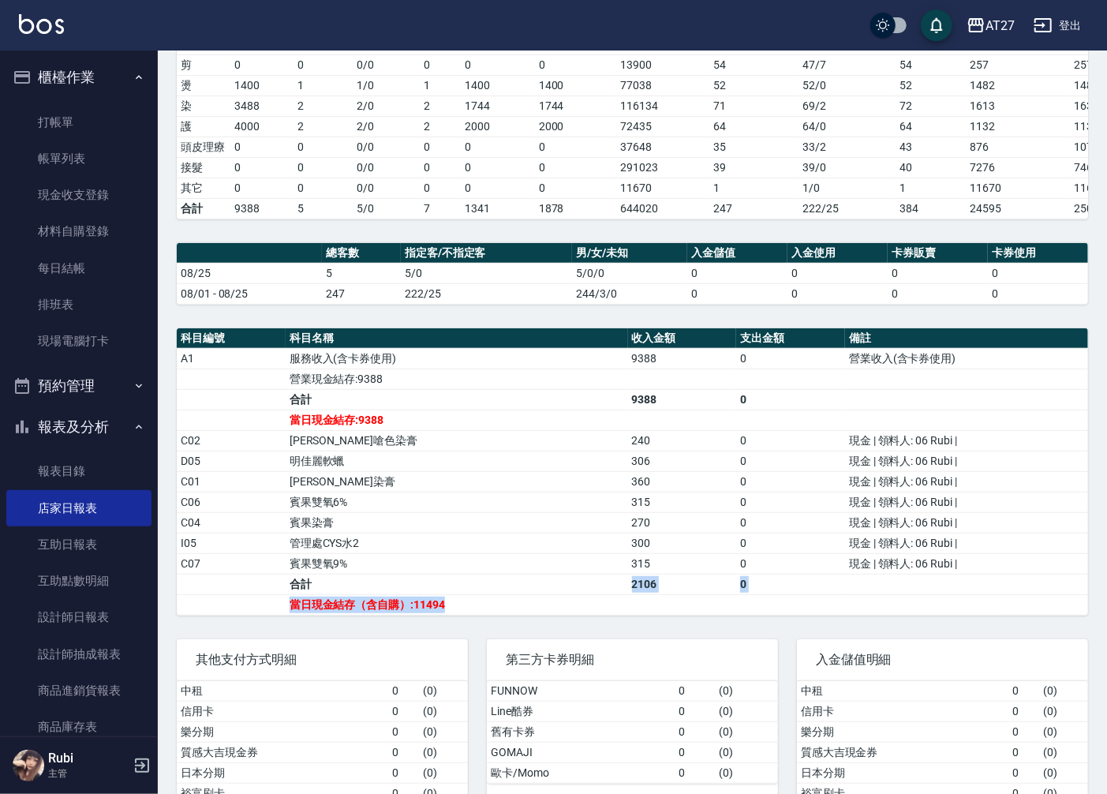
drag, startPoint x: 450, startPoint y: 610, endPoint x: 429, endPoint y: 582, distance: 35.0
click at [429, 582] on tbody "A1 服務收入(含卡券使用) 9388 0 營業收入(含卡券使用) 營業現金結存:9388 合計 9388 0 當日現金結存:9388 C02 [PERSON…" at bounding box center [633, 481] width 912 height 267
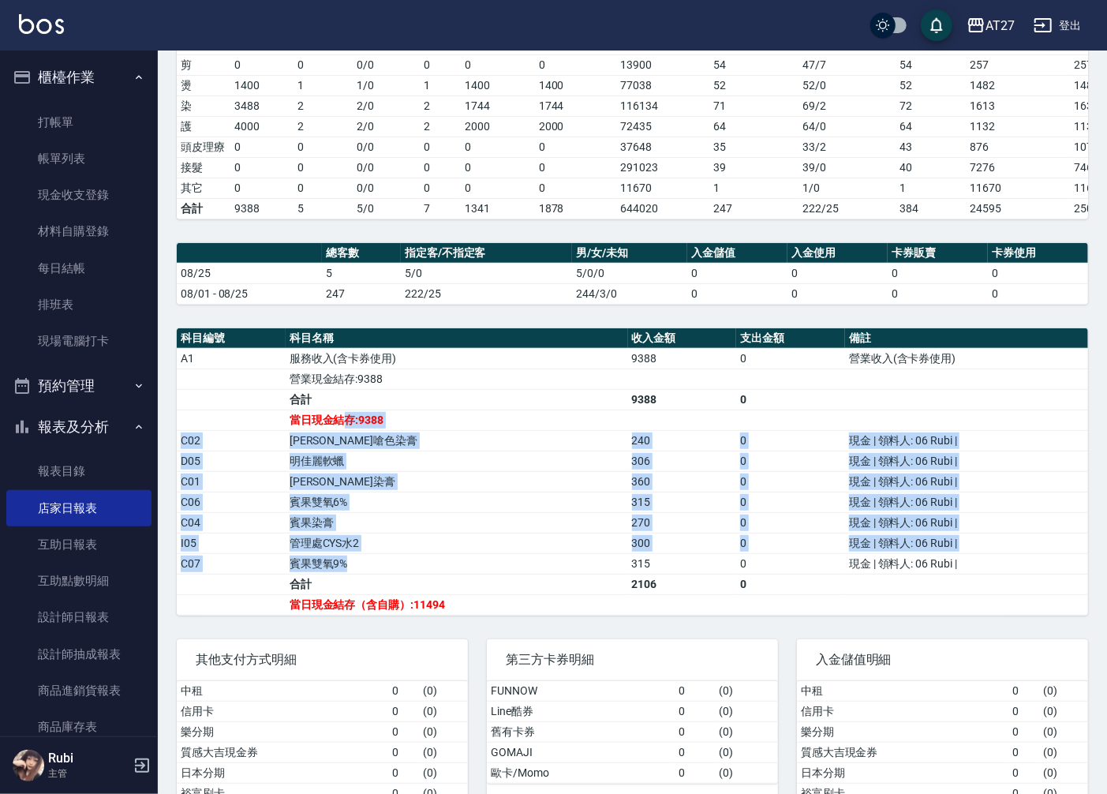
drag, startPoint x: 429, startPoint y: 582, endPoint x: 443, endPoint y: 601, distance: 23.9
click at [443, 601] on tbody "A1 服務收入(含卡券使用) 9388 0 營業收入(含卡券使用) 營業現金結存:9388 合計 9388 0 當日現金結存:9388 C02 [PERSON…" at bounding box center [633, 481] width 912 height 267
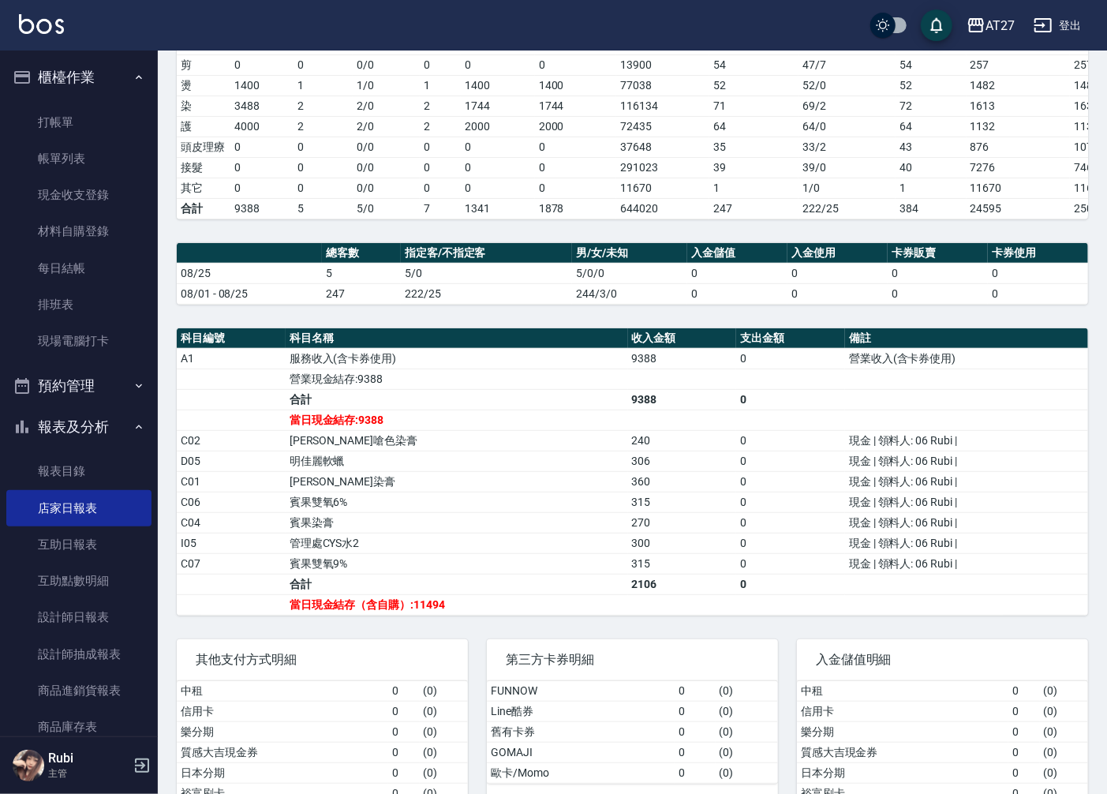
drag, startPoint x: 443, startPoint y: 601, endPoint x: 482, endPoint y: 612, distance: 40.8
click at [480, 615] on td "當日現金結存（含自購）:11494" at bounding box center [457, 604] width 343 height 21
click at [71, 605] on link "設計師日報表" at bounding box center [78, 617] width 145 height 36
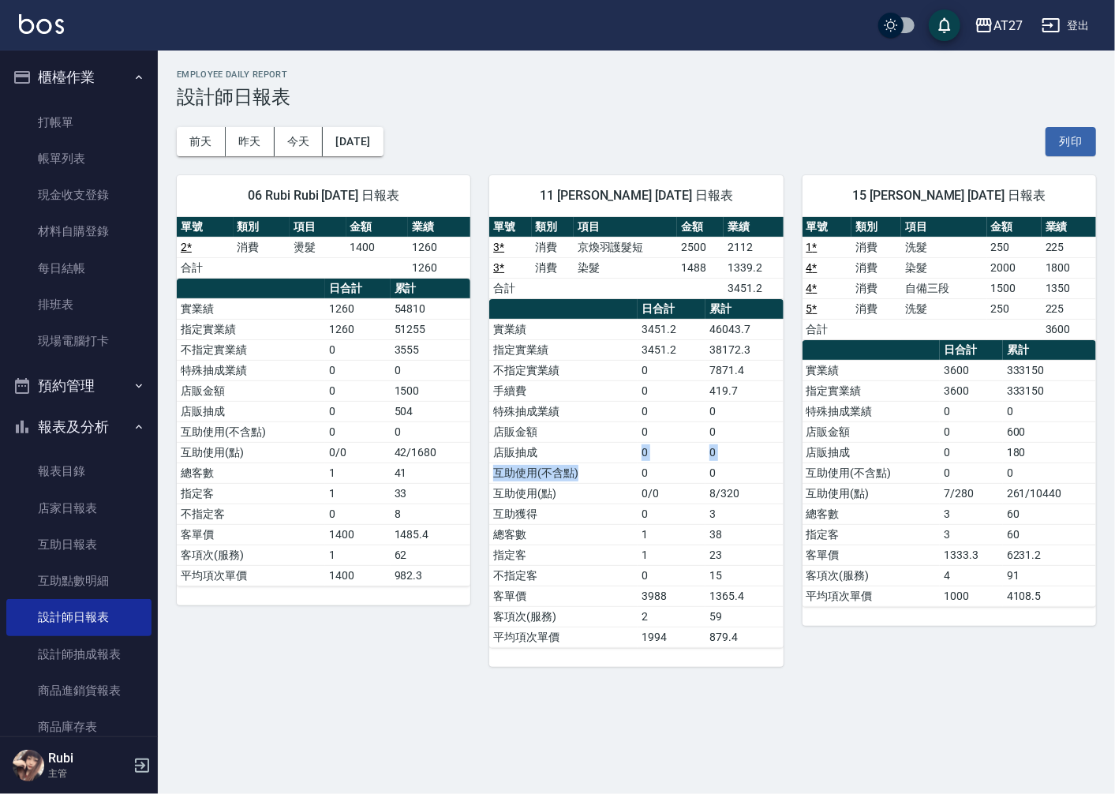
drag, startPoint x: 626, startPoint y: 463, endPoint x: 623, endPoint y: 444, distance: 19.1
click at [623, 444] on tbody "實業績 3451.2 46043.7 指定實業績 3451.2 38172.3 不指定實業績 0 7871.4 手續費 0 419.7 特殊抽成業績 0 0 …" at bounding box center [636, 483] width 294 height 328
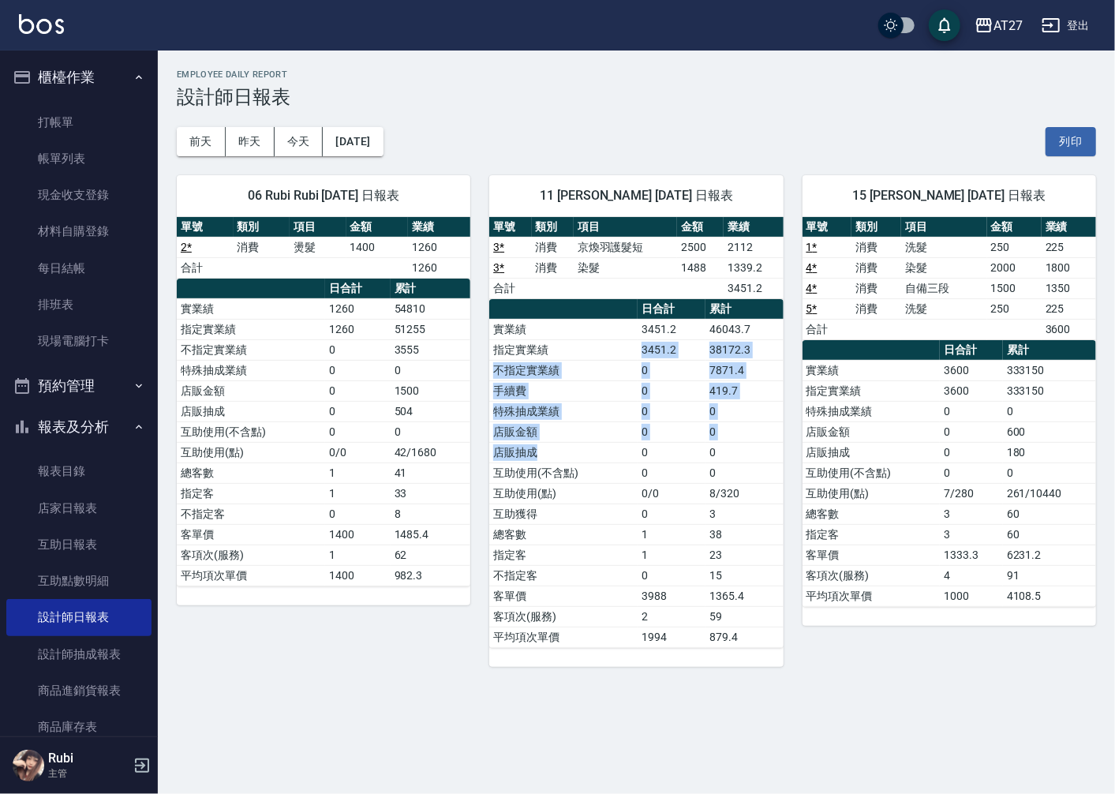
drag, startPoint x: 623, startPoint y: 444, endPoint x: 606, endPoint y: 474, distance: 34.0
click at [606, 474] on tbody "實業績 3451.2 46043.7 指定實業績 3451.2 38172.3 不指定實業績 0 7871.4 手續費 0 419.7 特殊抽成業績 0 0 …" at bounding box center [636, 483] width 294 height 328
drag, startPoint x: 606, startPoint y: 474, endPoint x: 632, endPoint y: 529, distance: 61.1
click at [632, 529] on tbody "實業績 3451.2 46043.7 指定實業績 3451.2 38172.3 不指定實業績 0 7871.4 手續費 0 419.7 特殊抽成業績 0 0 …" at bounding box center [636, 483] width 294 height 328
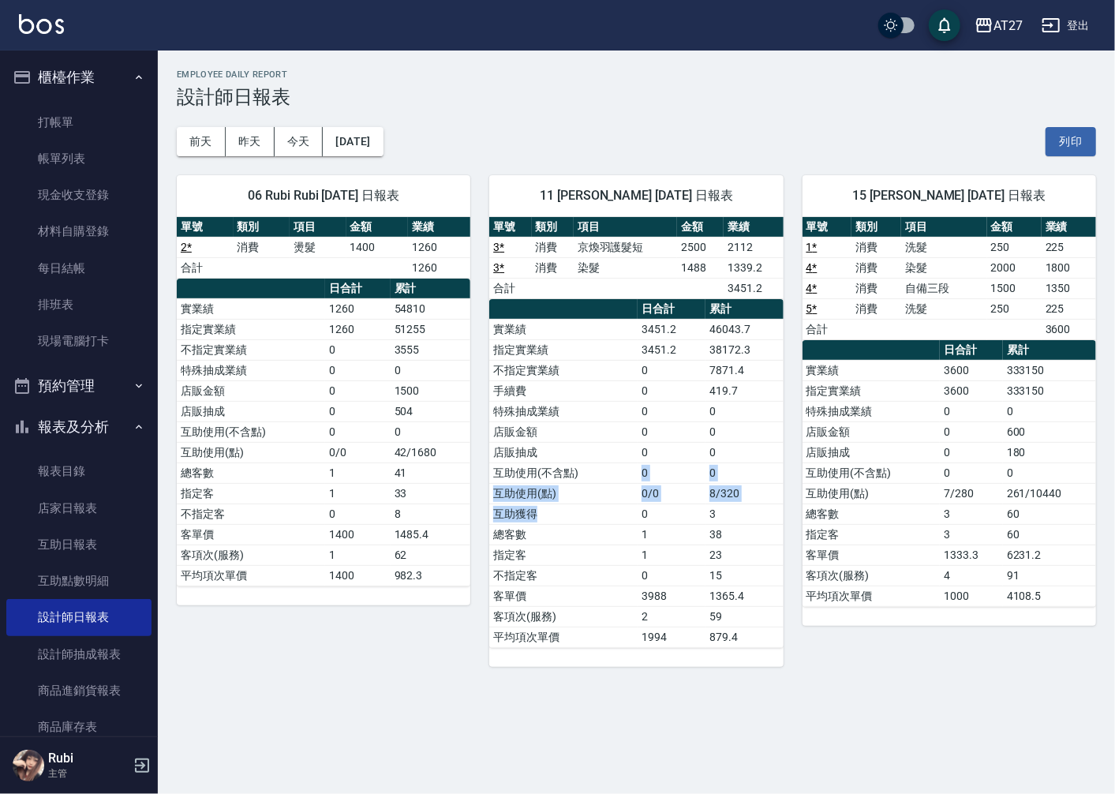
drag, startPoint x: 632, startPoint y: 529, endPoint x: 602, endPoint y: 454, distance: 80.8
click at [602, 454] on tbody "實業績 3451.2 46043.7 指定實業績 3451.2 38172.3 不指定實業績 0 7871.4 手續費 0 419.7 特殊抽成業績 0 0 …" at bounding box center [636, 483] width 294 height 328
drag, startPoint x: 602, startPoint y: 454, endPoint x: 587, endPoint y: 462, distance: 16.9
click at [587, 462] on tbody "實業績 3451.2 46043.7 指定實業績 3451.2 38172.3 不指定實業績 0 7871.4 手續費 0 419.7 特殊抽成業績 0 0 …" at bounding box center [636, 483] width 294 height 328
drag, startPoint x: 587, startPoint y: 462, endPoint x: 604, endPoint y: 492, distance: 35.0
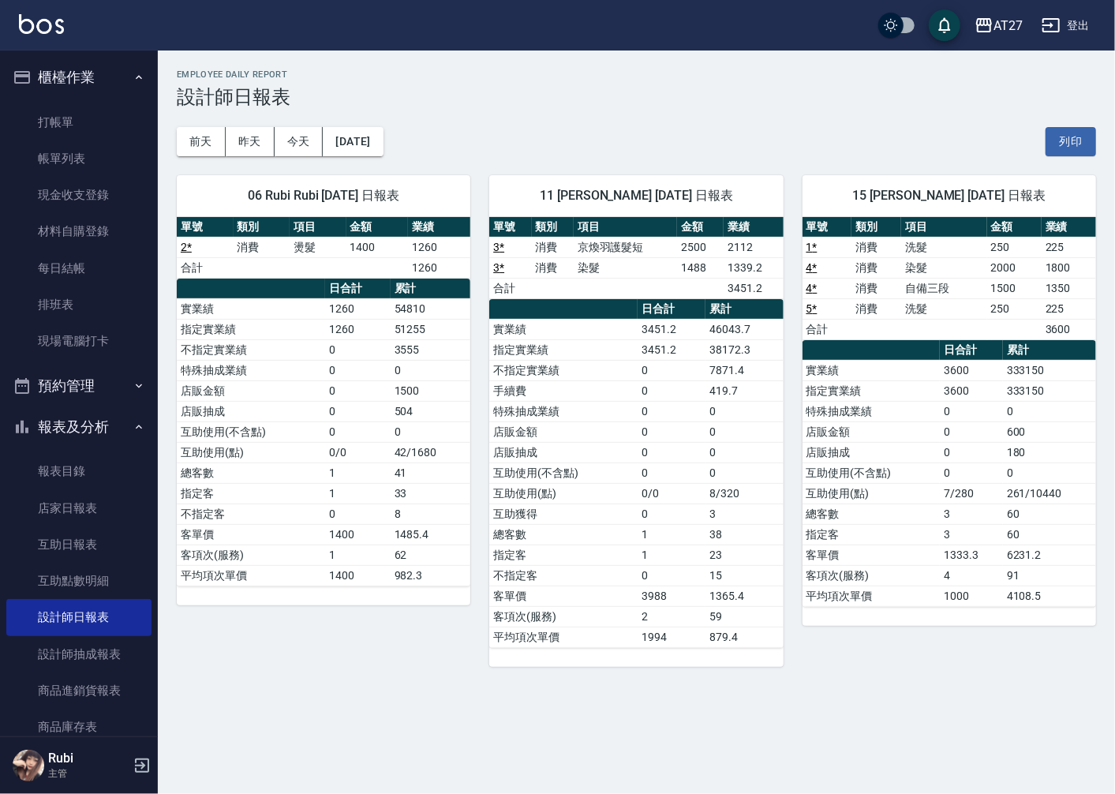
click at [604, 492] on td "互助使用(點)" at bounding box center [563, 493] width 148 height 21
drag, startPoint x: 604, startPoint y: 492, endPoint x: 595, endPoint y: 444, distance: 49.7
click at [595, 444] on tbody "實業績 3451.2 46043.7 指定實業績 3451.2 38172.3 不指定實業績 0 7871.4 手續費 0 419.7 特殊抽成業績 0 0 …" at bounding box center [636, 483] width 294 height 328
drag, startPoint x: 595, startPoint y: 444, endPoint x: 609, endPoint y: 461, distance: 22.4
click at [609, 461] on tbody "實業績 3451.2 46043.7 指定實業績 3451.2 38172.3 不指定實業績 0 7871.4 手續費 0 419.7 特殊抽成業績 0 0 …" at bounding box center [636, 483] width 294 height 328
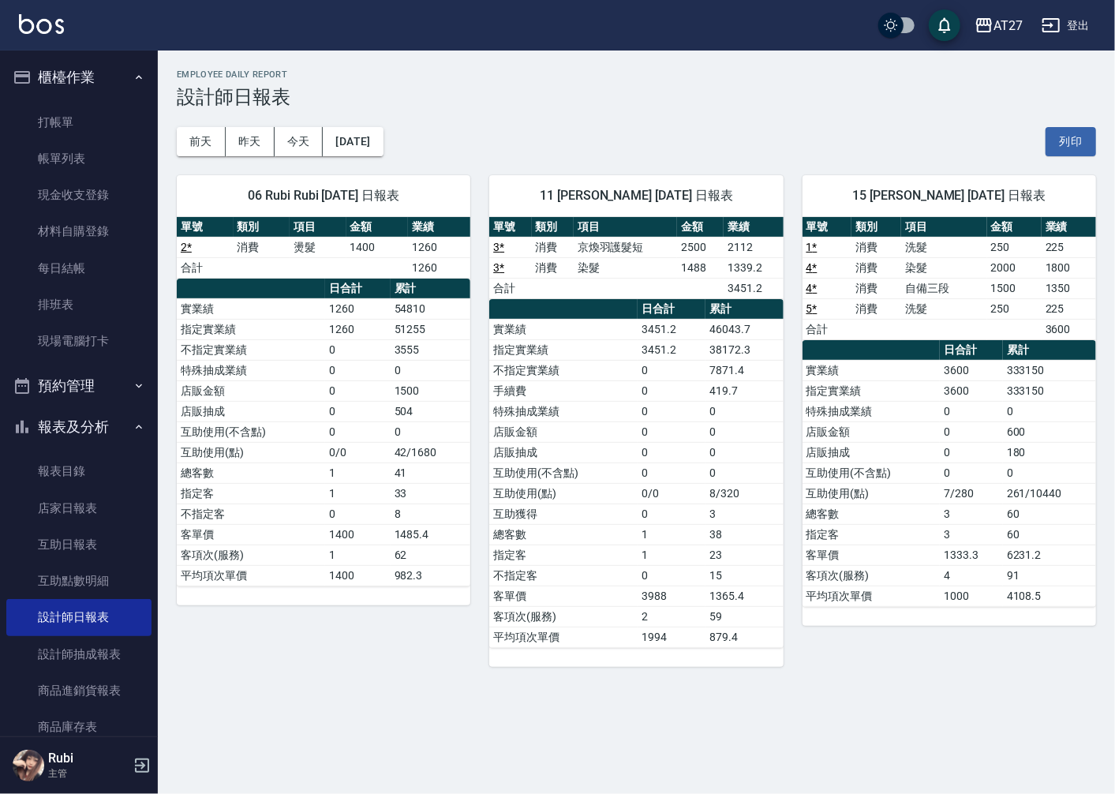
drag, startPoint x: 609, startPoint y: 461, endPoint x: 618, endPoint y: 478, distance: 19.4
click at [618, 478] on td "互助使用(不含點)" at bounding box center [563, 472] width 148 height 21
